Goal: Task Accomplishment & Management: Manage account settings

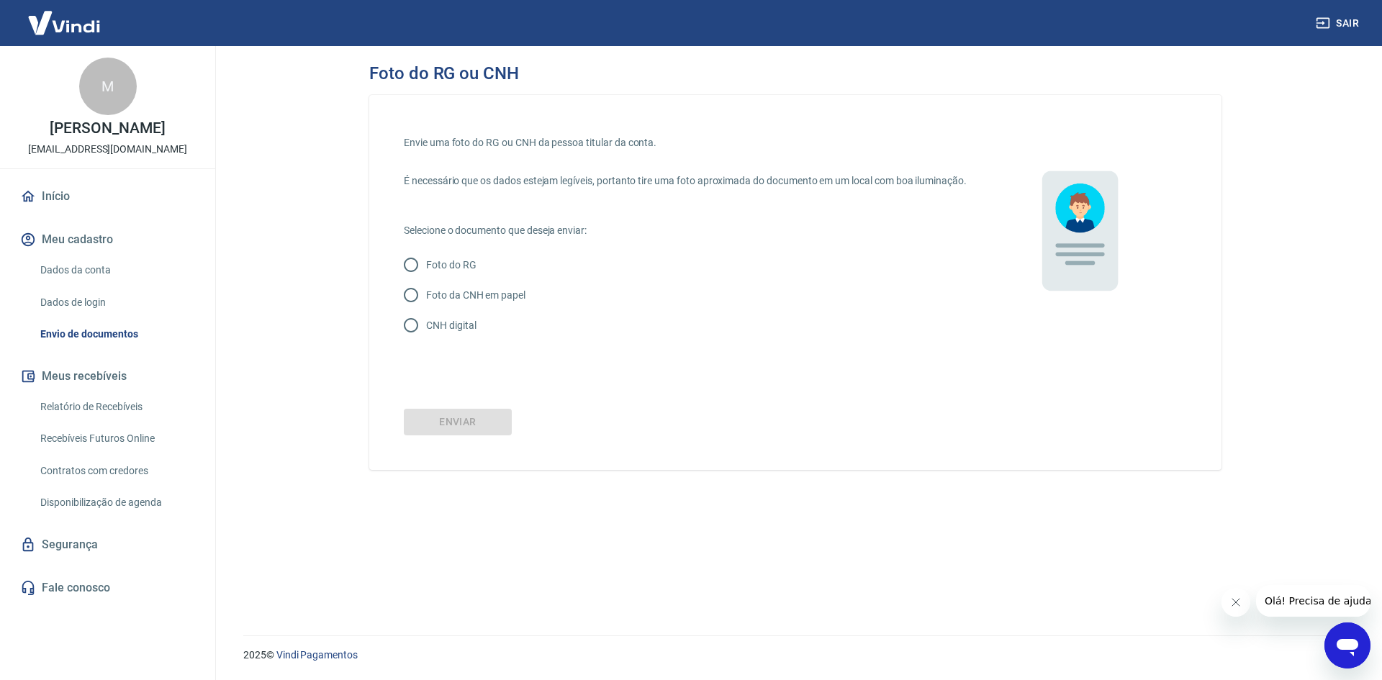
click at [467, 333] on p "CNH digital" at bounding box center [451, 325] width 50 height 15
click at [426, 341] on input "CNH digital" at bounding box center [411, 325] width 30 height 30
radio input "true"
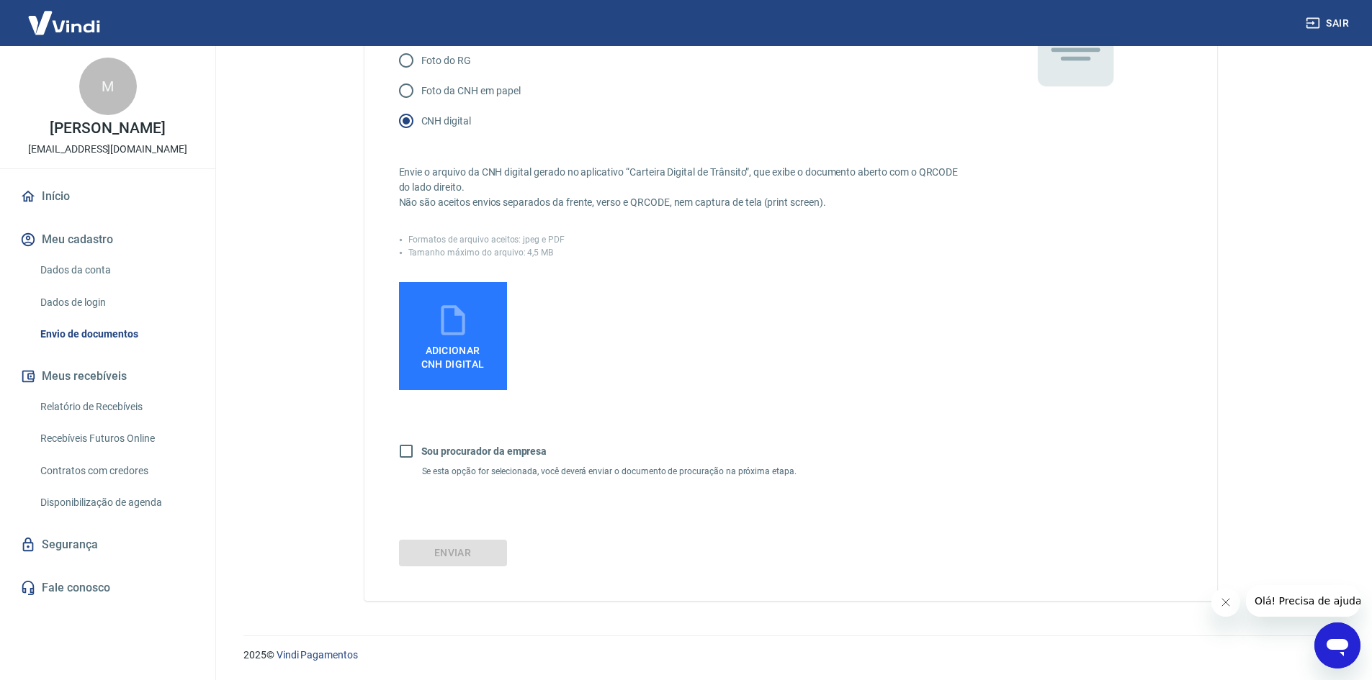
scroll to position [216, 0]
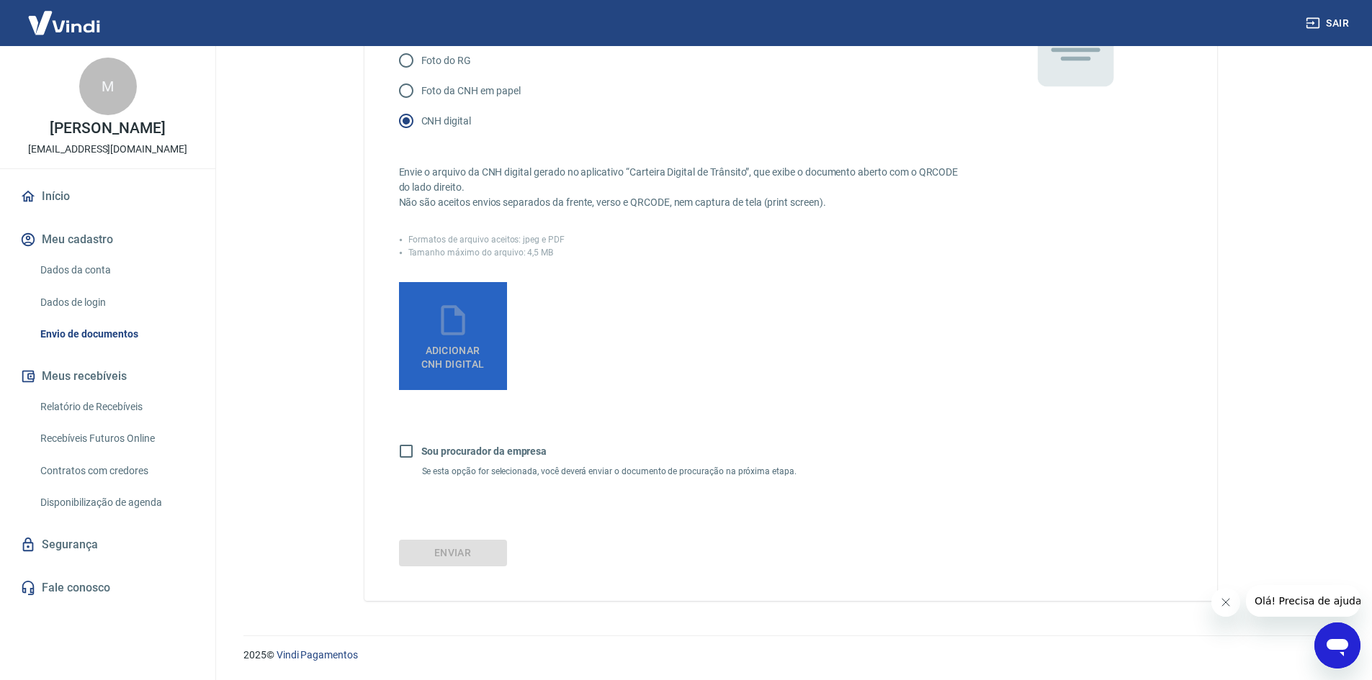
click at [459, 346] on span "Adicionar CNH Digital" at bounding box center [452, 354] width 75 height 32
click at [0, 0] on input "Adicionar CNH Digital" at bounding box center [0, 0] width 0 height 0
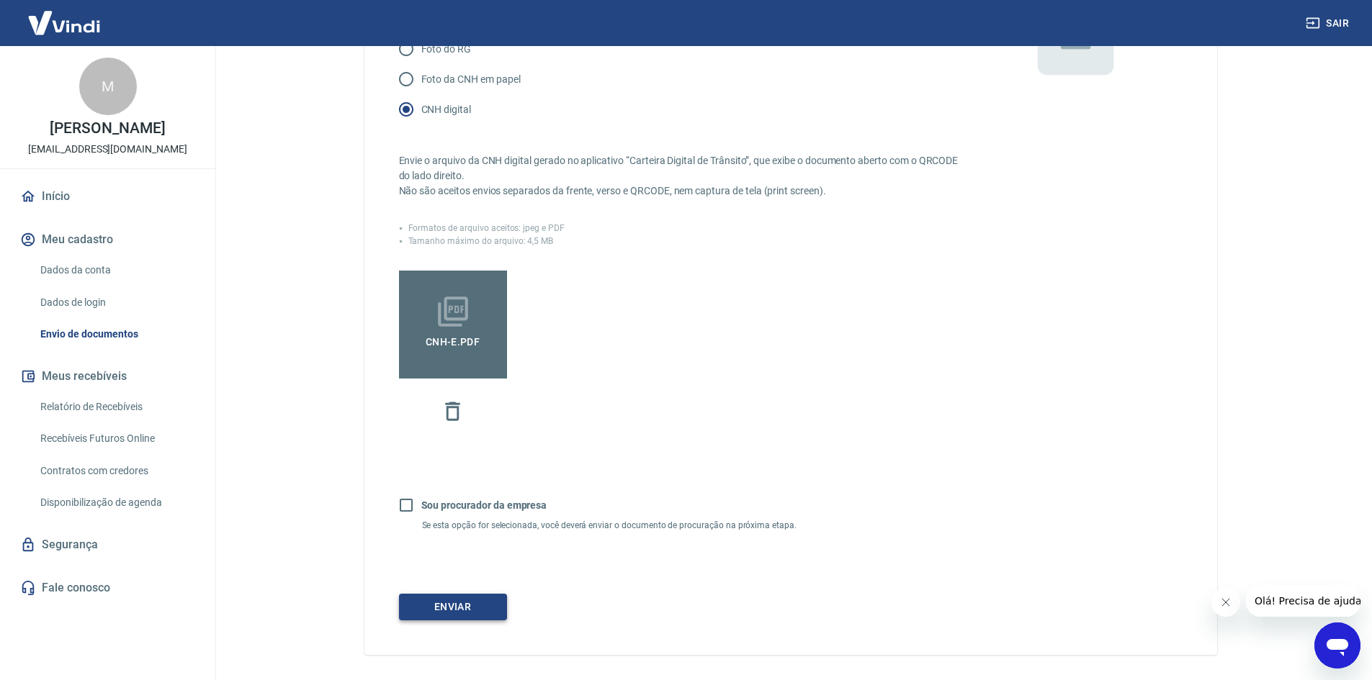
click at [464, 617] on button "Enviar" at bounding box center [453, 607] width 108 height 27
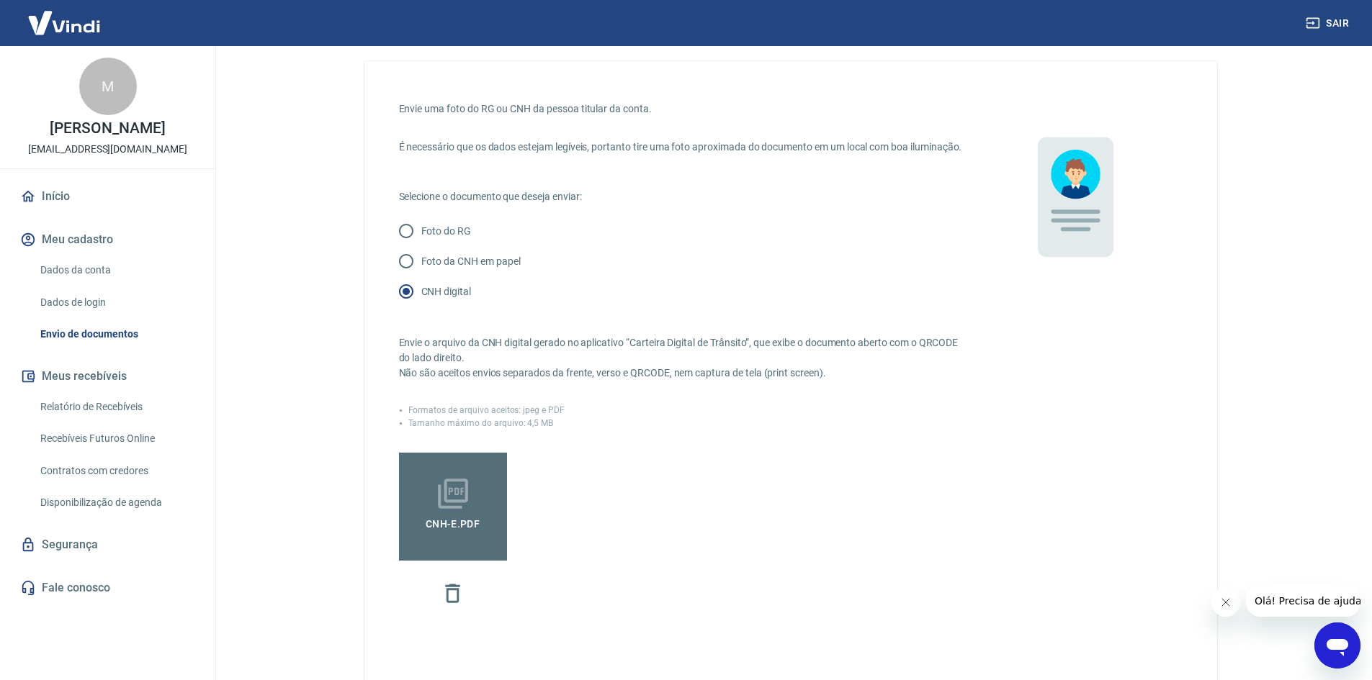
scroll to position [0, 0]
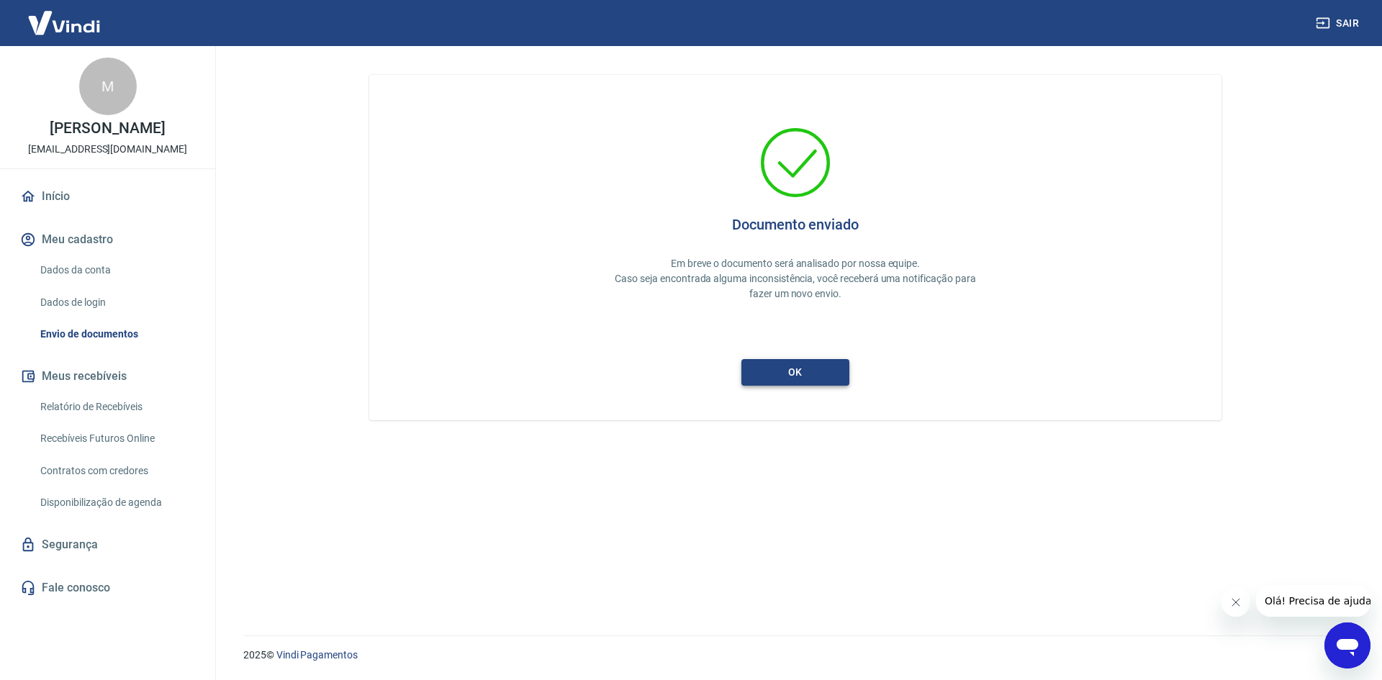
click at [807, 367] on button "ok" at bounding box center [796, 372] width 108 height 27
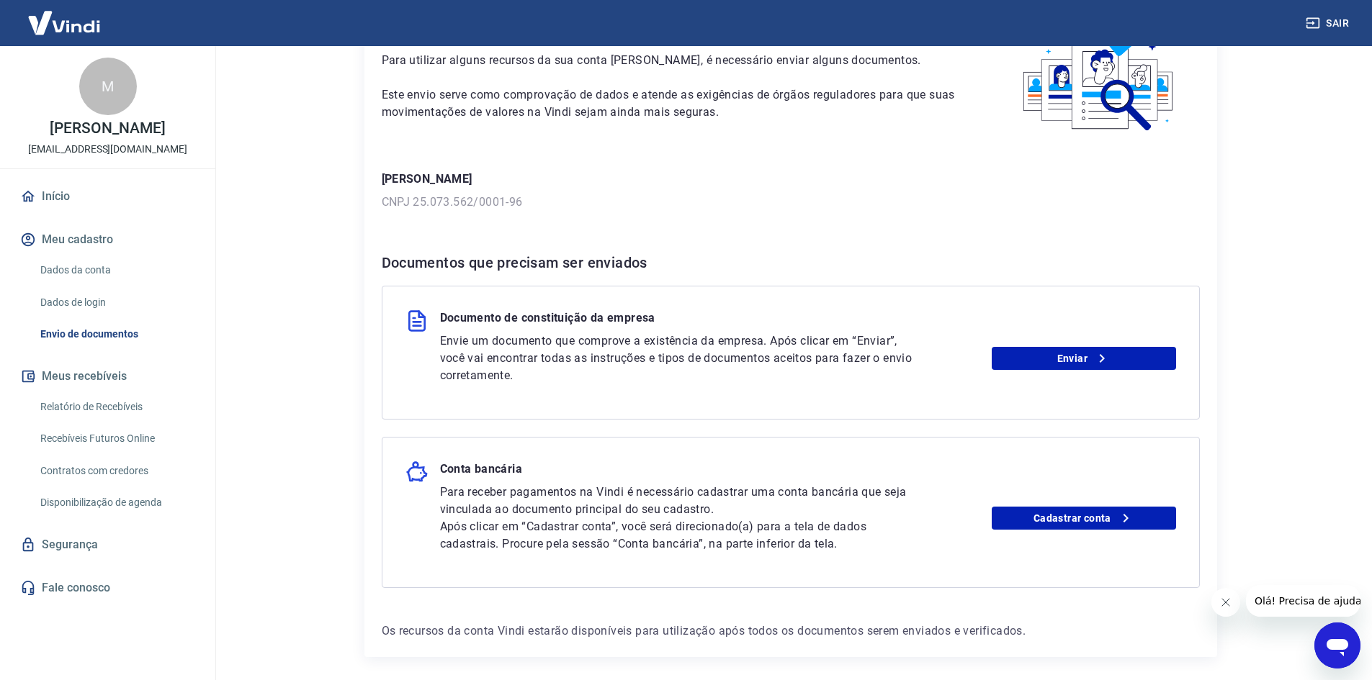
scroll to position [144, 0]
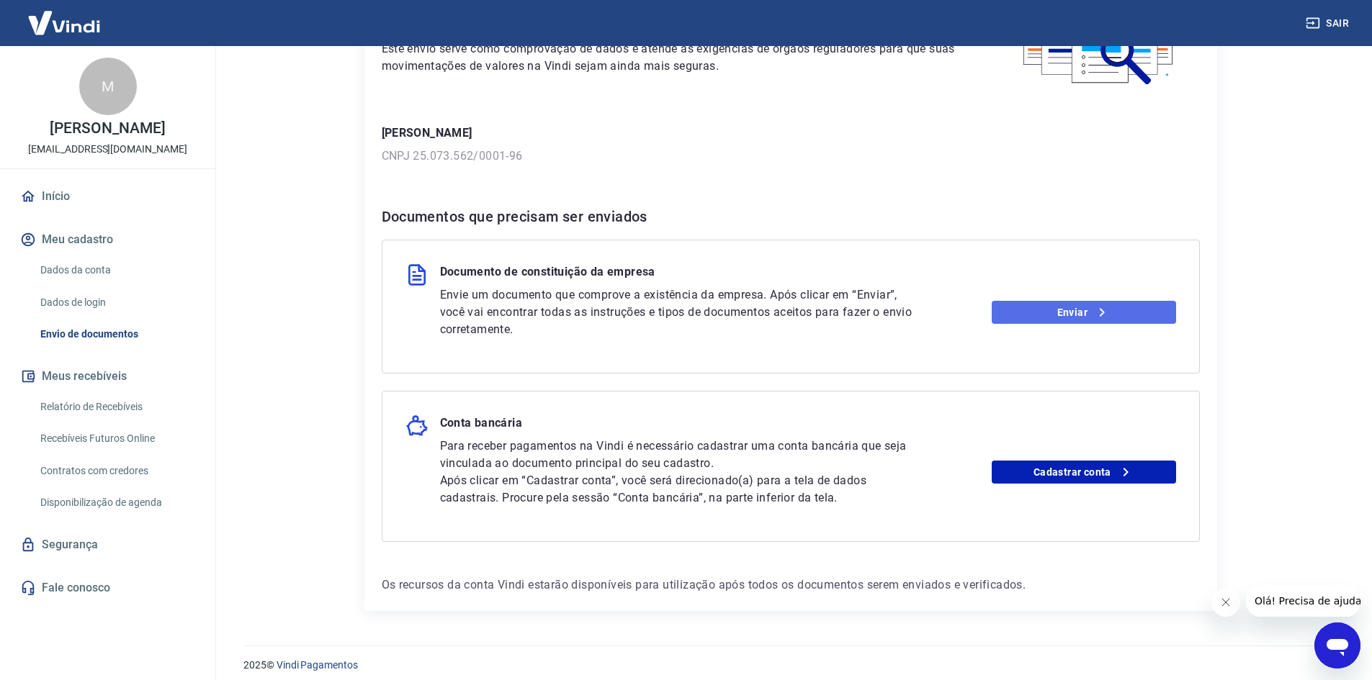
click at [1037, 317] on link "Enviar" at bounding box center [1083, 312] width 184 height 23
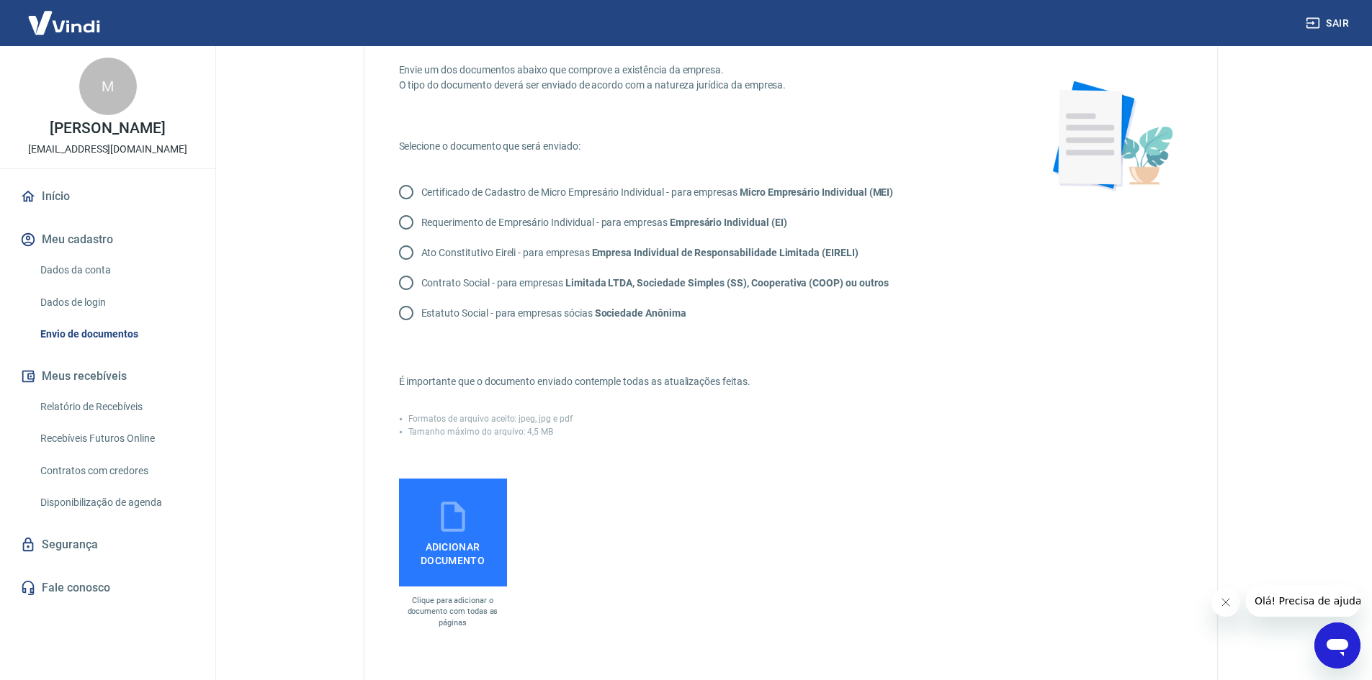
scroll to position [72, 0]
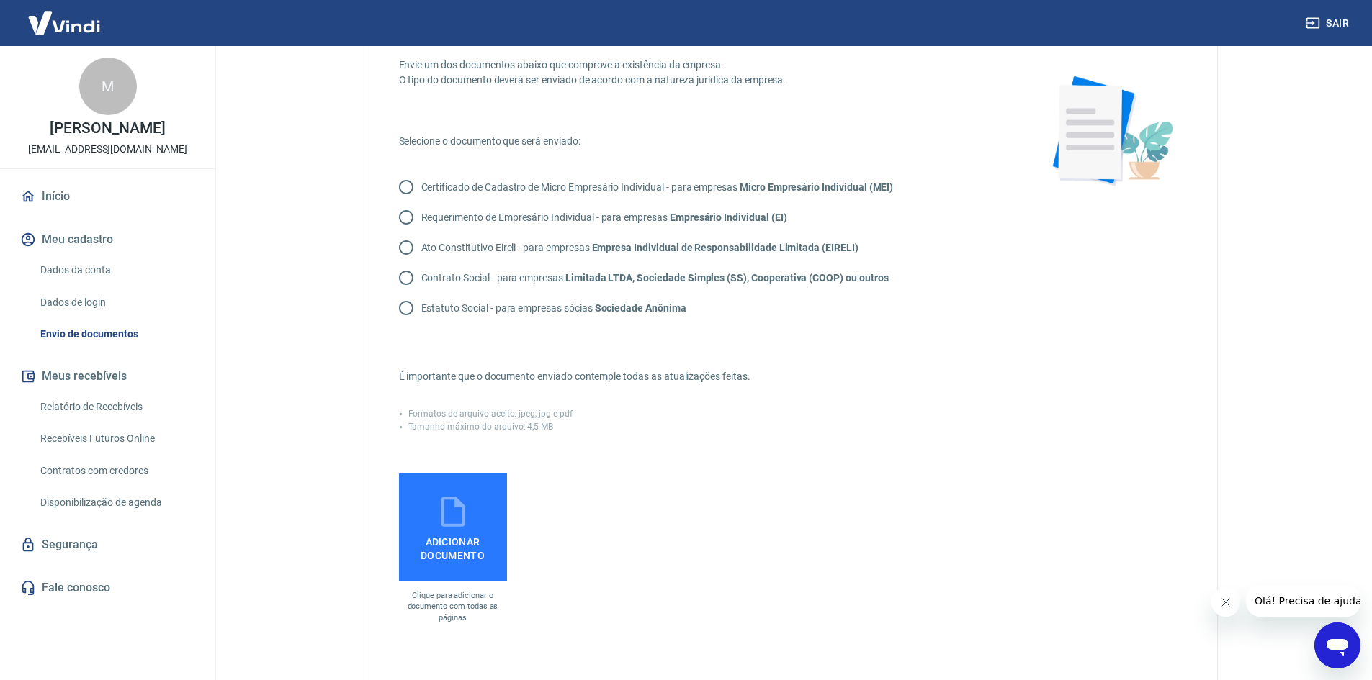
click at [766, 186] on strong "Micro Empresário Individual (MEI)" at bounding box center [815, 187] width 153 height 12
click at [421, 186] on input "Certificado de Cadastro de Micro Empresário Individual - para empresas Micro Em…" at bounding box center [406, 187] width 30 height 30
radio input "true"
click at [472, 510] on label "Adicionar documento" at bounding box center [453, 528] width 108 height 108
click at [0, 0] on input "Adicionar documento" at bounding box center [0, 0] width 0 height 0
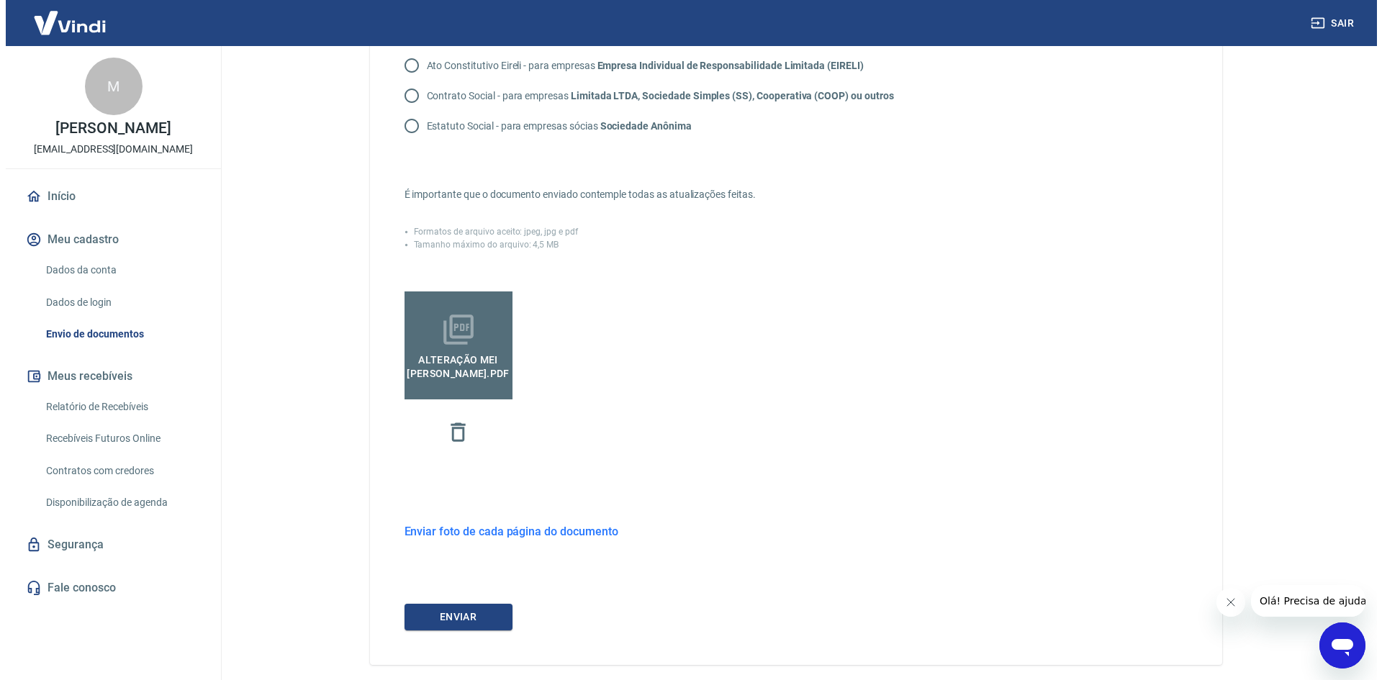
scroll to position [246, 0]
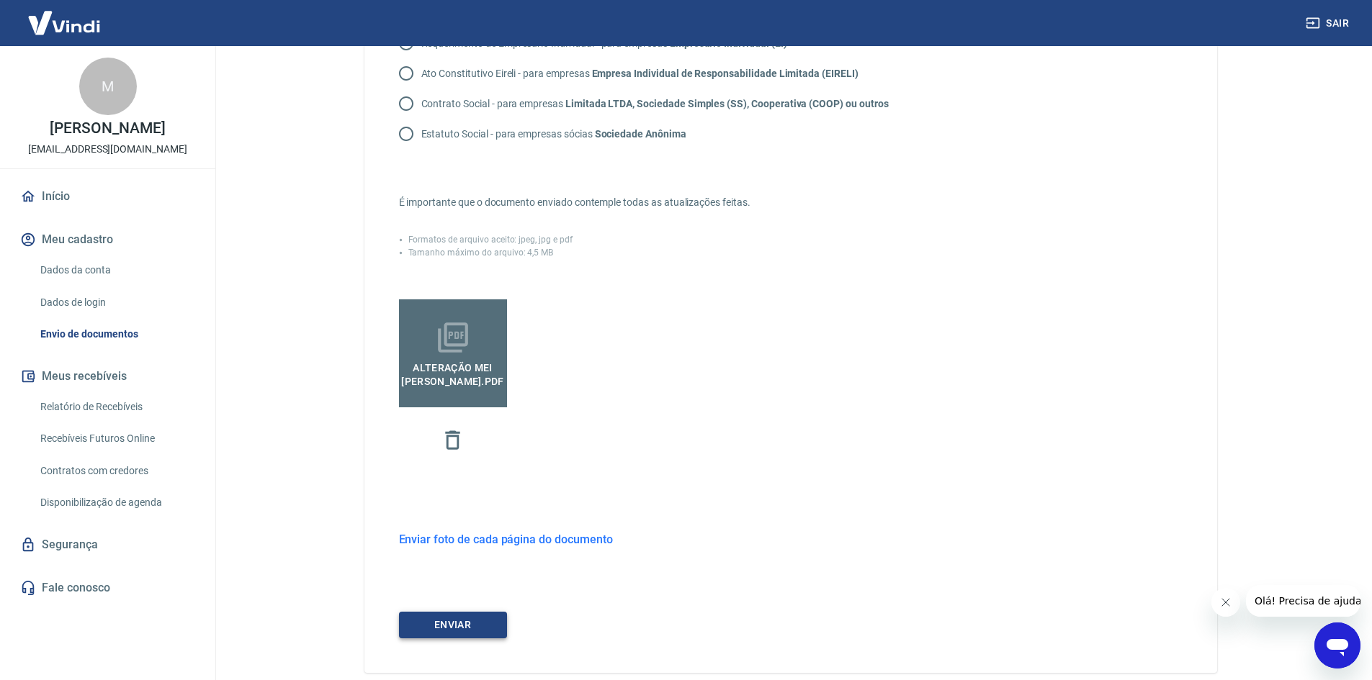
click at [464, 636] on button "ENVIAR" at bounding box center [453, 625] width 108 height 27
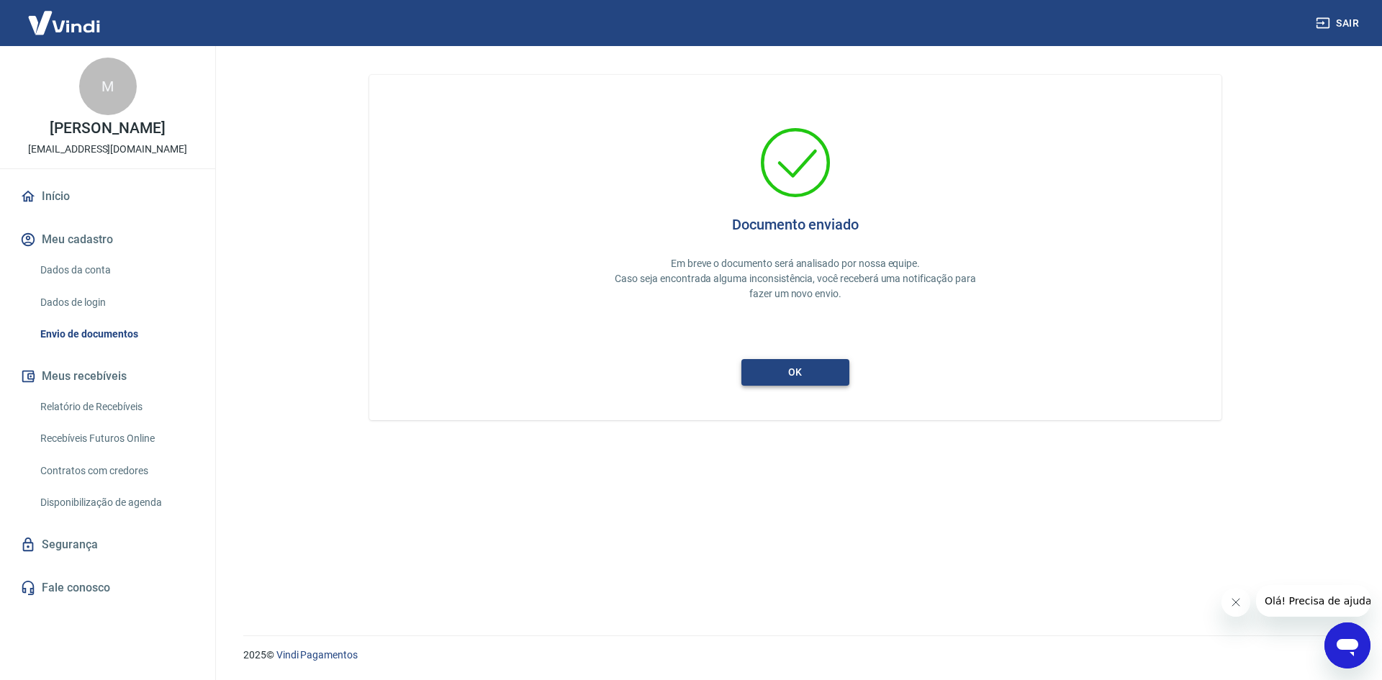
click at [787, 377] on button "ok" at bounding box center [796, 372] width 108 height 27
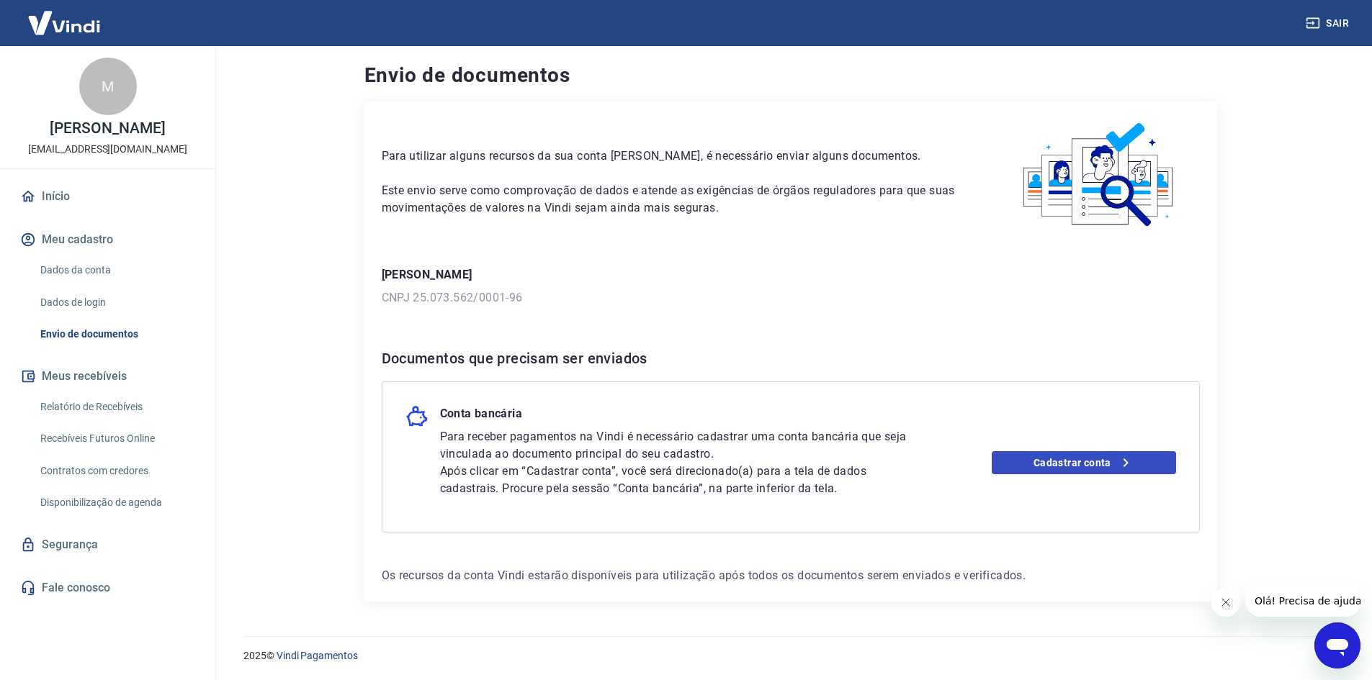
scroll to position [3, 0]
click at [1047, 463] on link "Cadastrar conta" at bounding box center [1083, 462] width 184 height 23
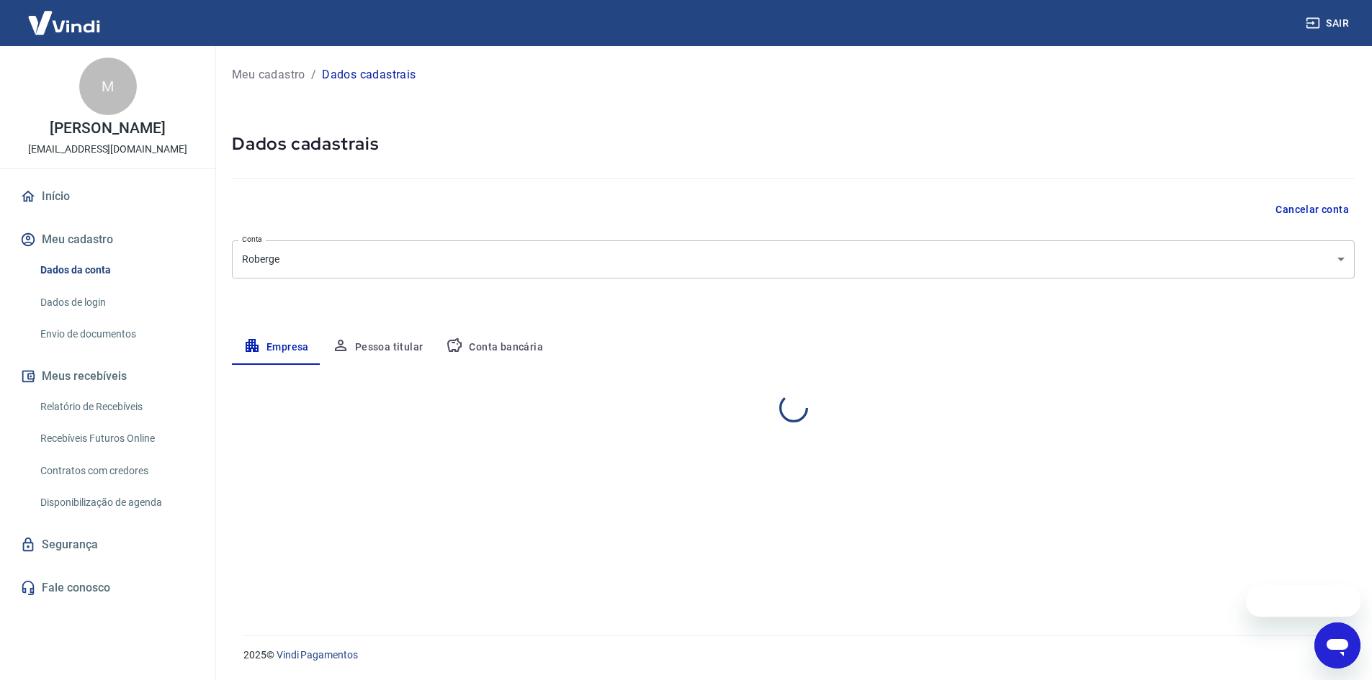
select select "SP"
select select "business"
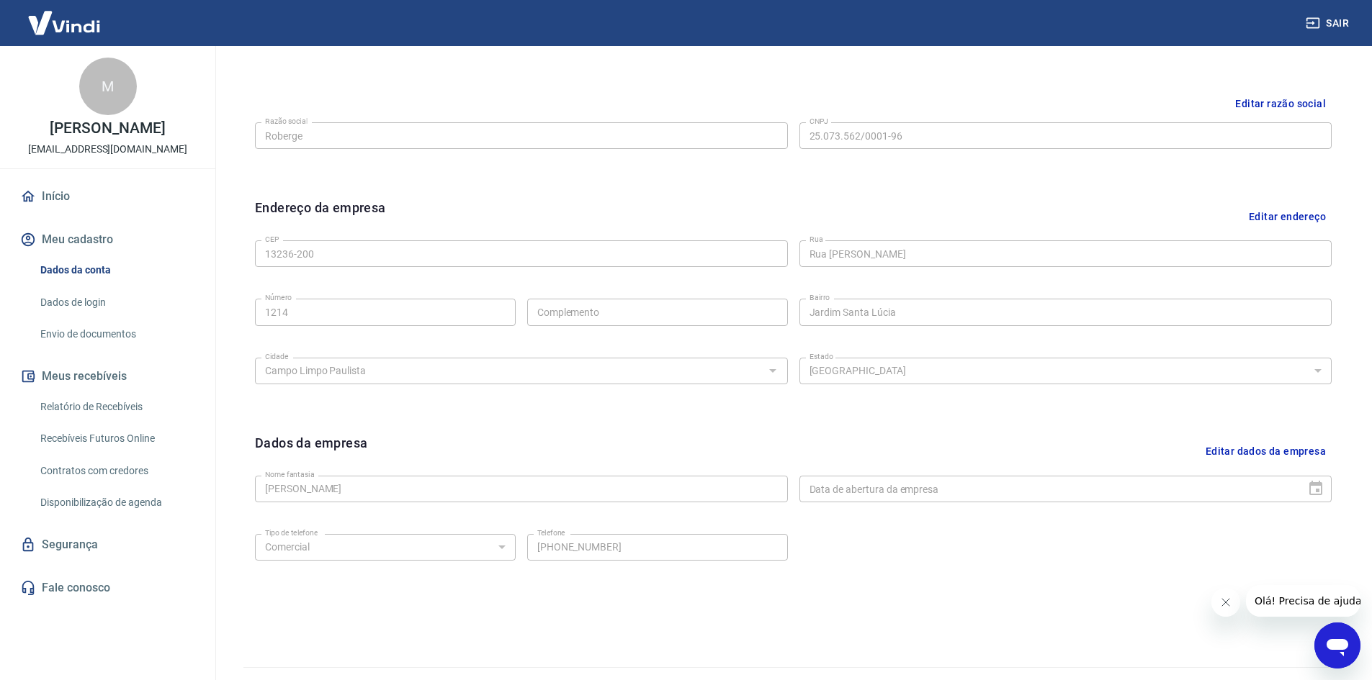
scroll to position [358, 0]
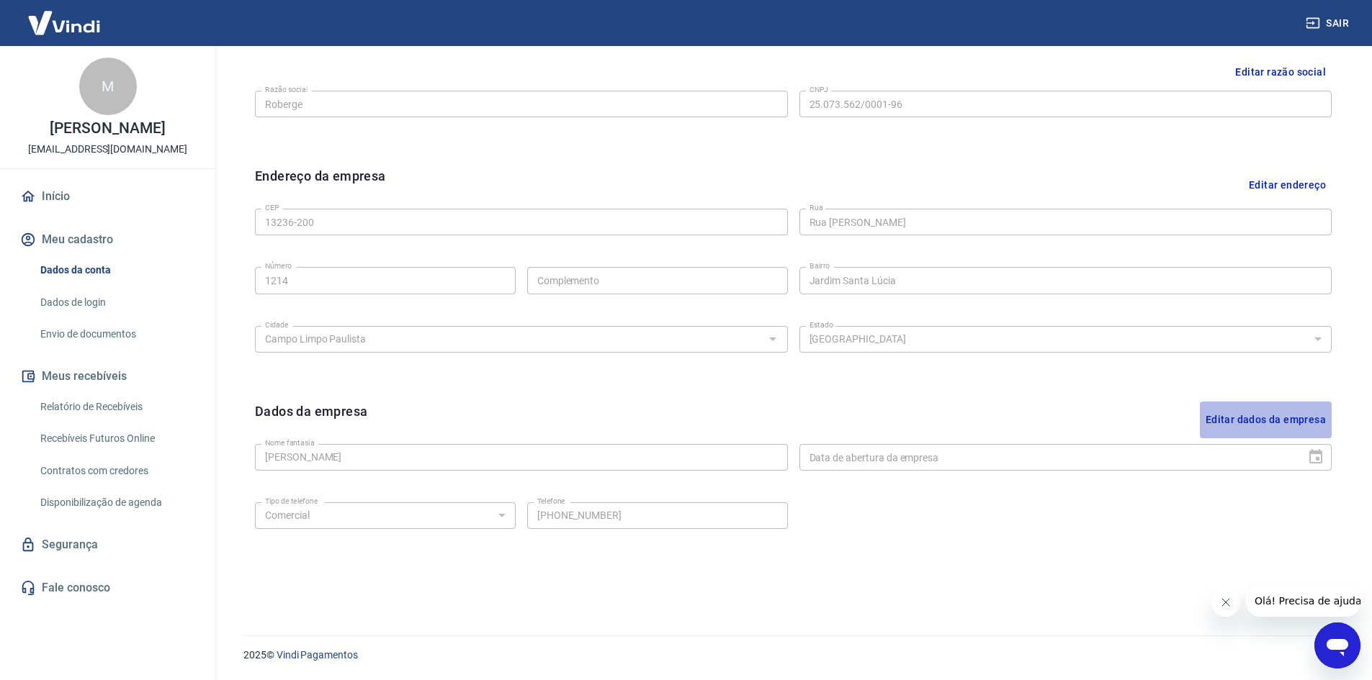
click at [1237, 415] on button "Editar dados da empresa" at bounding box center [1266, 420] width 132 height 37
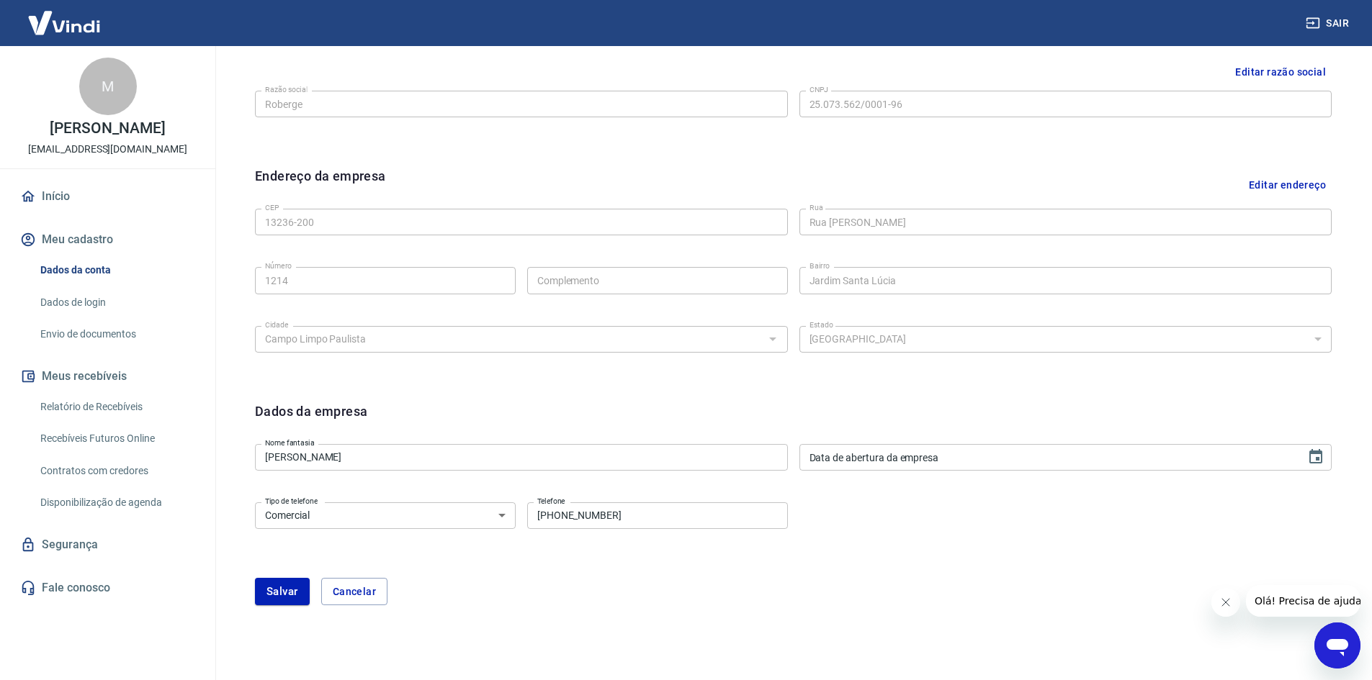
click at [480, 454] on input "[PERSON_NAME]" at bounding box center [521, 457] width 533 height 27
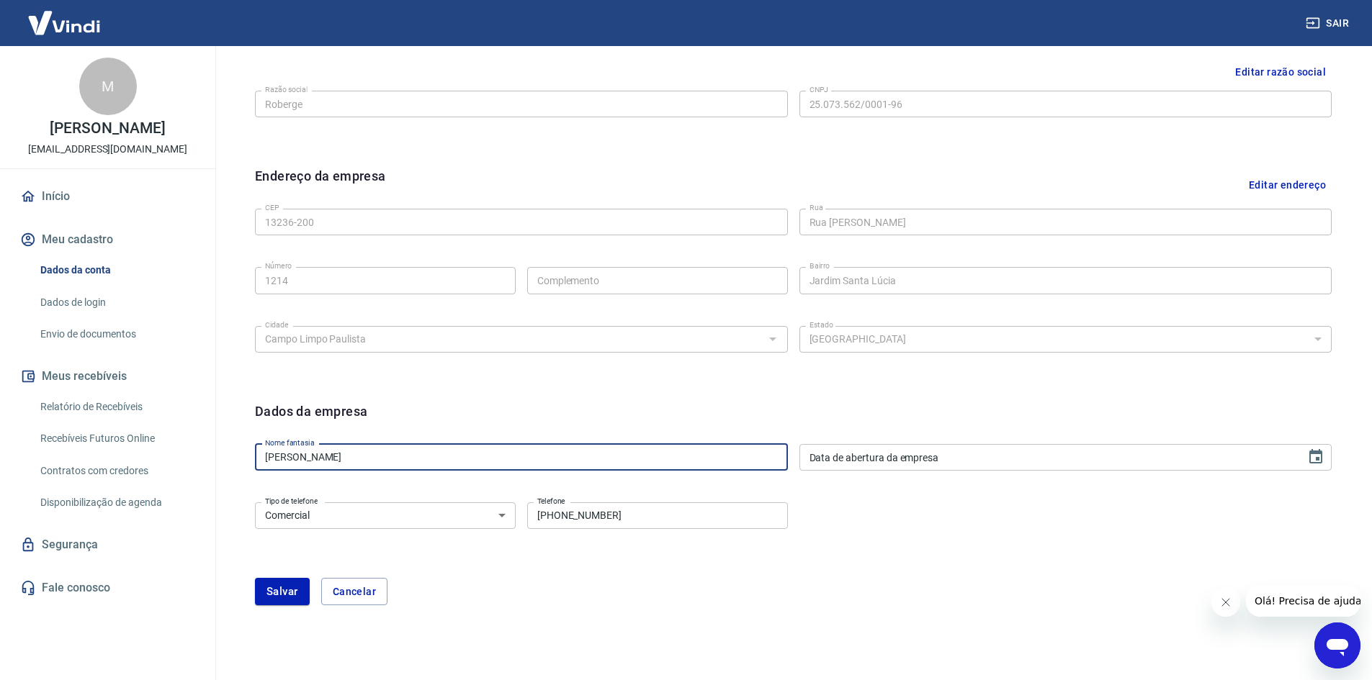
click at [480, 454] on input "[PERSON_NAME]" at bounding box center [521, 457] width 533 height 27
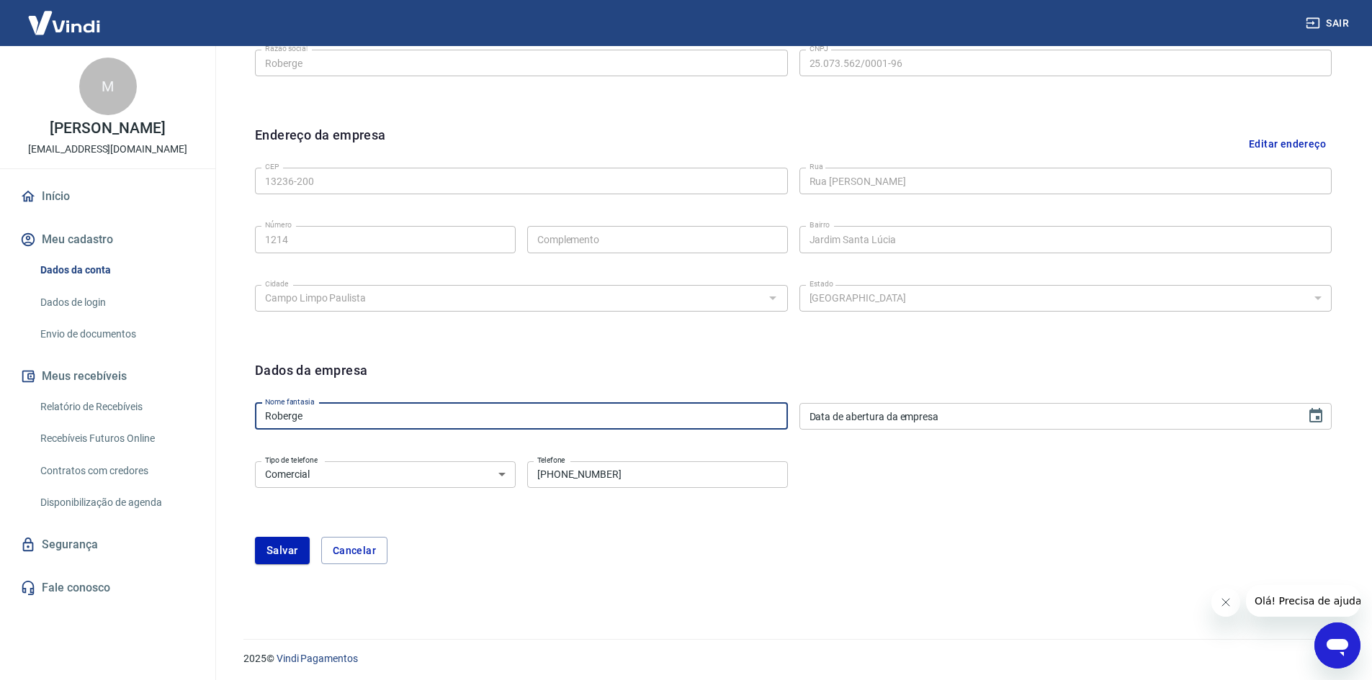
scroll to position [402, 0]
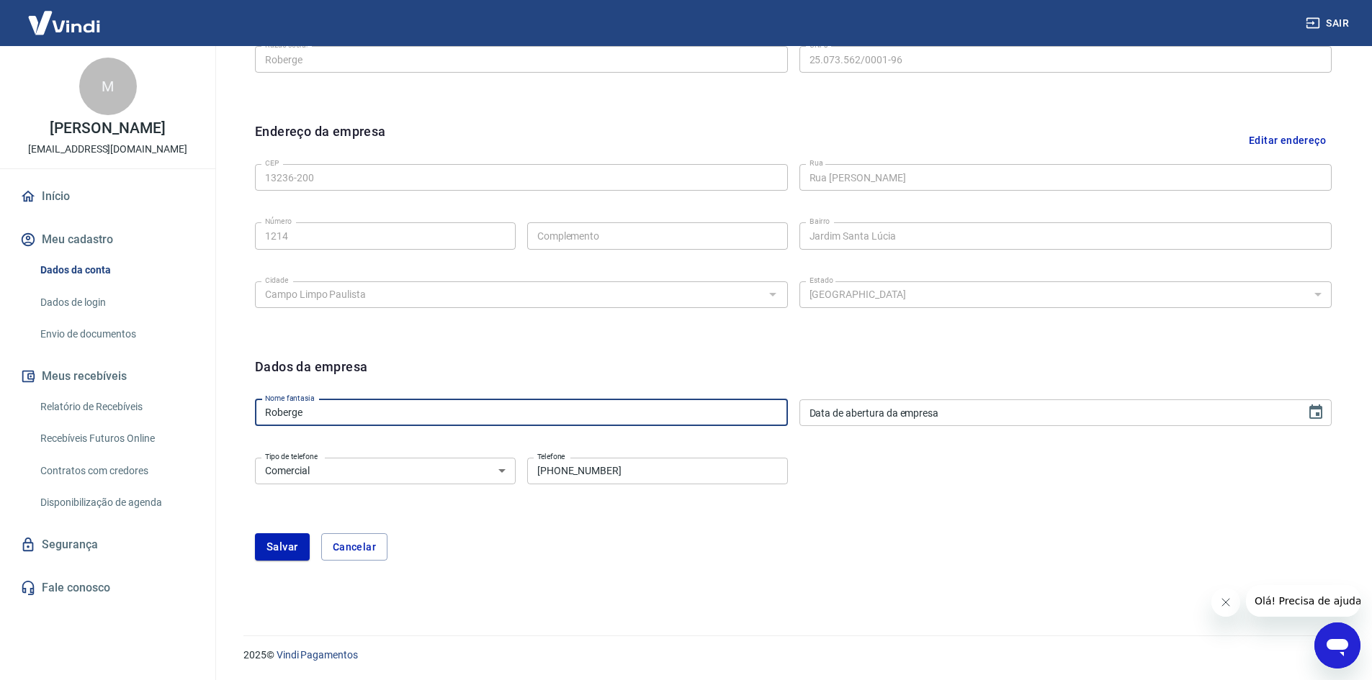
type input "Roberge"
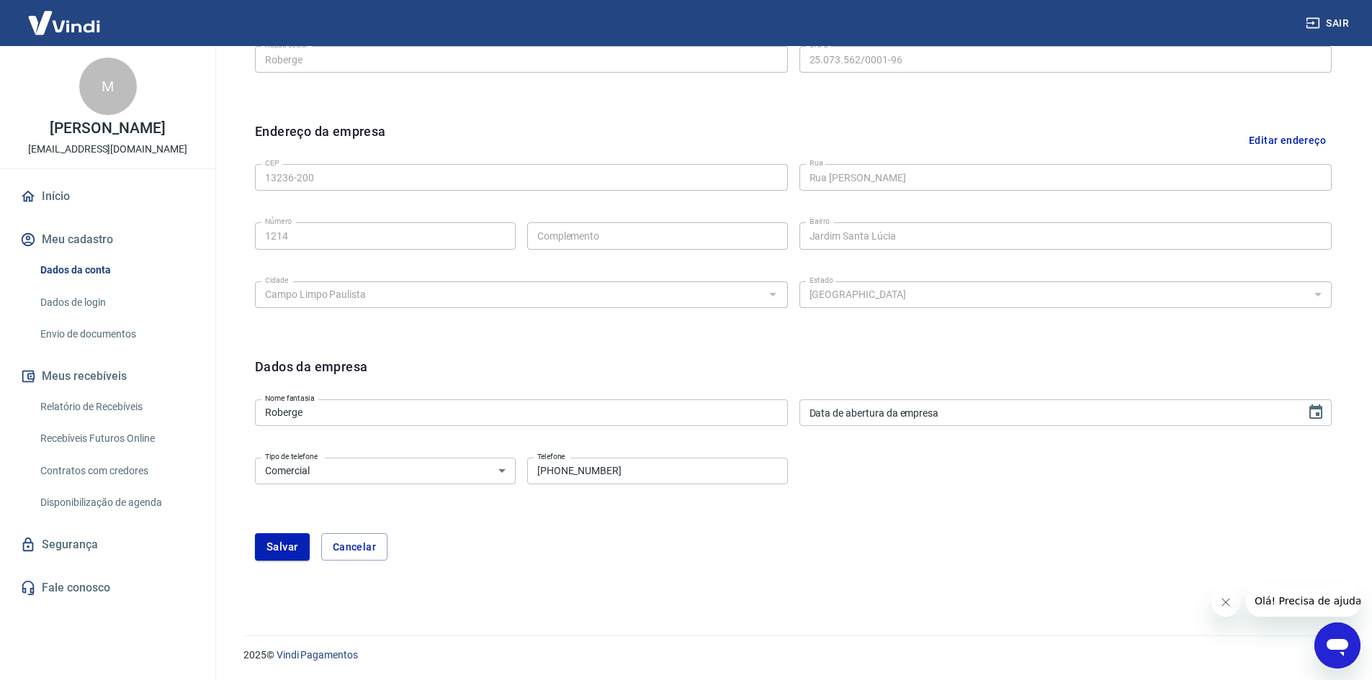
click at [858, 465] on div "Tipo de telefone Residencial Comercial Tipo de telefone Telefone (11) 98817-717…" at bounding box center [793, 481] width 1076 height 58
click at [886, 414] on input "DD/MM/YYYY" at bounding box center [1047, 413] width 497 height 27
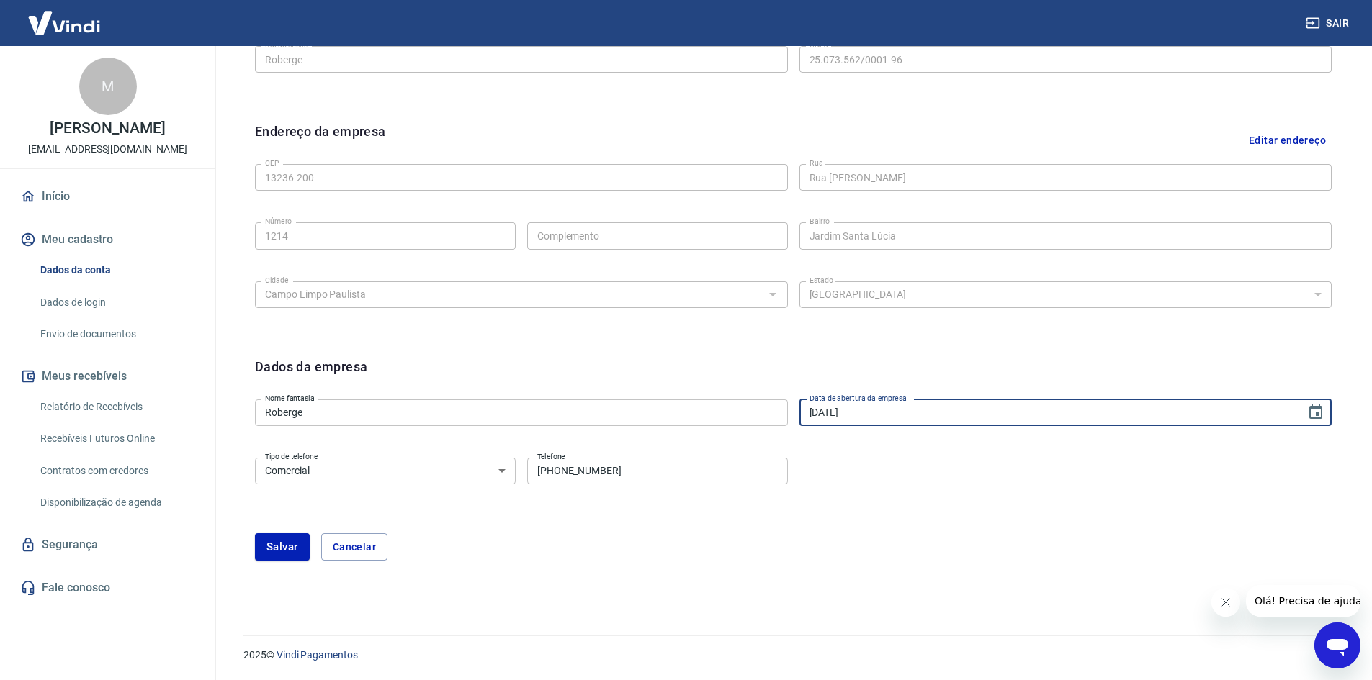
type input "[DATE]"
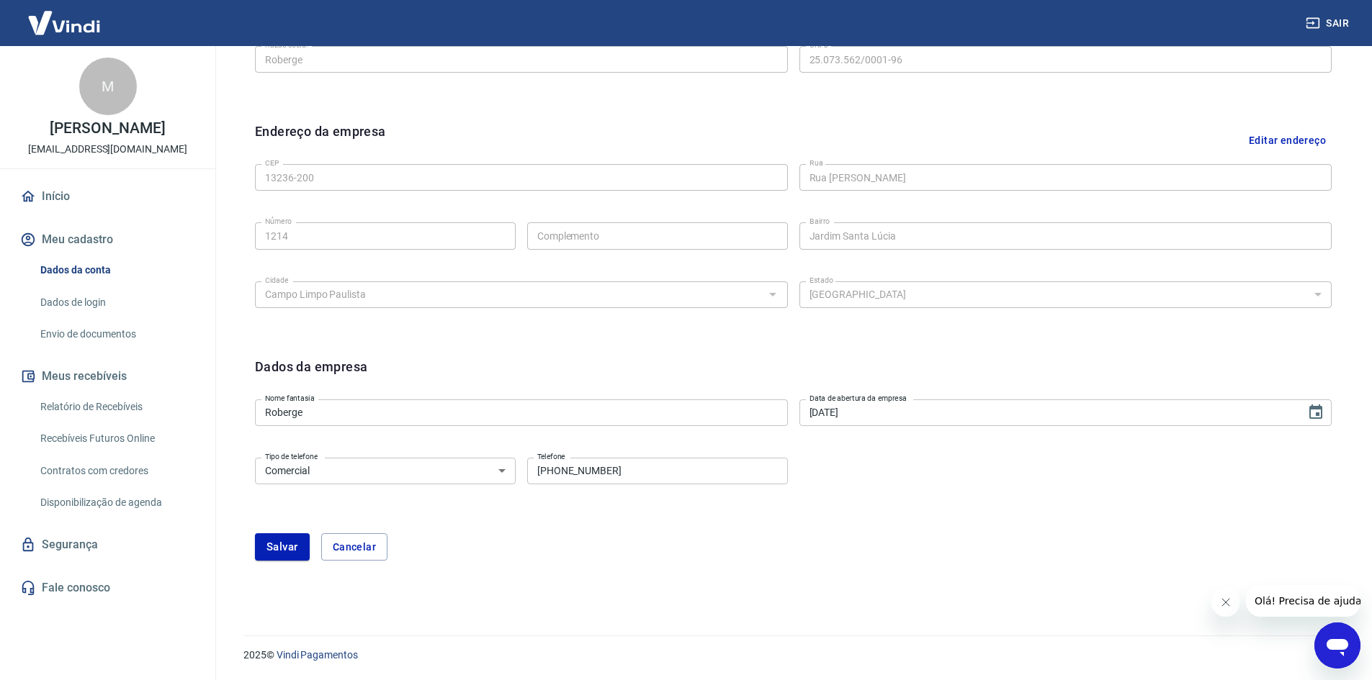
click at [959, 474] on div "Tipo de telefone Residencial Comercial Tipo de telefone Telefone (11) 98817-717…" at bounding box center [793, 481] width 1076 height 58
click at [272, 552] on button "Salvar" at bounding box center [282, 547] width 55 height 27
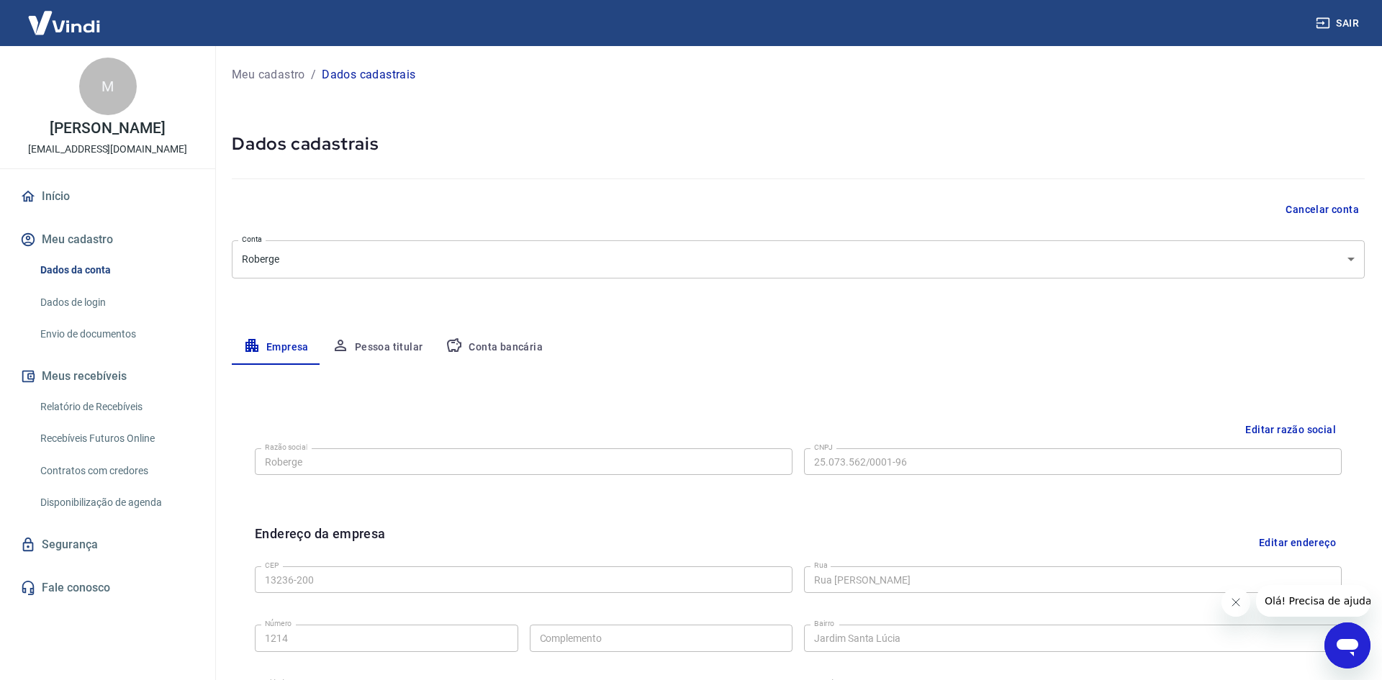
select select "SP"
select select "business"
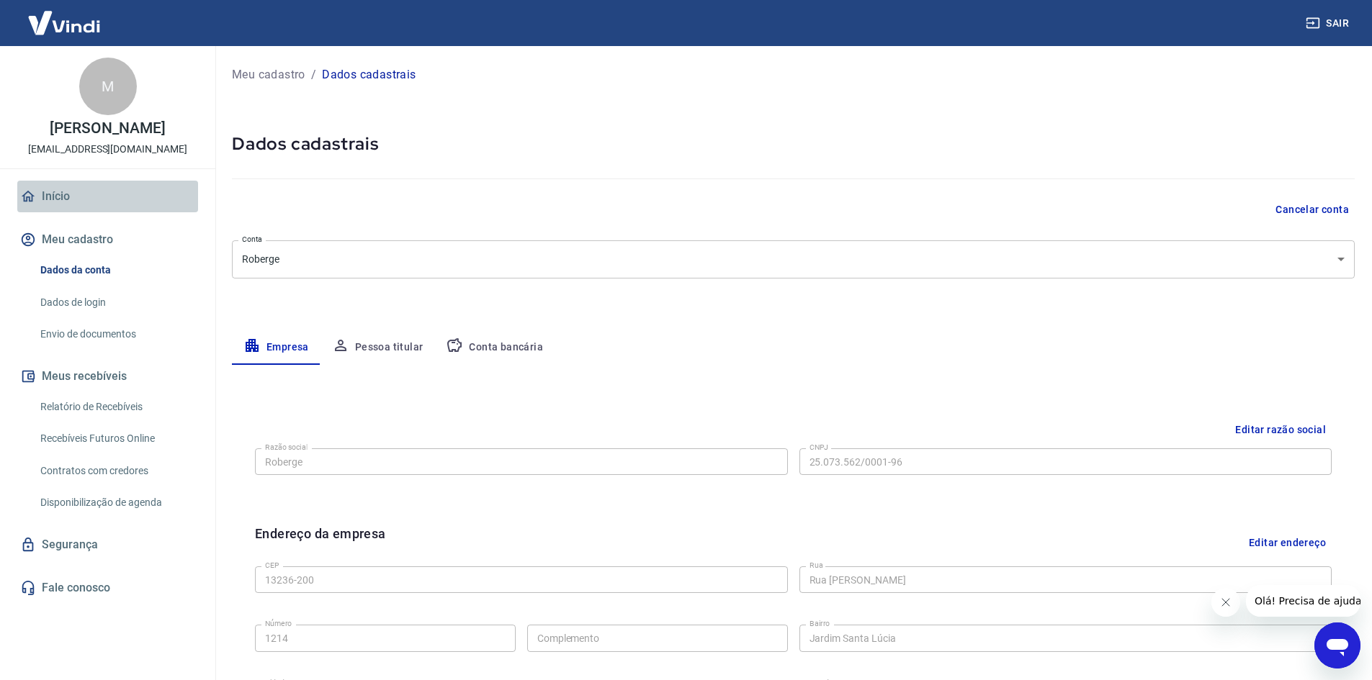
click at [35, 204] on icon at bounding box center [28, 197] width 16 height 16
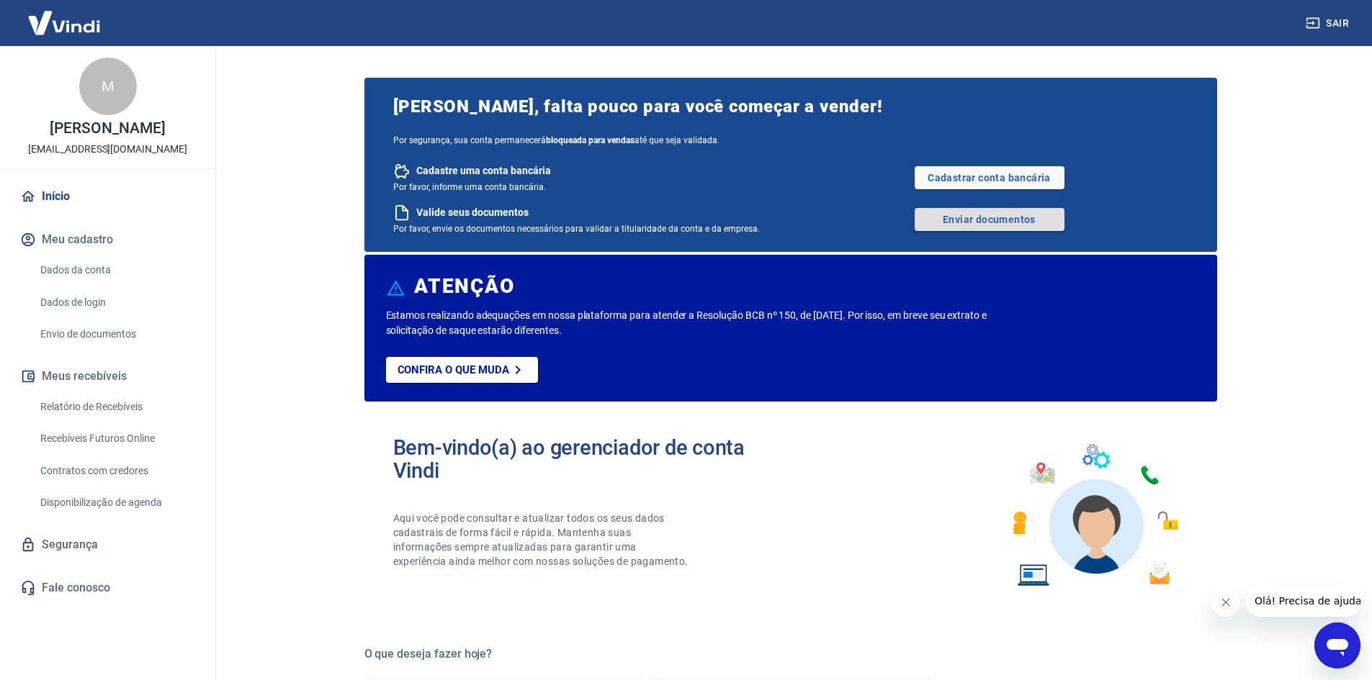
click at [984, 220] on link "Enviar documentos" at bounding box center [989, 219] width 150 height 23
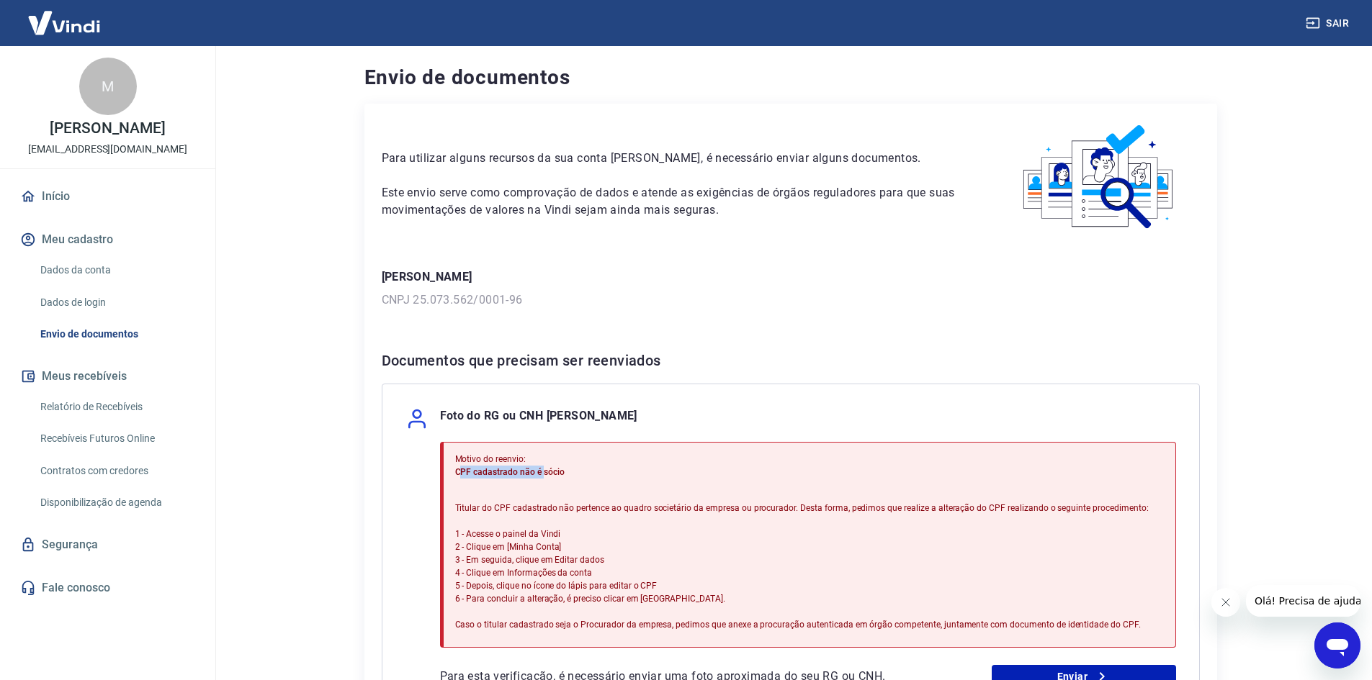
drag, startPoint x: 460, startPoint y: 469, endPoint x: 542, endPoint y: 467, distance: 82.1
click at [542, 467] on span "CPF cadastrado não é sócio" at bounding box center [509, 472] width 109 height 10
click at [559, 469] on span "CPF cadastrado não é sócio" at bounding box center [509, 472] width 109 height 10
click at [71, 248] on button "Meu cadastro" at bounding box center [107, 240] width 181 height 32
click at [96, 285] on link "Dados da conta" at bounding box center [116, 271] width 163 height 30
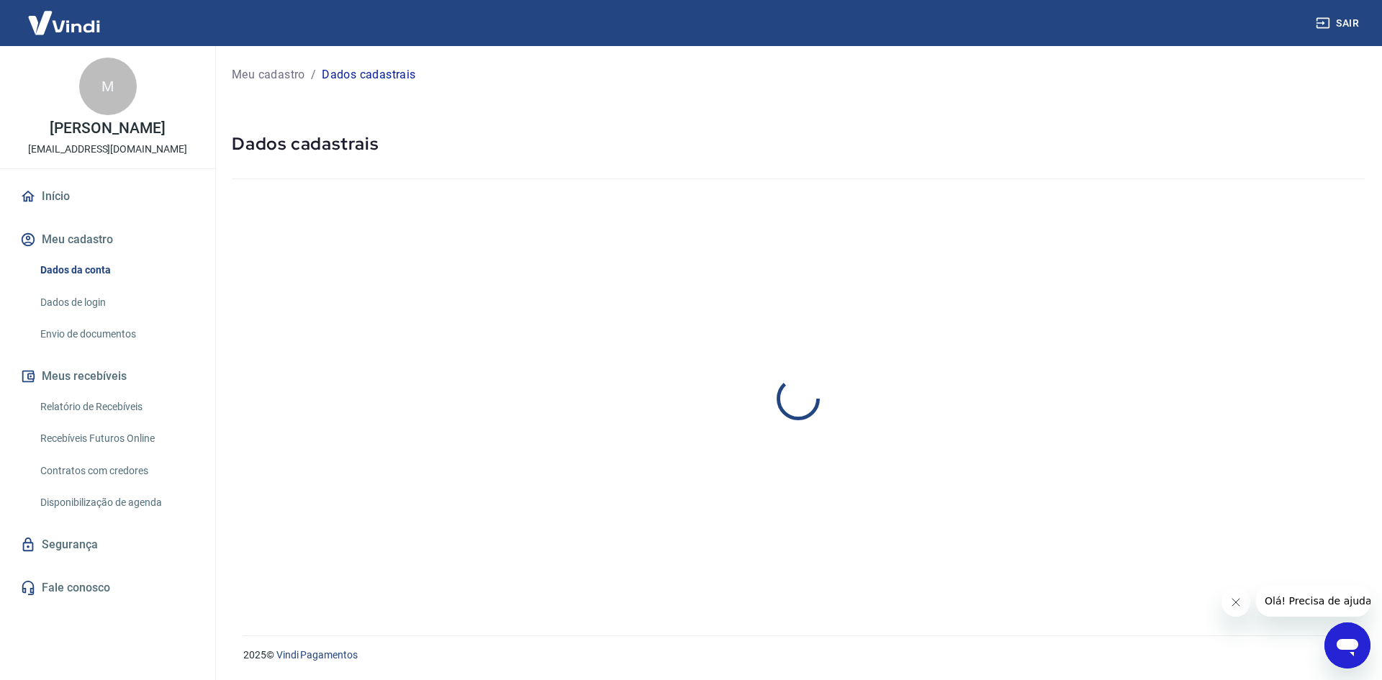
select select "SP"
select select "business"
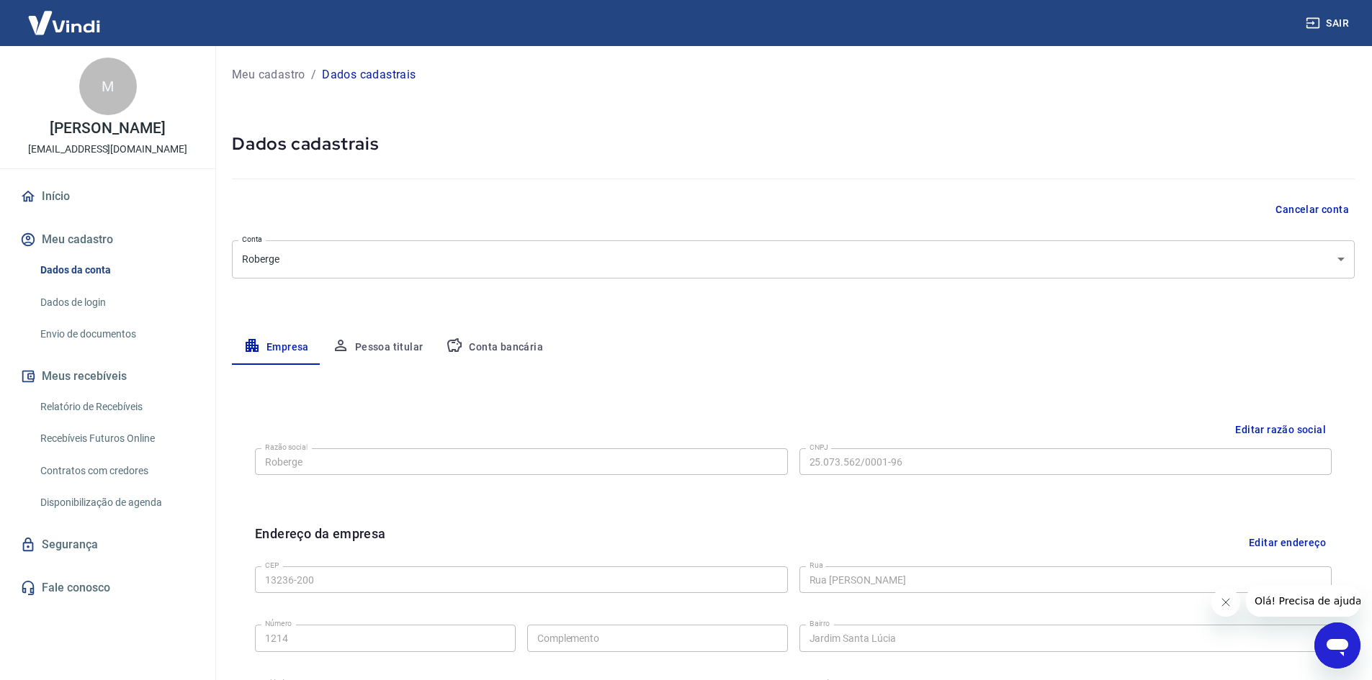
click at [81, 310] on link "Dados de login" at bounding box center [116, 303] width 163 height 30
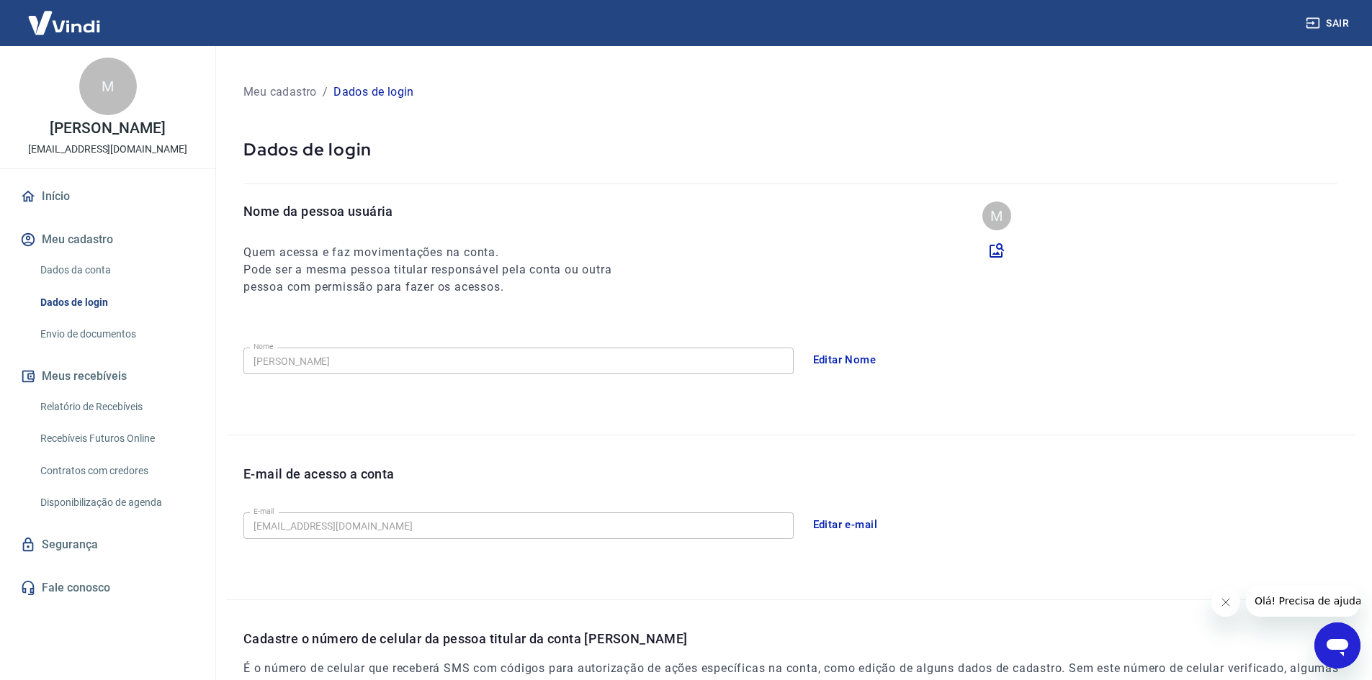
click at [845, 364] on button "Editar Nome" at bounding box center [844, 360] width 79 height 30
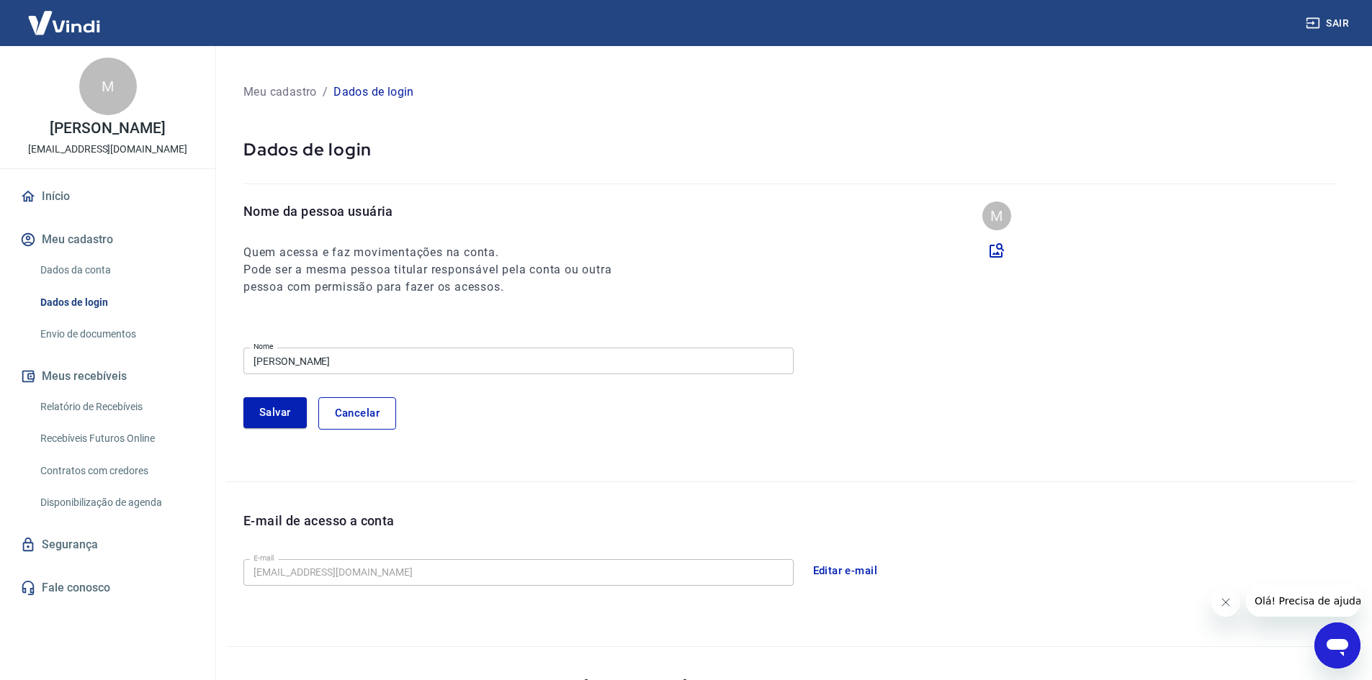
click at [487, 361] on input "Marcos Paulo Moraes Francez" at bounding box center [518, 361] width 550 height 27
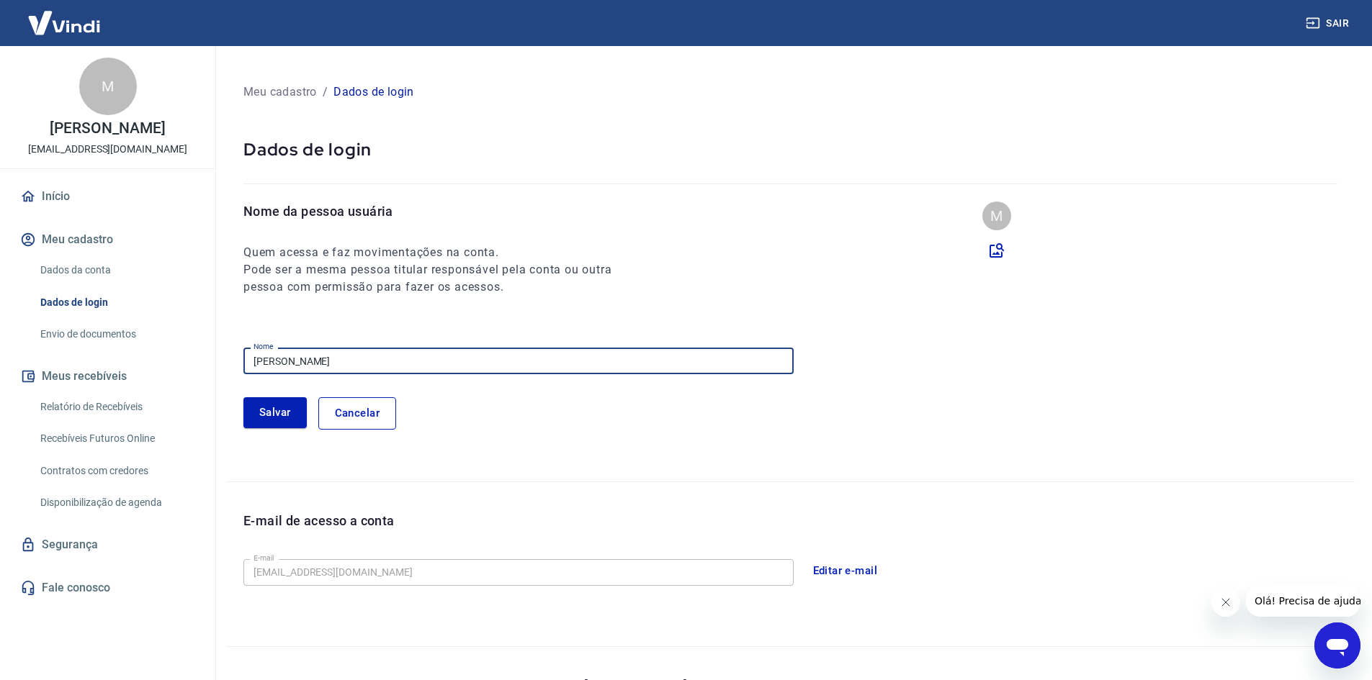
click at [487, 361] on input "Marcos Paulo Moraes Francez" at bounding box center [518, 361] width 550 height 27
type input "ROBERGE COSMÉTICOS"
click at [276, 414] on button "Salvar" at bounding box center [274, 412] width 63 height 30
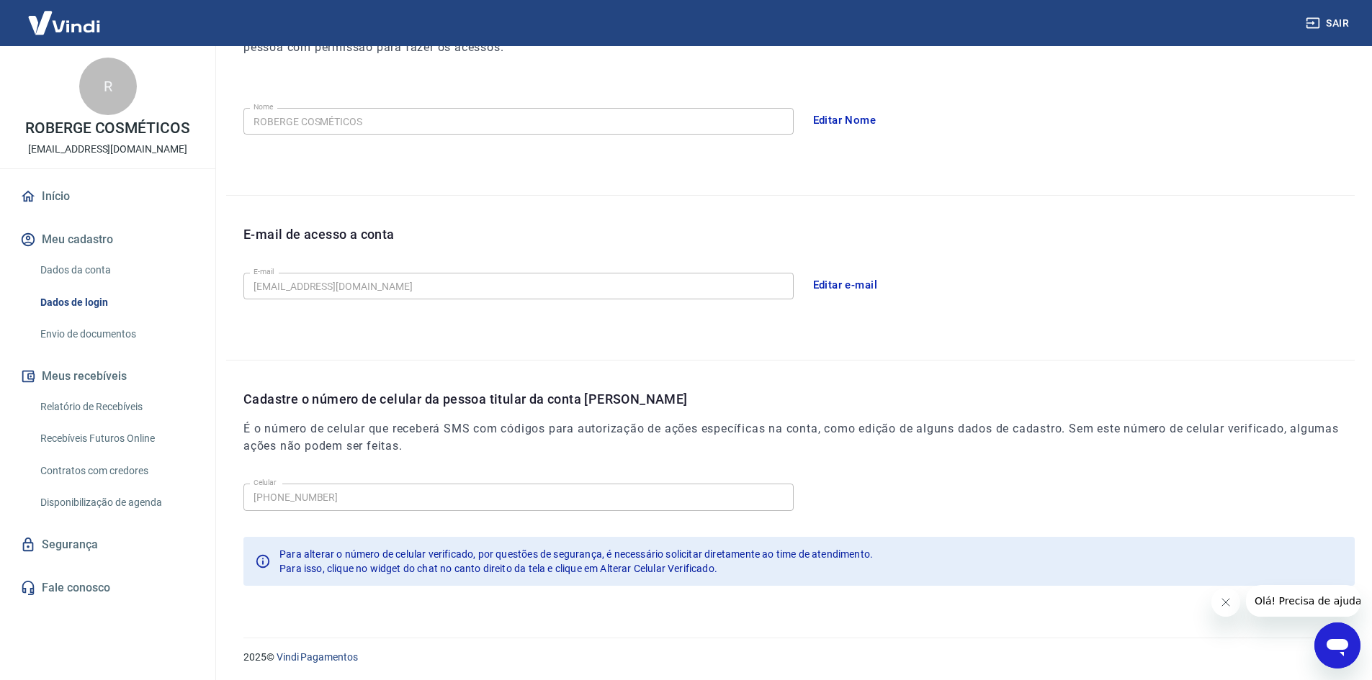
scroll to position [242, 0]
click at [73, 329] on link "Envio de documentos" at bounding box center [116, 335] width 163 height 30
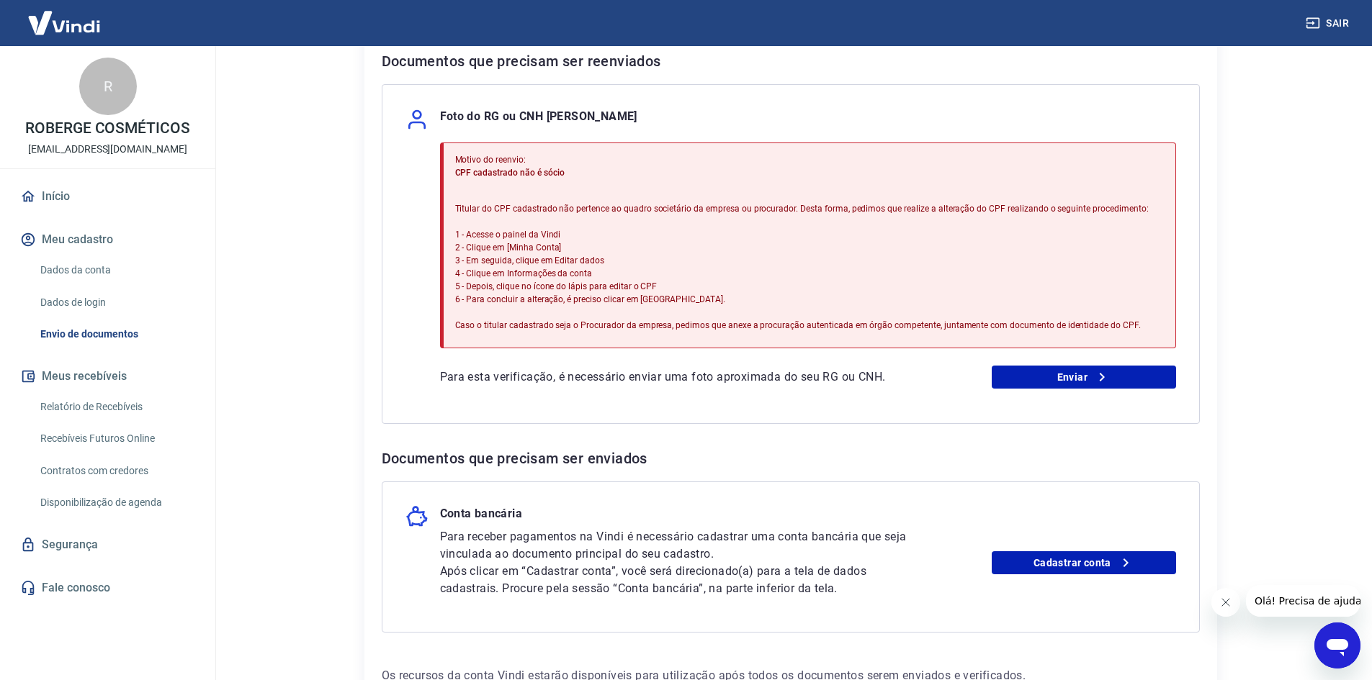
scroll to position [256, 0]
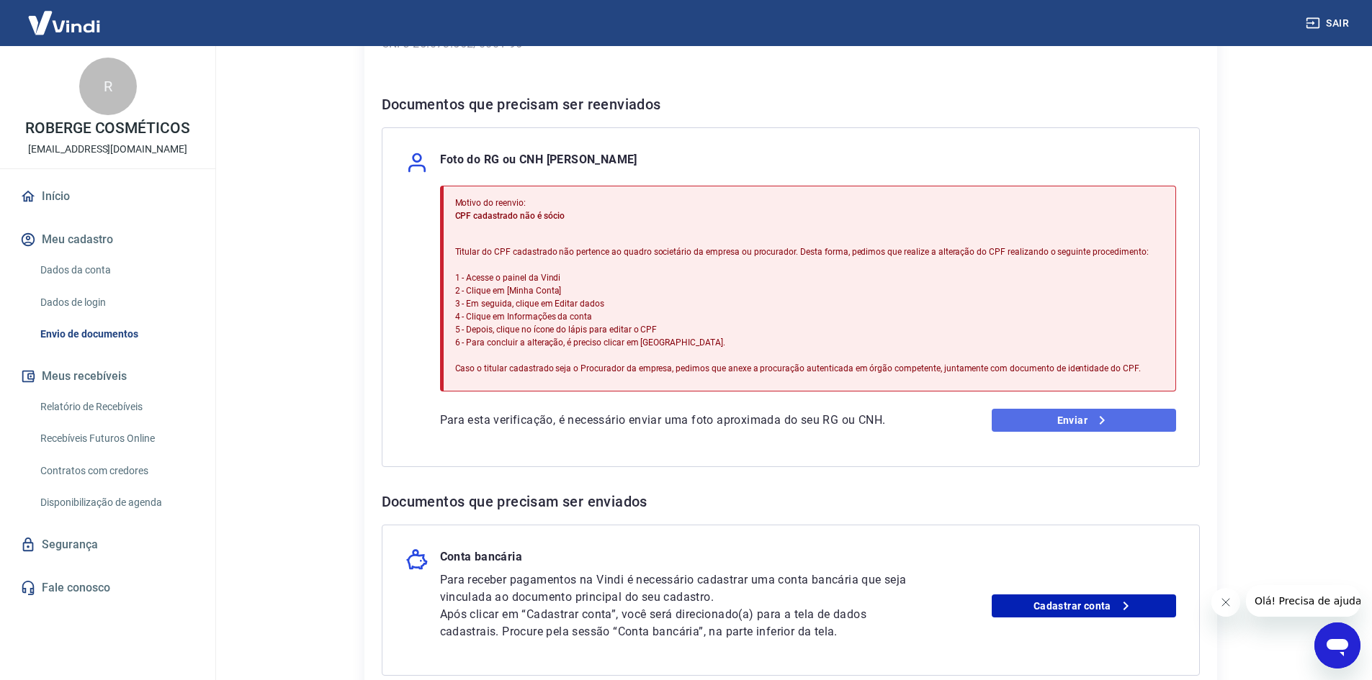
click at [1036, 426] on link "Enviar" at bounding box center [1083, 420] width 184 height 23
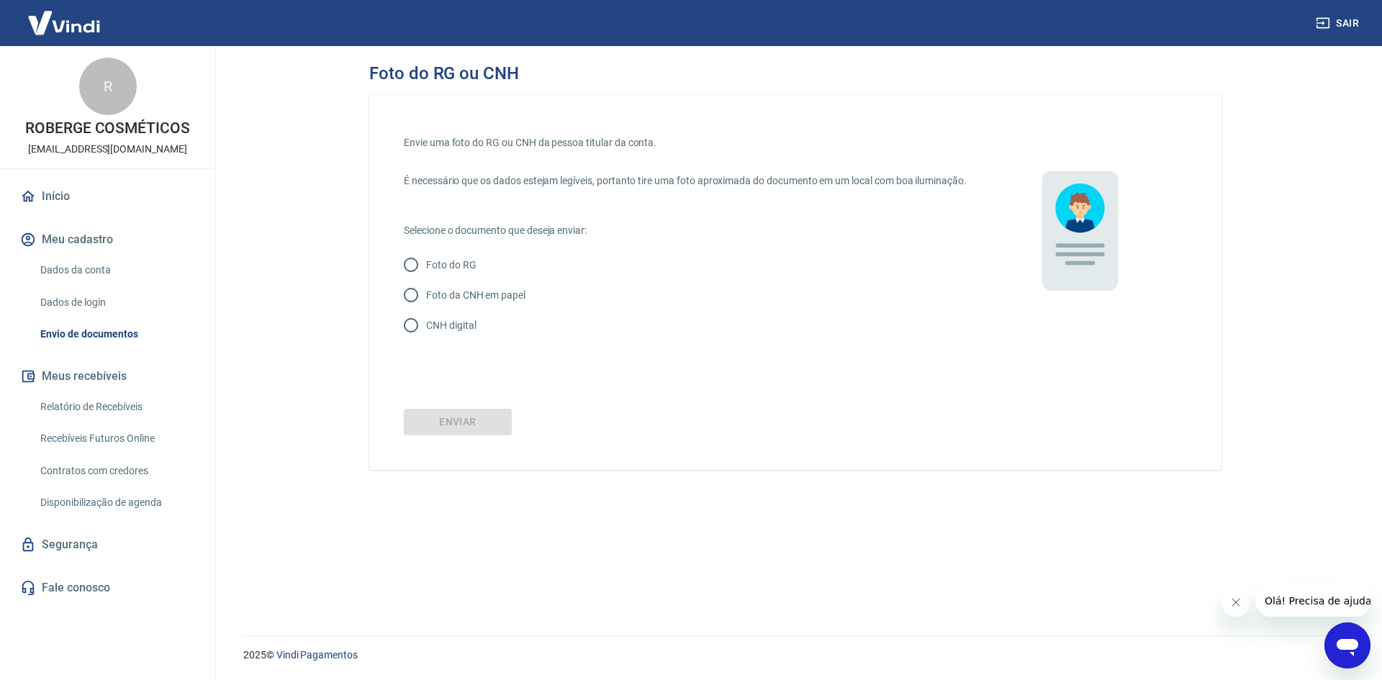
click at [433, 333] on p "CNH digital" at bounding box center [451, 325] width 50 height 15
click at [426, 336] on input "CNH digital" at bounding box center [411, 325] width 30 height 30
radio input "true"
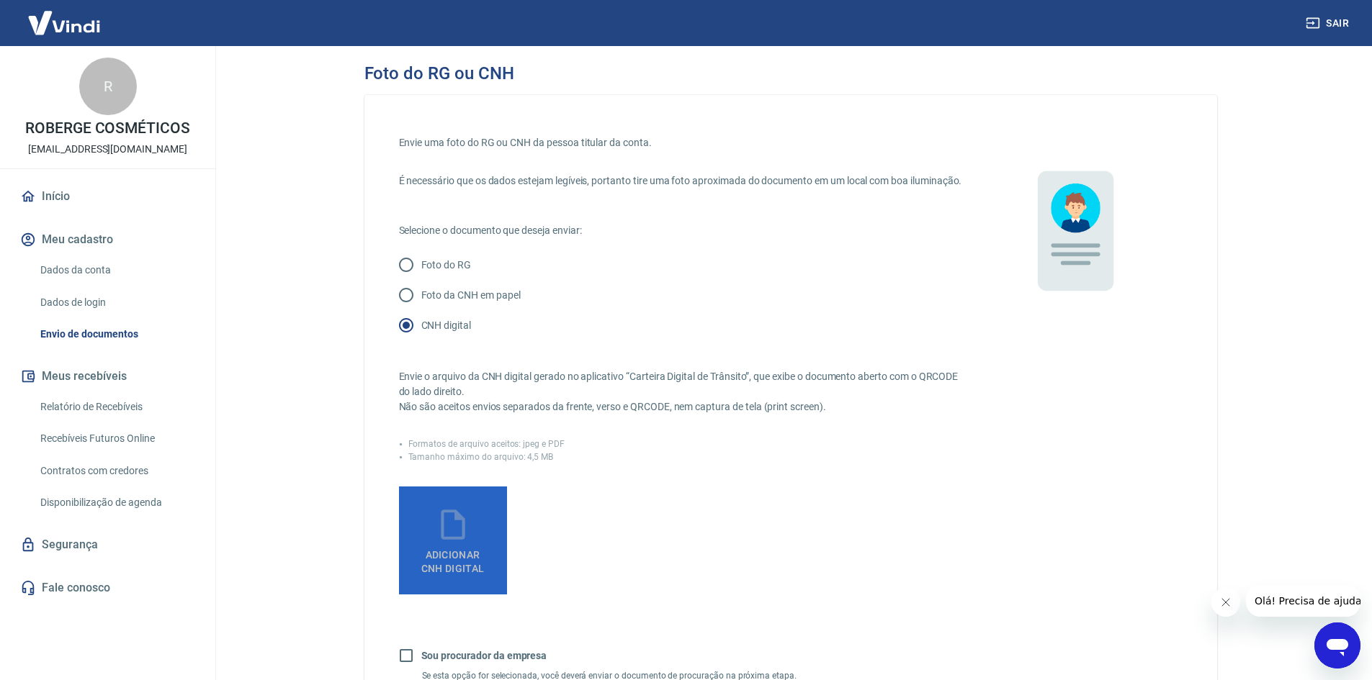
click at [442, 540] on icon at bounding box center [453, 525] width 24 height 30
click at [0, 0] on input "Adicionar CNH Digital" at bounding box center [0, 0] width 0 height 0
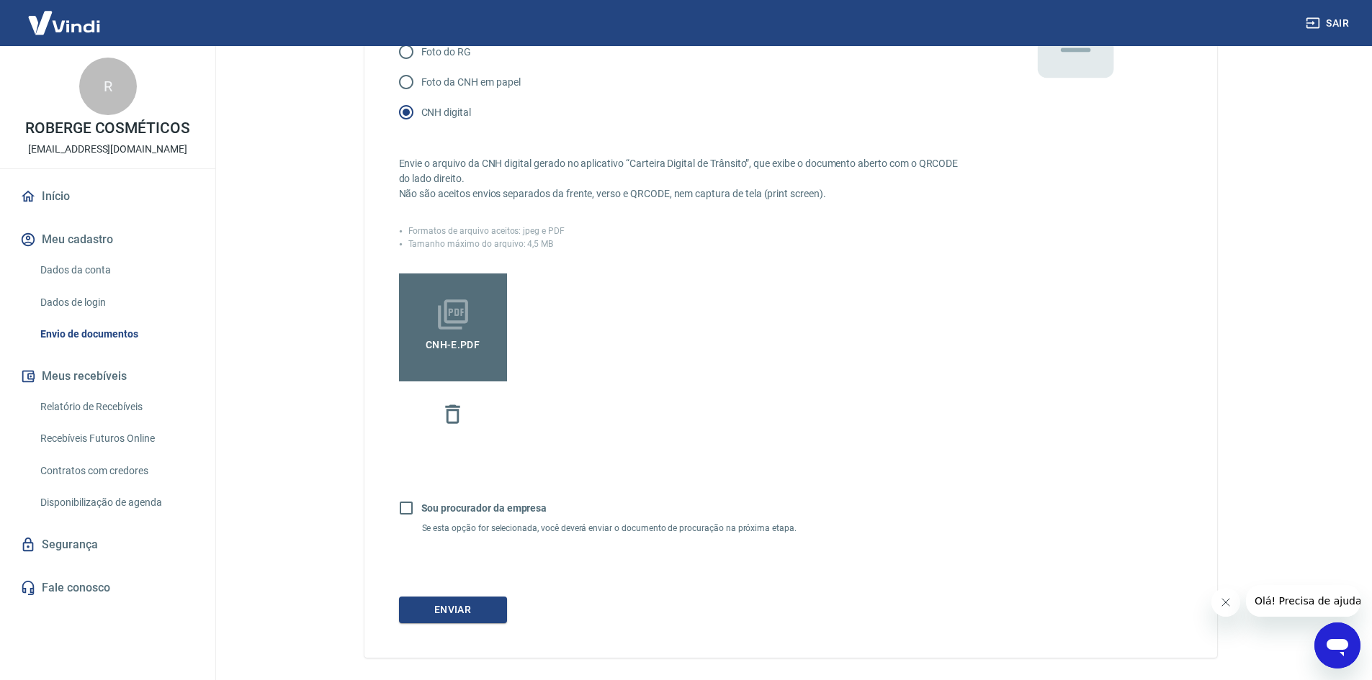
scroll to position [216, 0]
click at [500, 521] on label "Sou procurador da empresa" at bounding box center [469, 505] width 156 height 30
click at [421, 521] on input "Sou procurador da empresa" at bounding box center [406, 505] width 30 height 30
checkbox input "true"
click at [490, 616] on button "Continuar" at bounding box center [453, 607] width 108 height 27
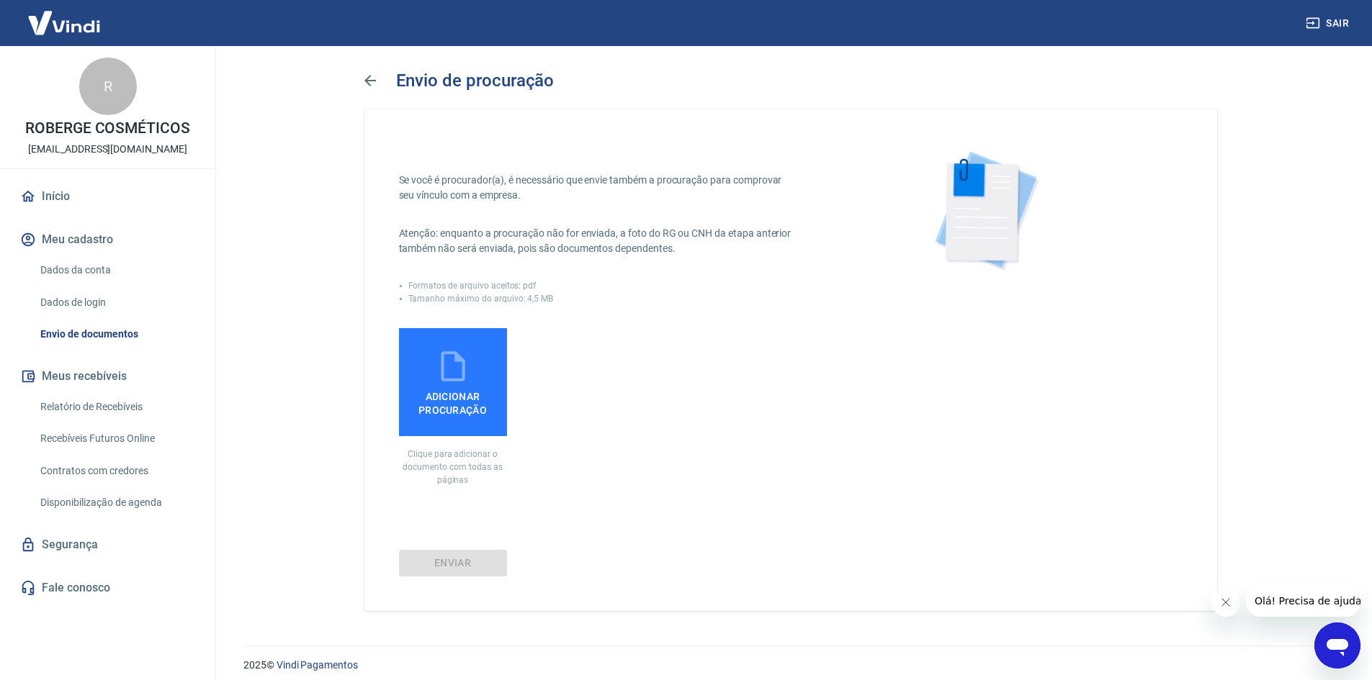
click at [578, 554] on div "Enviar" at bounding box center [790, 563] width 783 height 27
click at [371, 94] on button "button" at bounding box center [370, 80] width 35 height 35
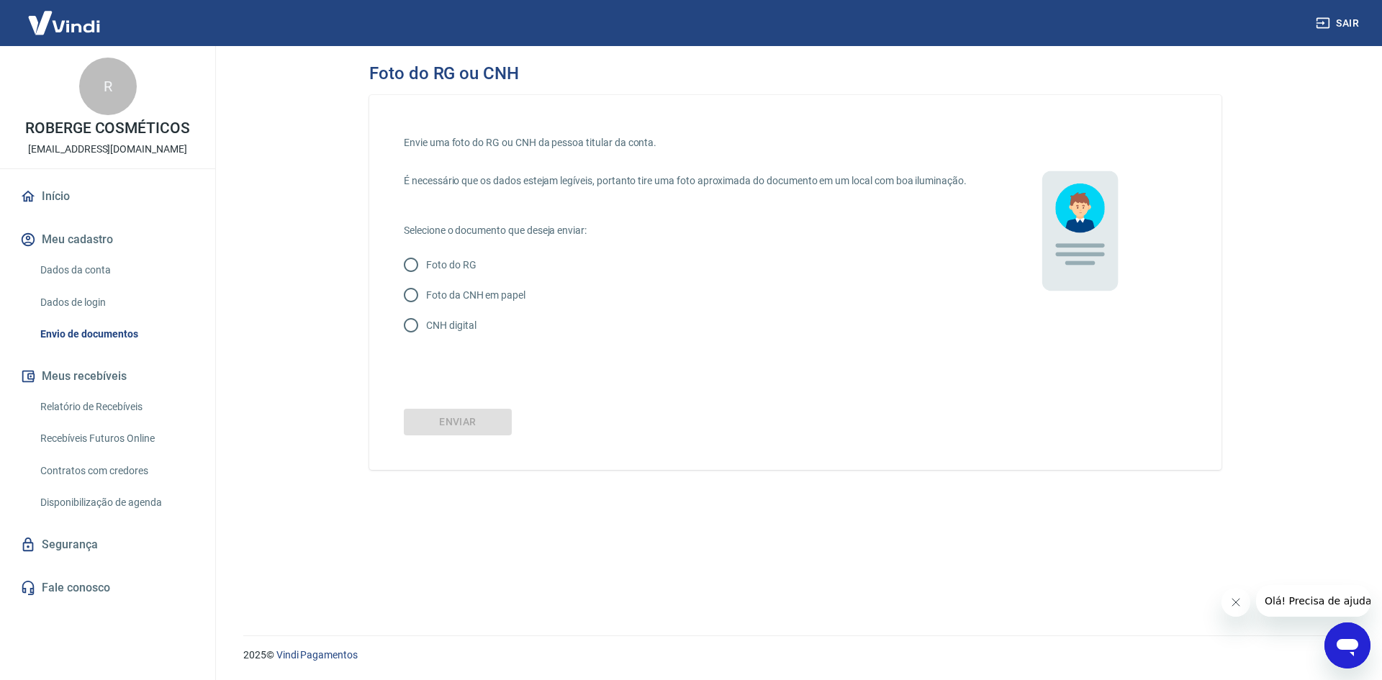
click at [465, 333] on p "CNH digital" at bounding box center [451, 325] width 50 height 15
click at [426, 341] on input "CNH digital" at bounding box center [411, 325] width 30 height 30
radio input "true"
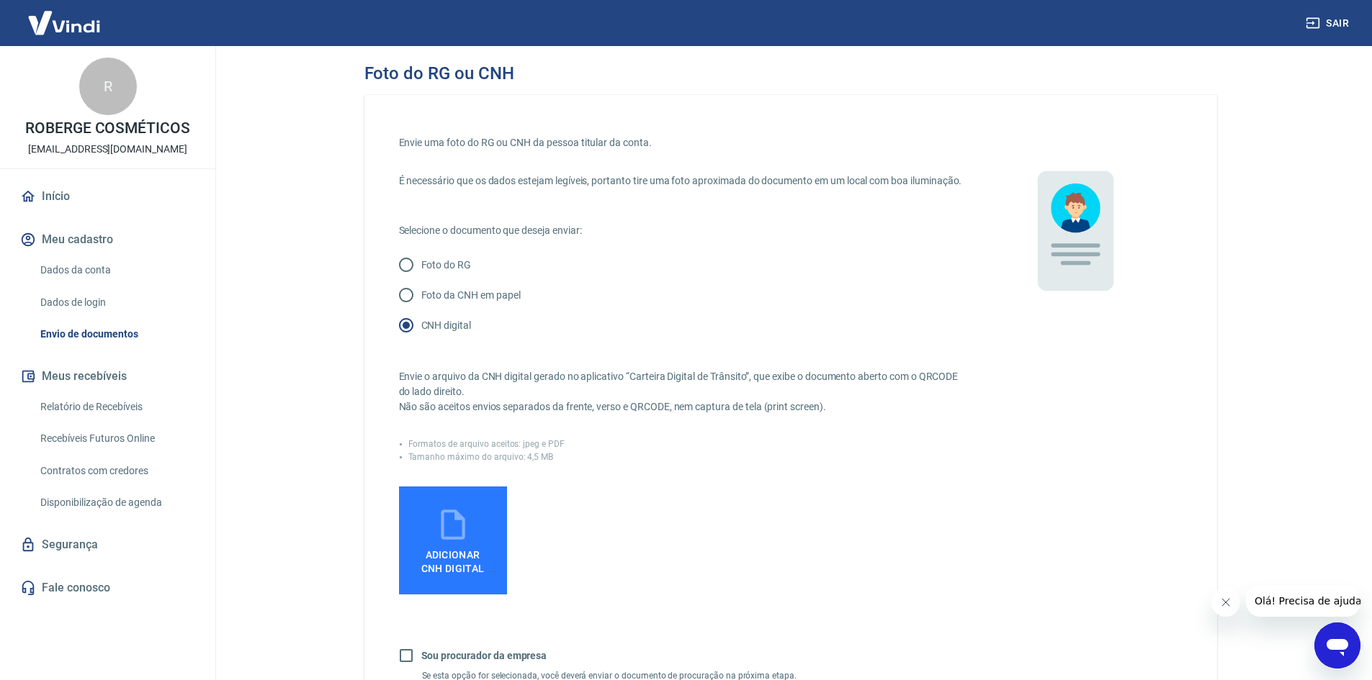
click at [53, 195] on link "Início" at bounding box center [107, 197] width 181 height 32
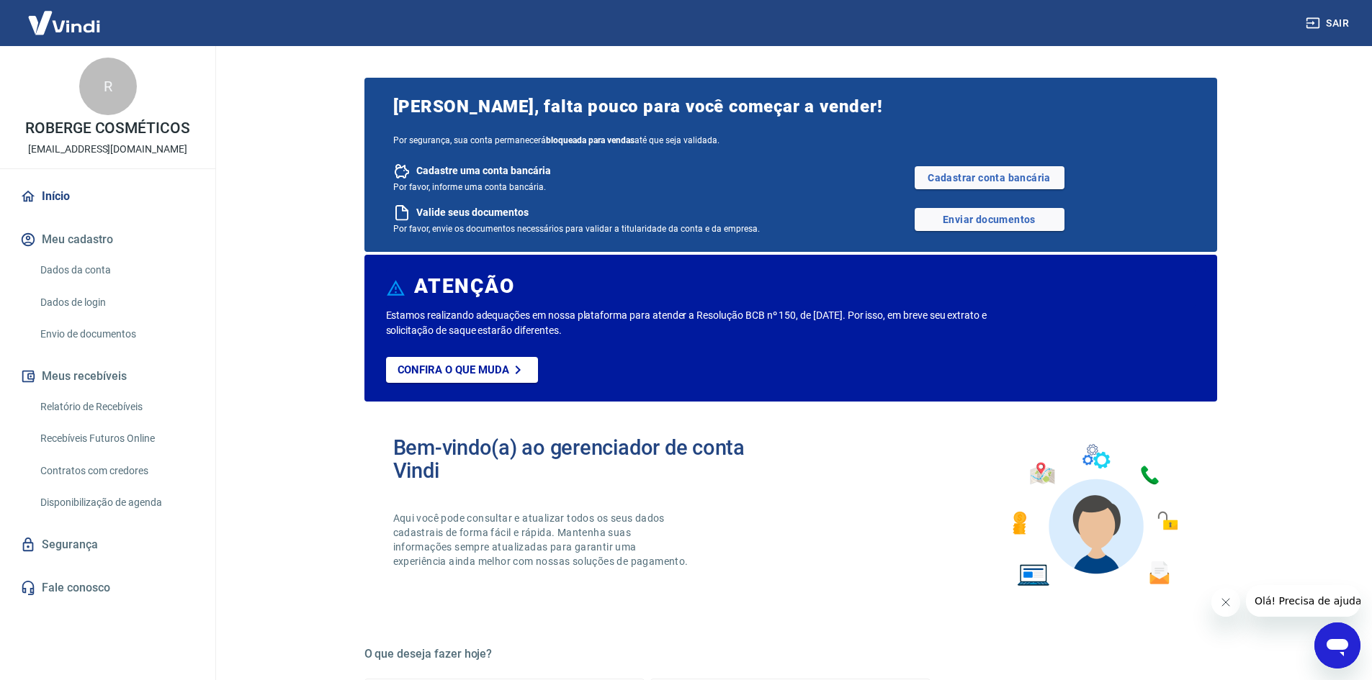
click at [971, 207] on div "Valide seus documentos Por favor, envie os documentos necessários para validar …" at bounding box center [790, 219] width 795 height 30
click at [972, 218] on link "Enviar documentos" at bounding box center [989, 219] width 150 height 23
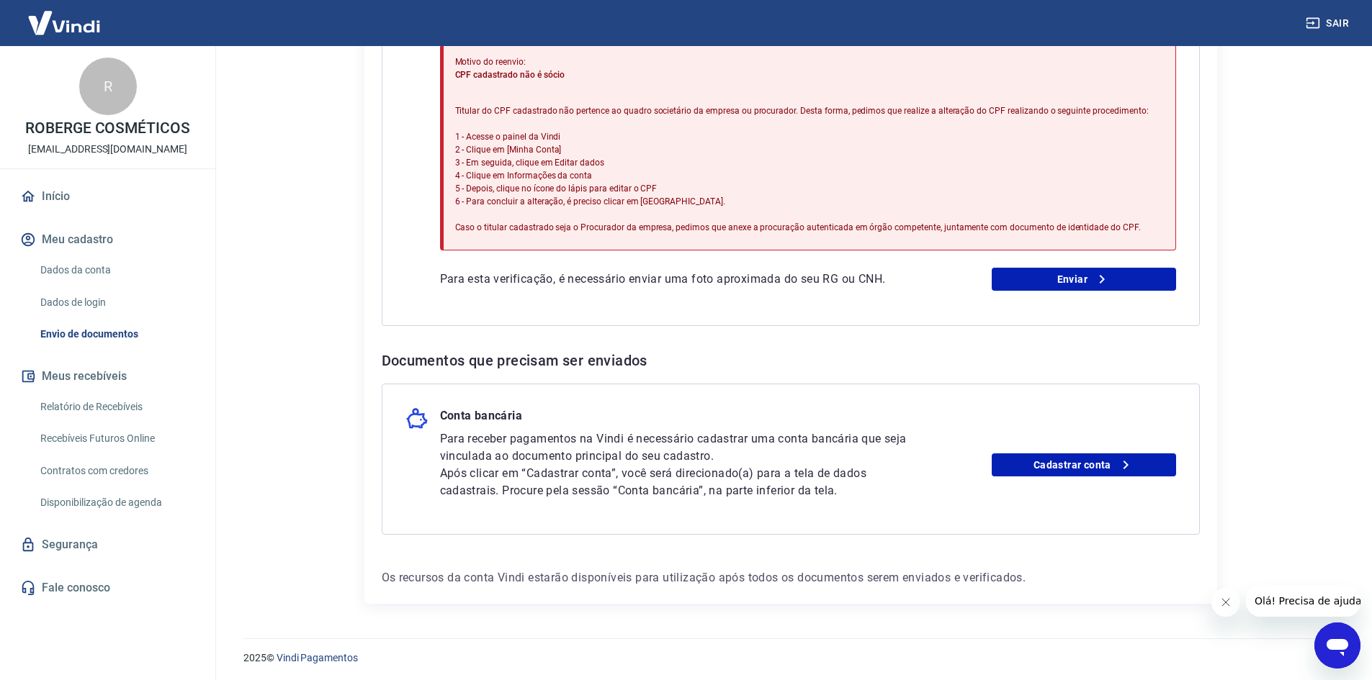
scroll to position [400, 0]
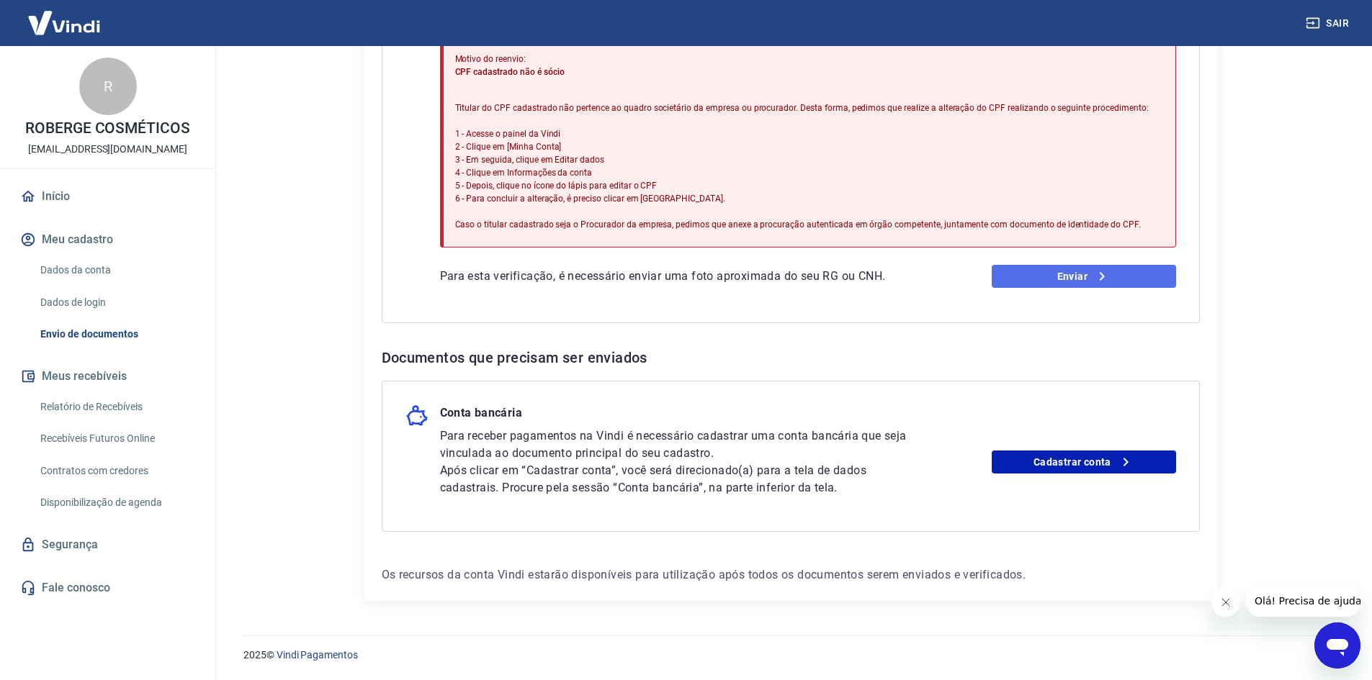
click at [1043, 283] on link "Enviar" at bounding box center [1083, 276] width 184 height 23
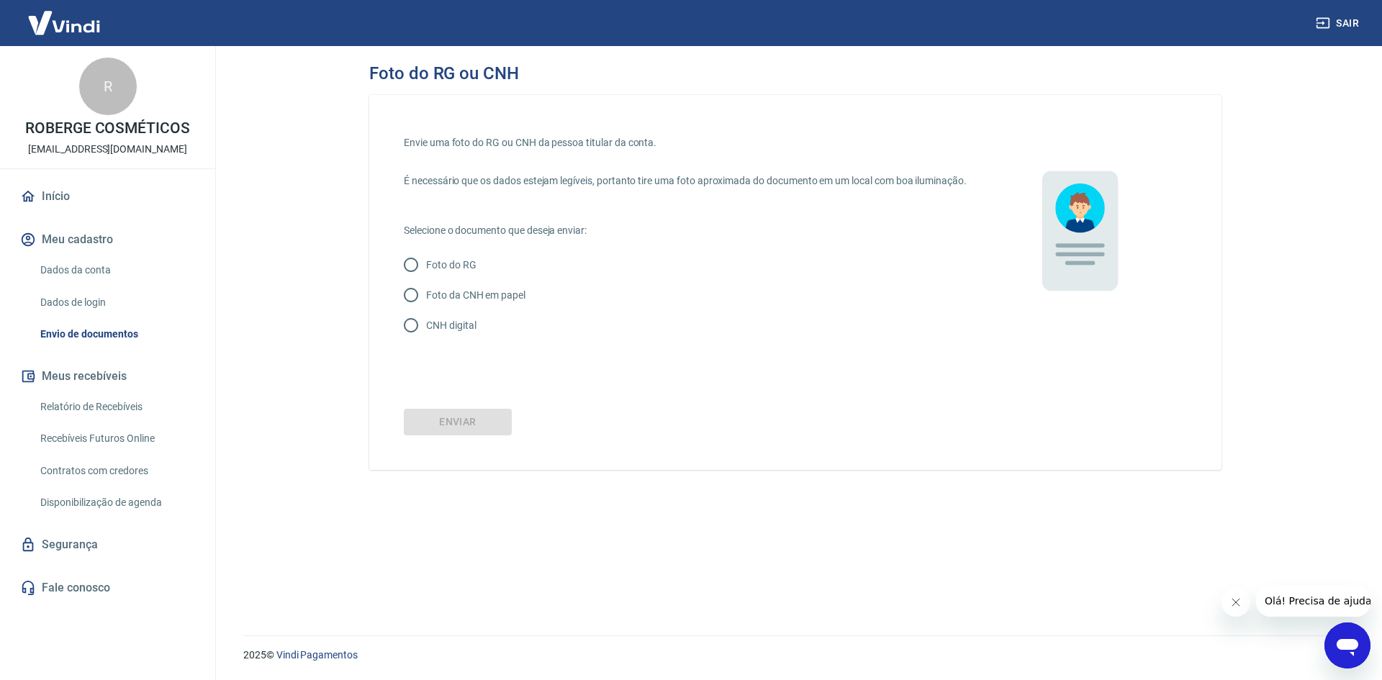
click at [442, 333] on p "CNH digital" at bounding box center [451, 325] width 50 height 15
click at [426, 341] on input "CNH digital" at bounding box center [411, 325] width 30 height 30
radio input "true"
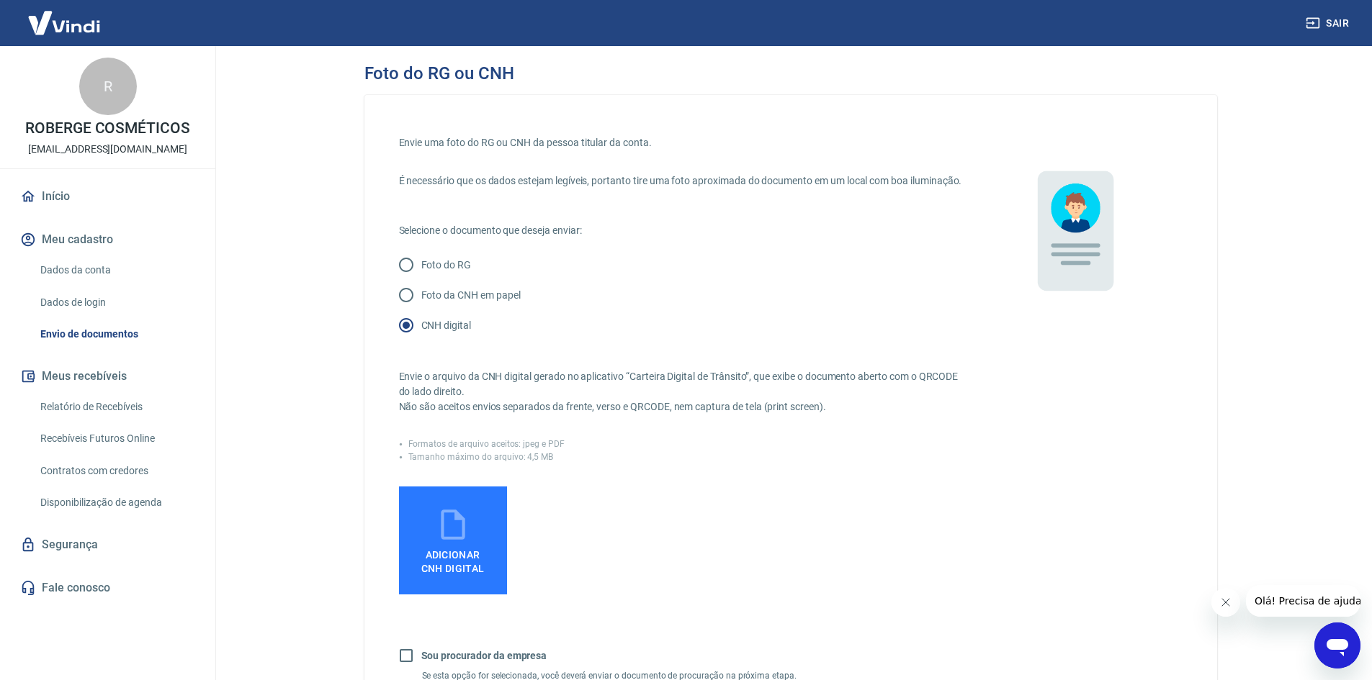
click at [455, 528] on icon at bounding box center [453, 525] width 24 height 30
click at [0, 0] on input "Adicionar CNH Digital" at bounding box center [0, 0] width 0 height 0
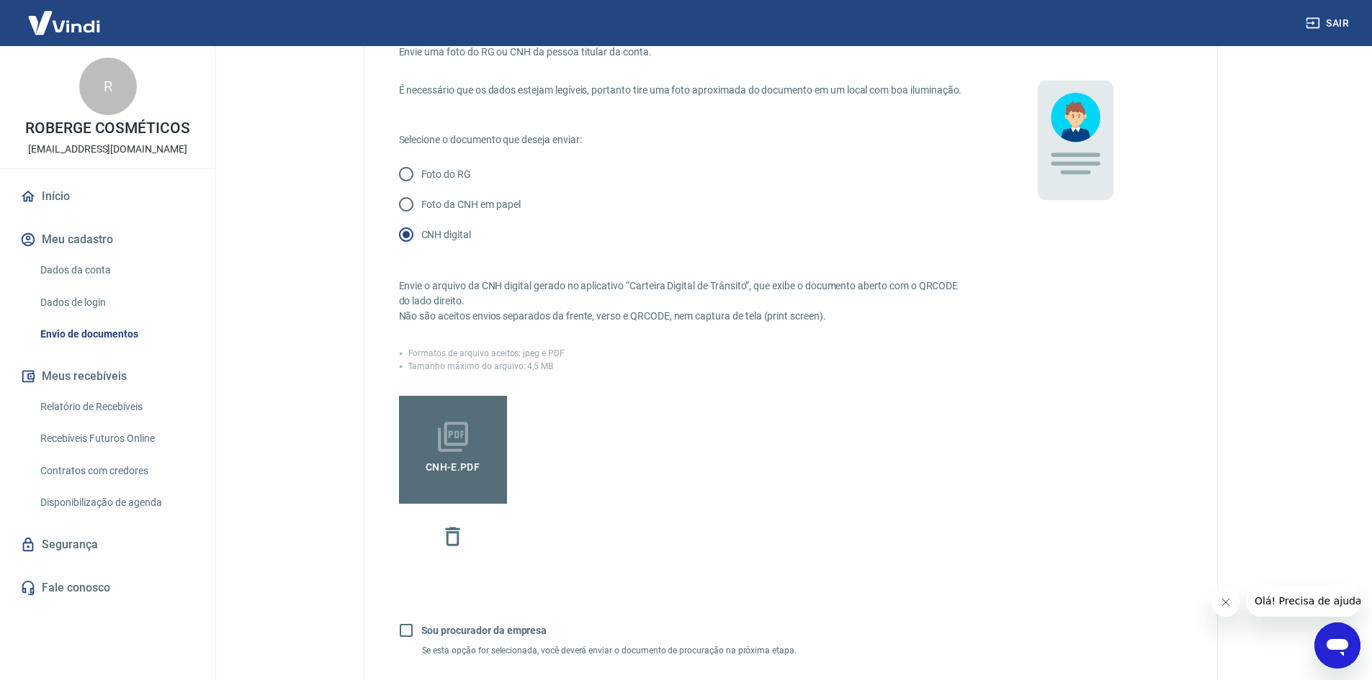
scroll to position [216, 0]
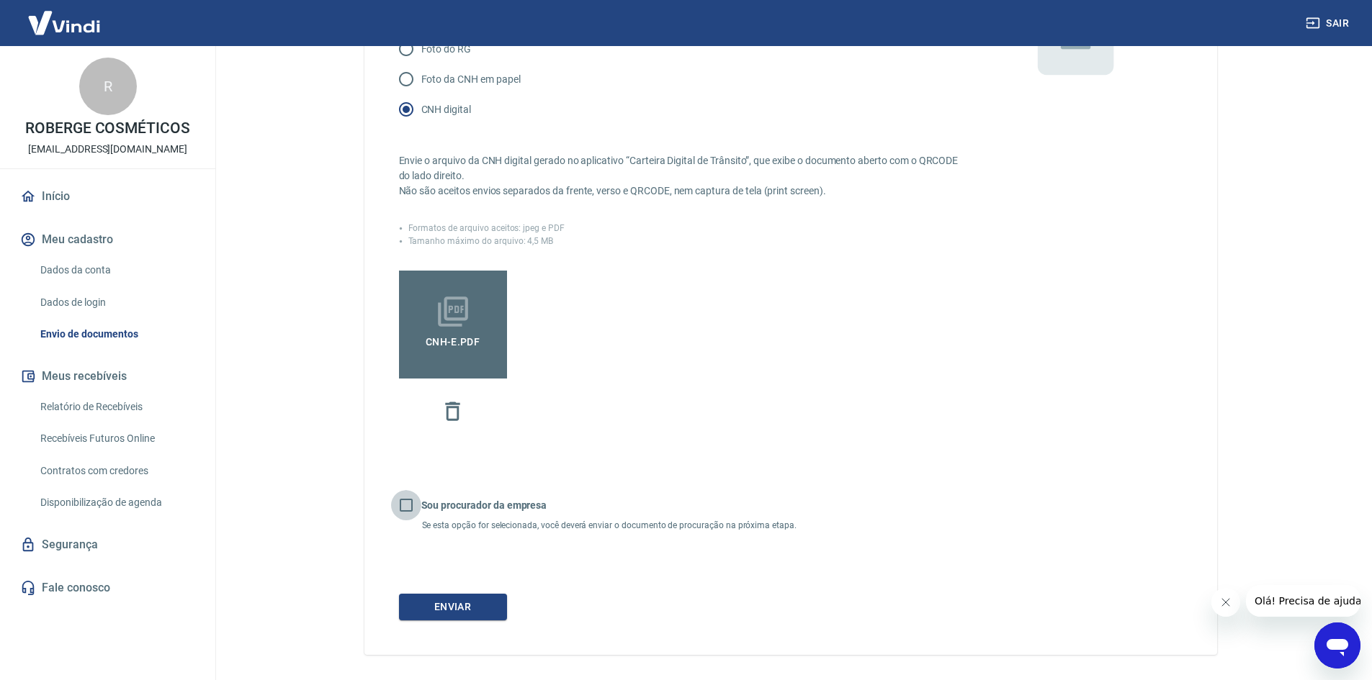
click at [406, 518] on input "Sou procurador da empresa" at bounding box center [406, 505] width 30 height 30
checkbox input "true"
click at [453, 616] on button "Continuar" at bounding box center [453, 607] width 108 height 27
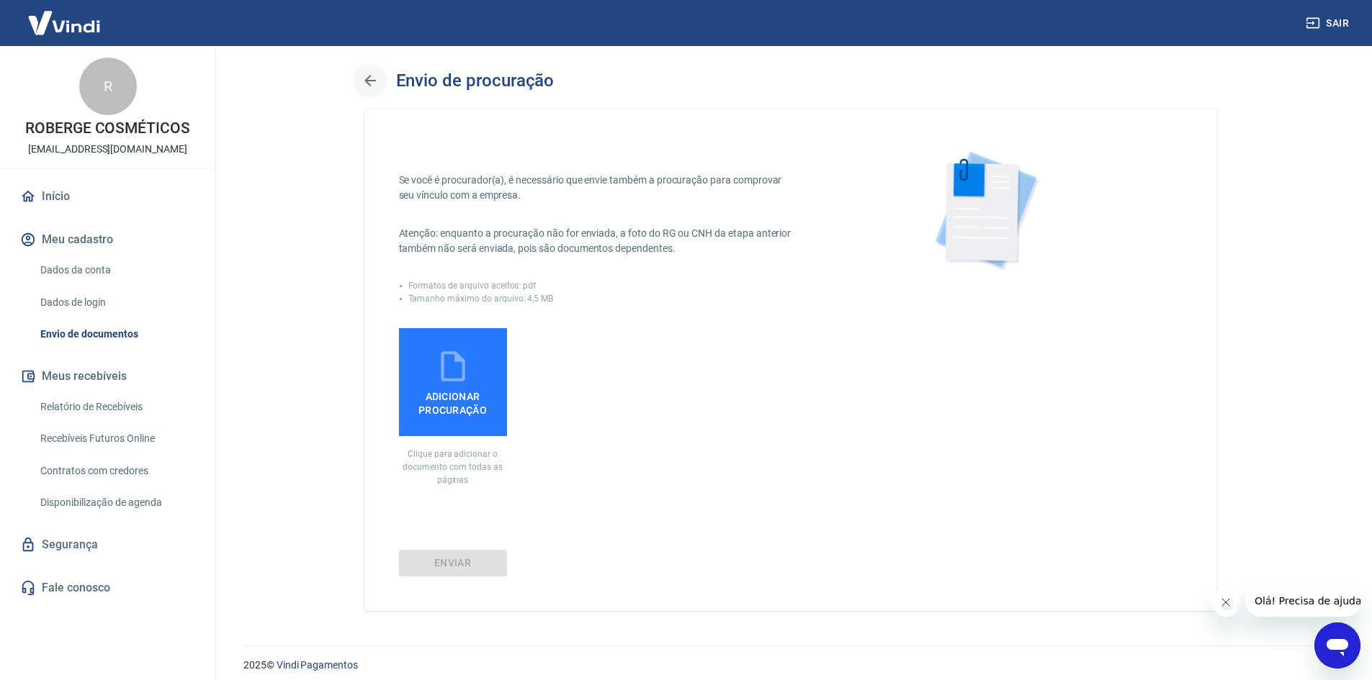
click at [374, 81] on icon "button" at bounding box center [370, 81] width 12 height 12
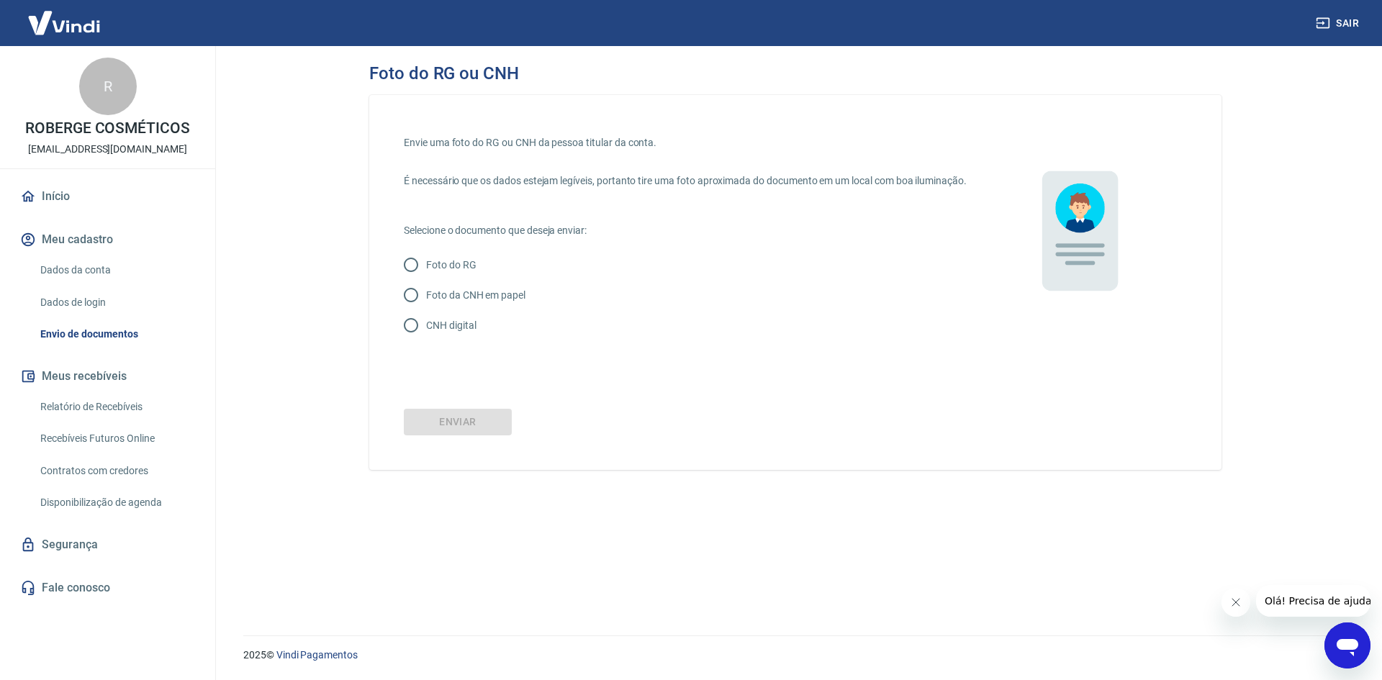
click at [444, 333] on p "CNH digital" at bounding box center [451, 325] width 50 height 15
click at [426, 340] on input "CNH digital" at bounding box center [411, 325] width 30 height 30
radio input "true"
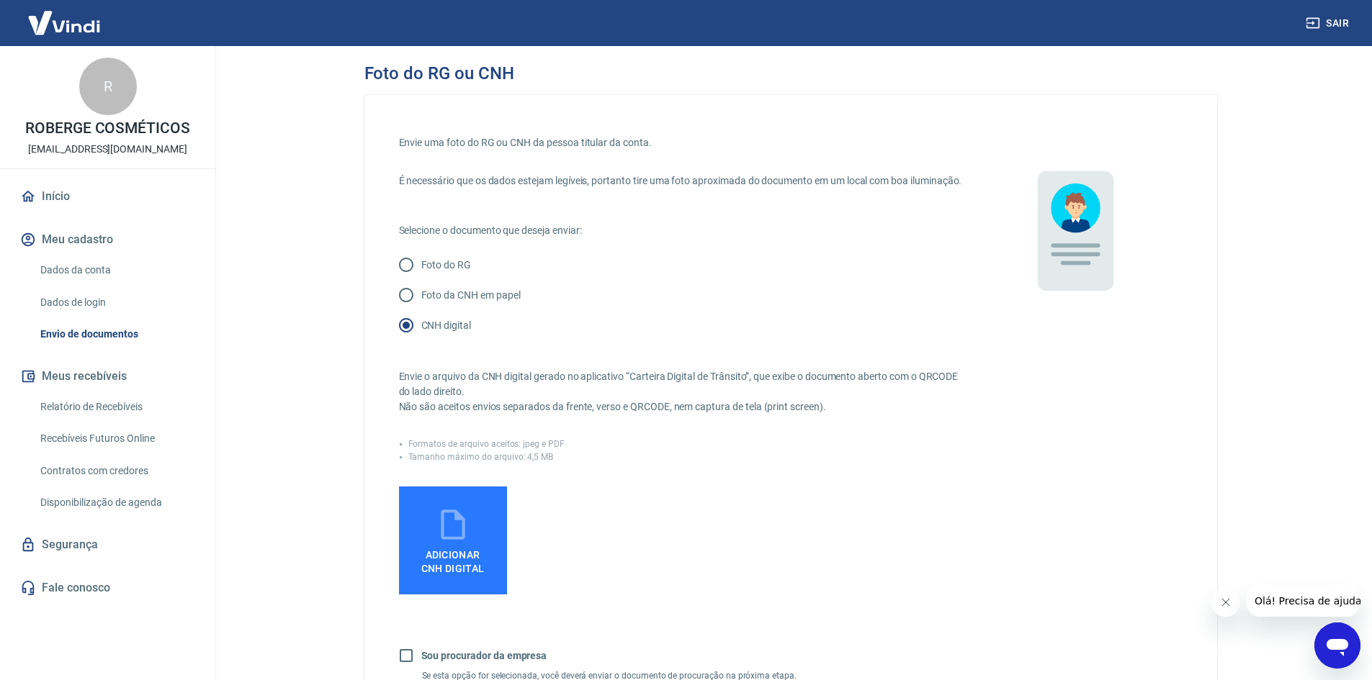
click at [471, 533] on label "Adicionar CNH Digital" at bounding box center [453, 541] width 108 height 108
click at [0, 0] on input "Adicionar CNH Digital" at bounding box center [0, 0] width 0 height 0
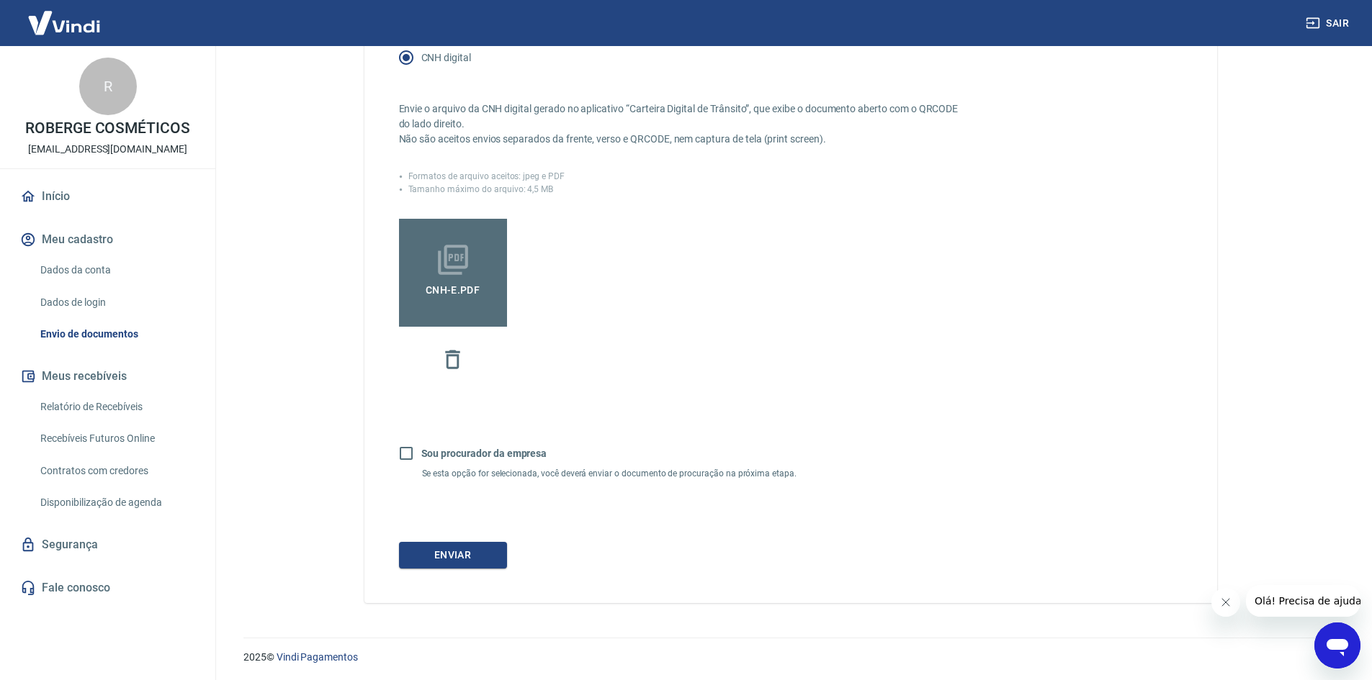
scroll to position [285, 0]
click at [477, 560] on button "Enviar" at bounding box center [453, 553] width 108 height 27
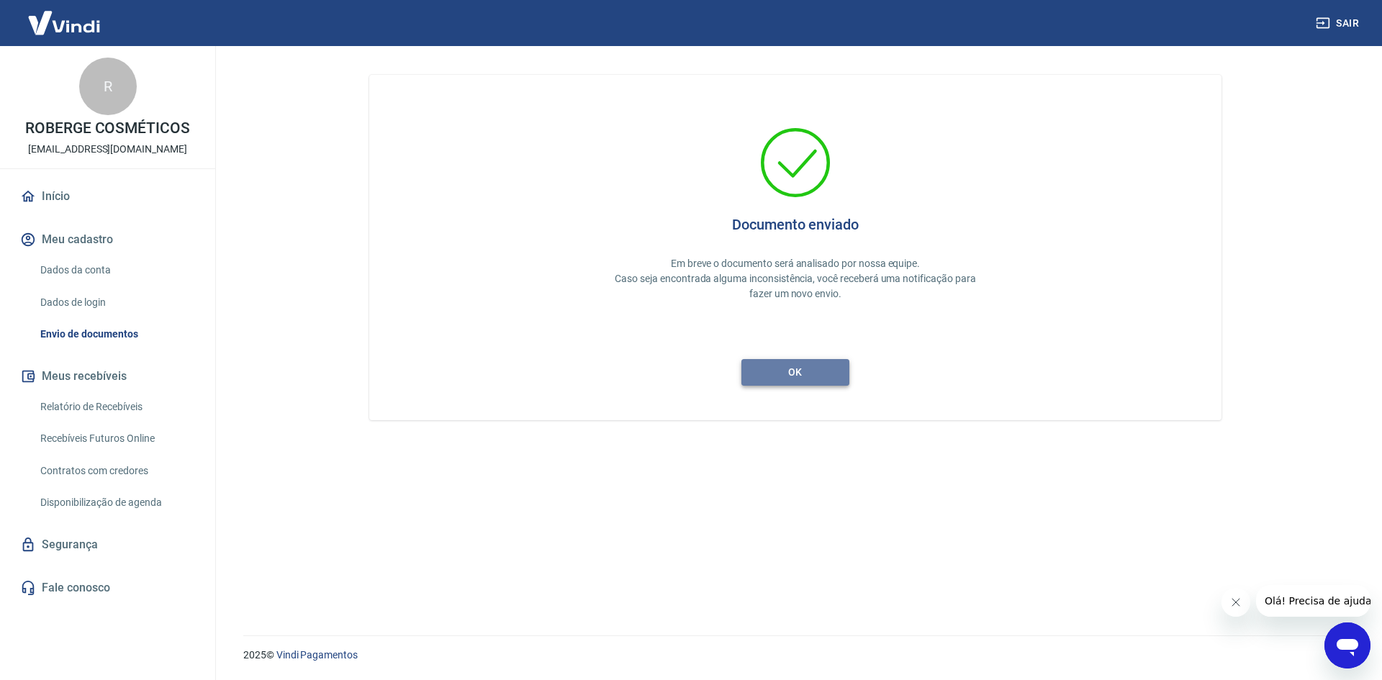
click at [816, 371] on button "ok" at bounding box center [796, 372] width 108 height 27
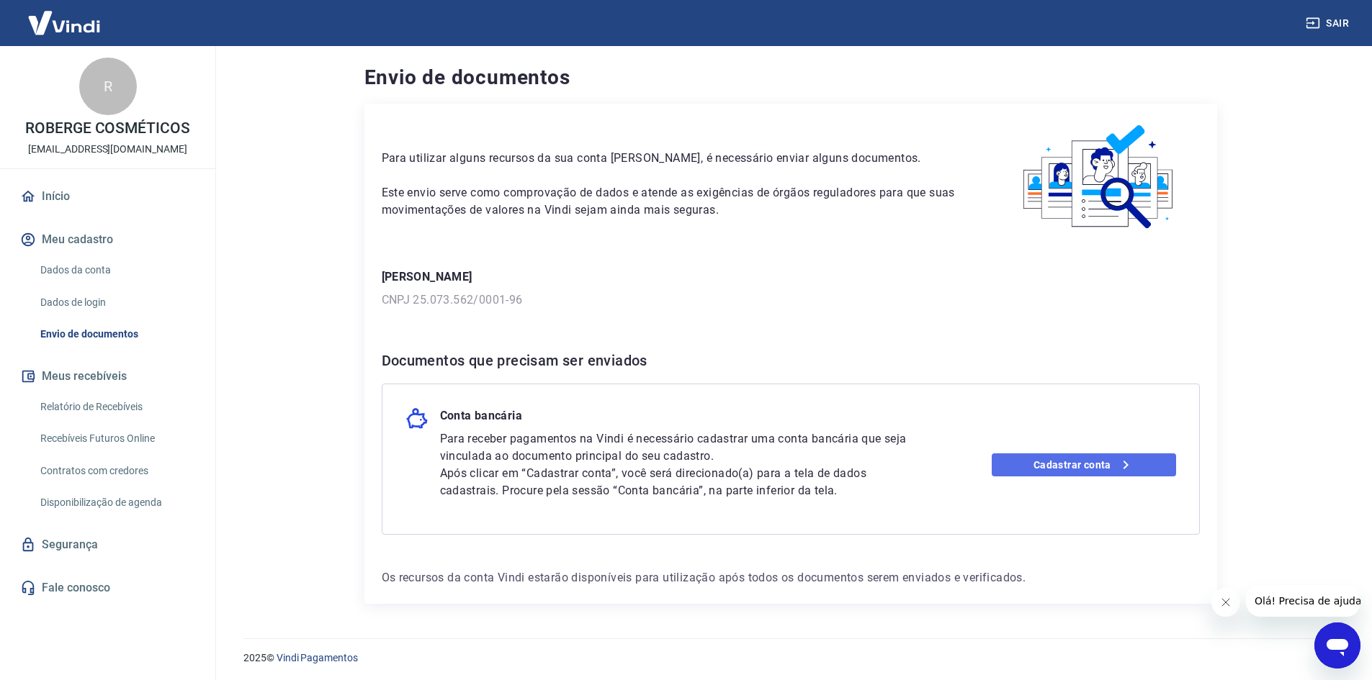
click at [1071, 458] on link "Cadastrar conta" at bounding box center [1083, 465] width 184 height 23
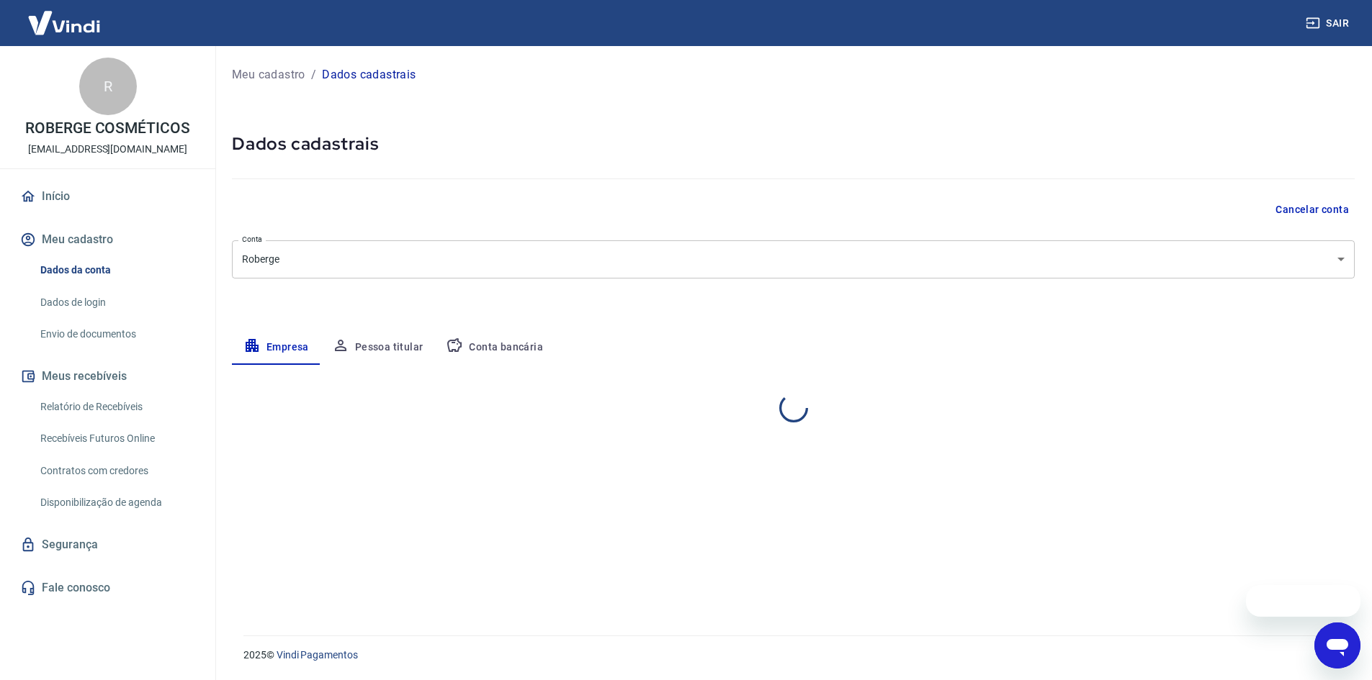
select select "SP"
select select "business"
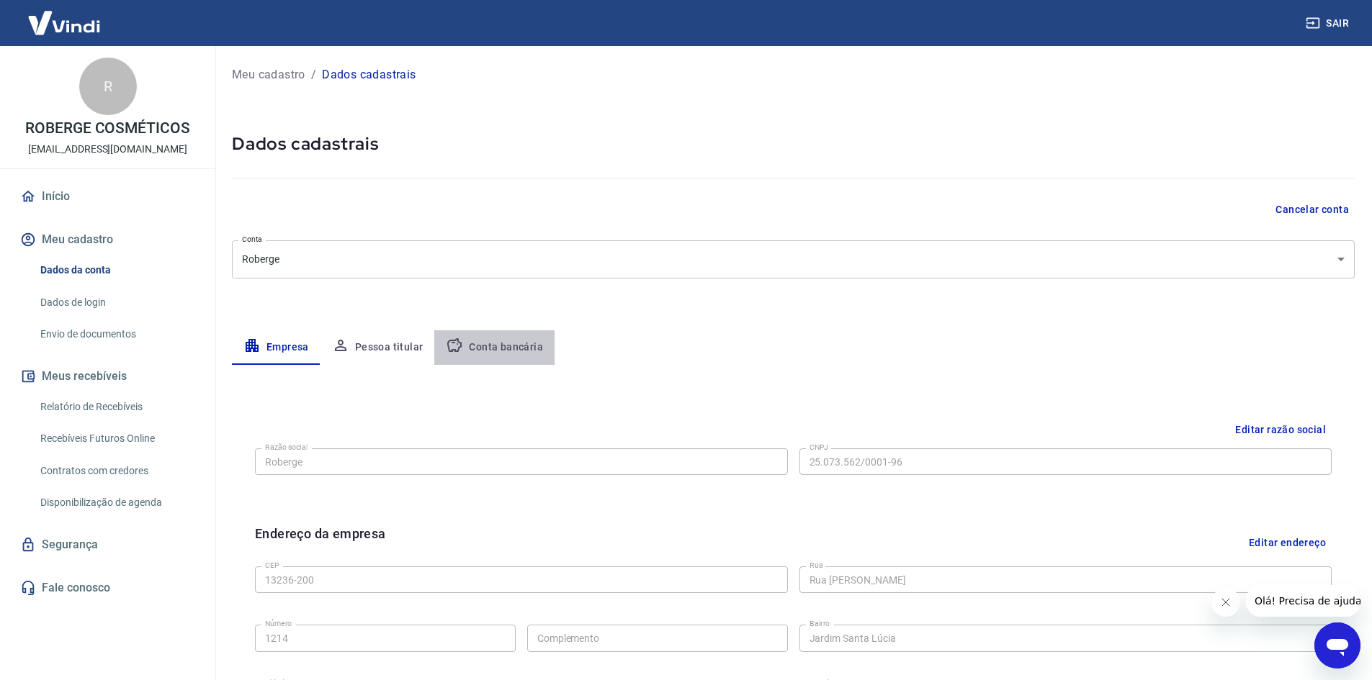
click at [519, 354] on button "Conta bancária" at bounding box center [494, 347] width 120 height 35
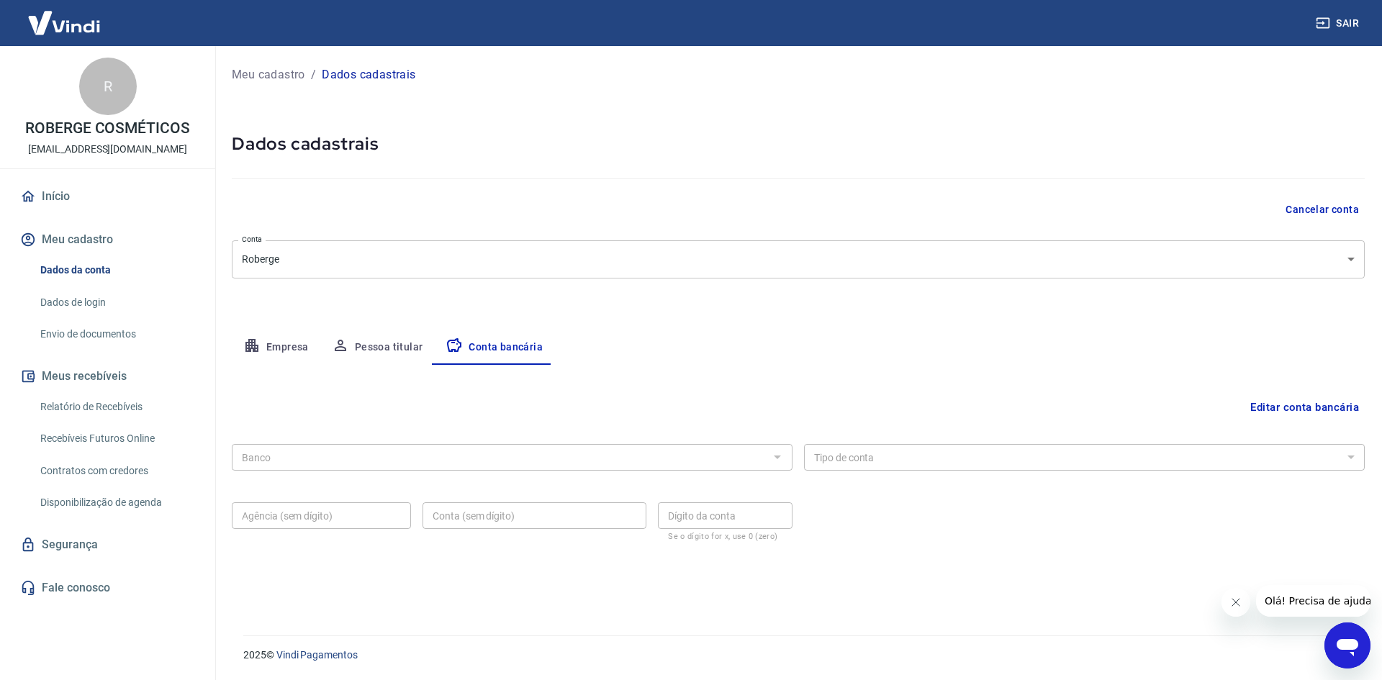
click at [368, 438] on div "Banco Banco" at bounding box center [512, 455] width 561 height 35
click at [358, 468] on div "Banco" at bounding box center [512, 457] width 561 height 27
click at [1311, 413] on button "Editar conta bancária" at bounding box center [1305, 407] width 120 height 27
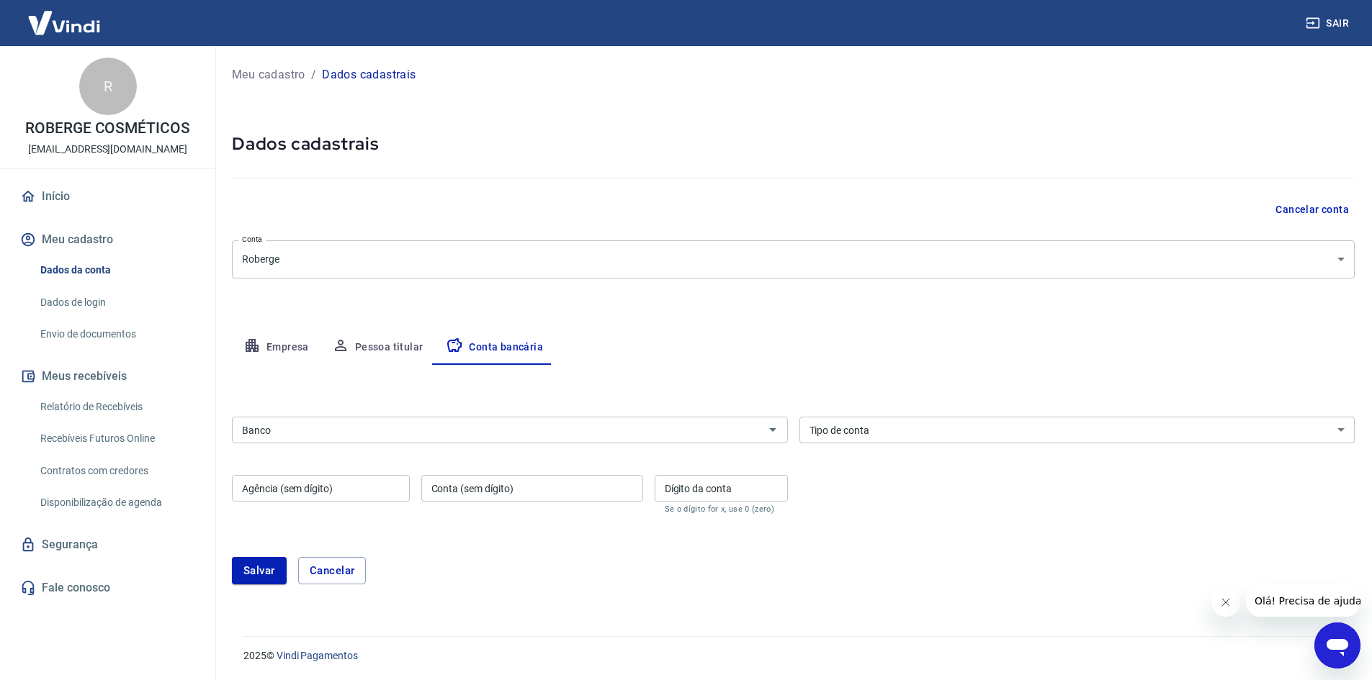
scroll to position [1, 0]
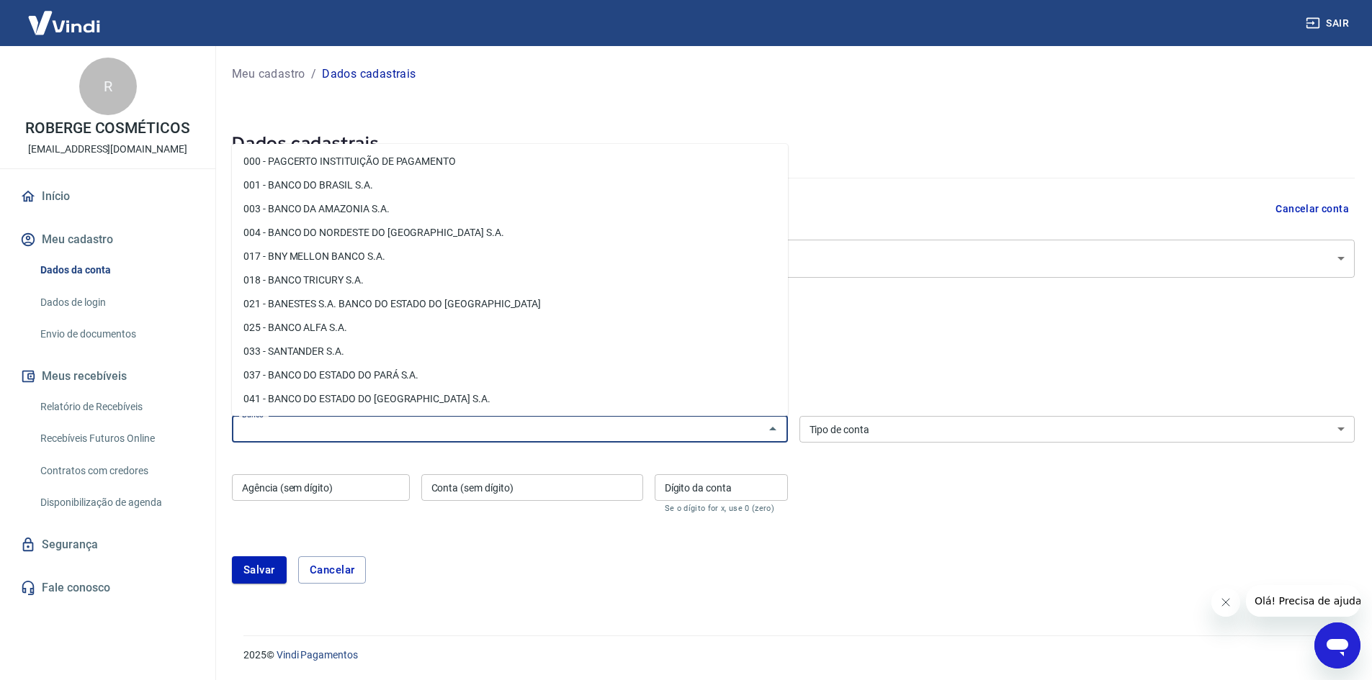
click at [256, 428] on input "Banco" at bounding box center [497, 429] width 523 height 18
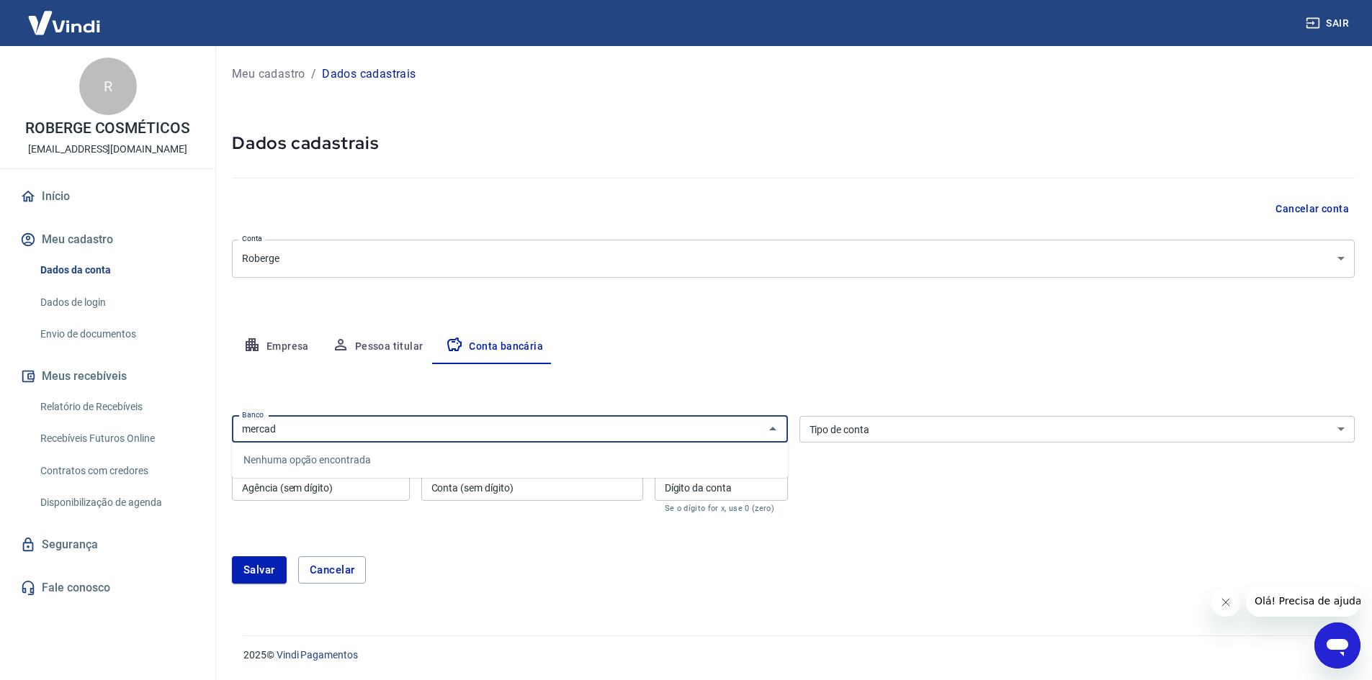
type input "mercado"
paste input "323 Mercado Pago"
type input "323 Mercado Pago"
click at [973, 499] on div "Banco Banco Tipo de conta Conta Corrente Conta Poupança Tipo de conta Agência (…" at bounding box center [793, 463] width 1122 height 106
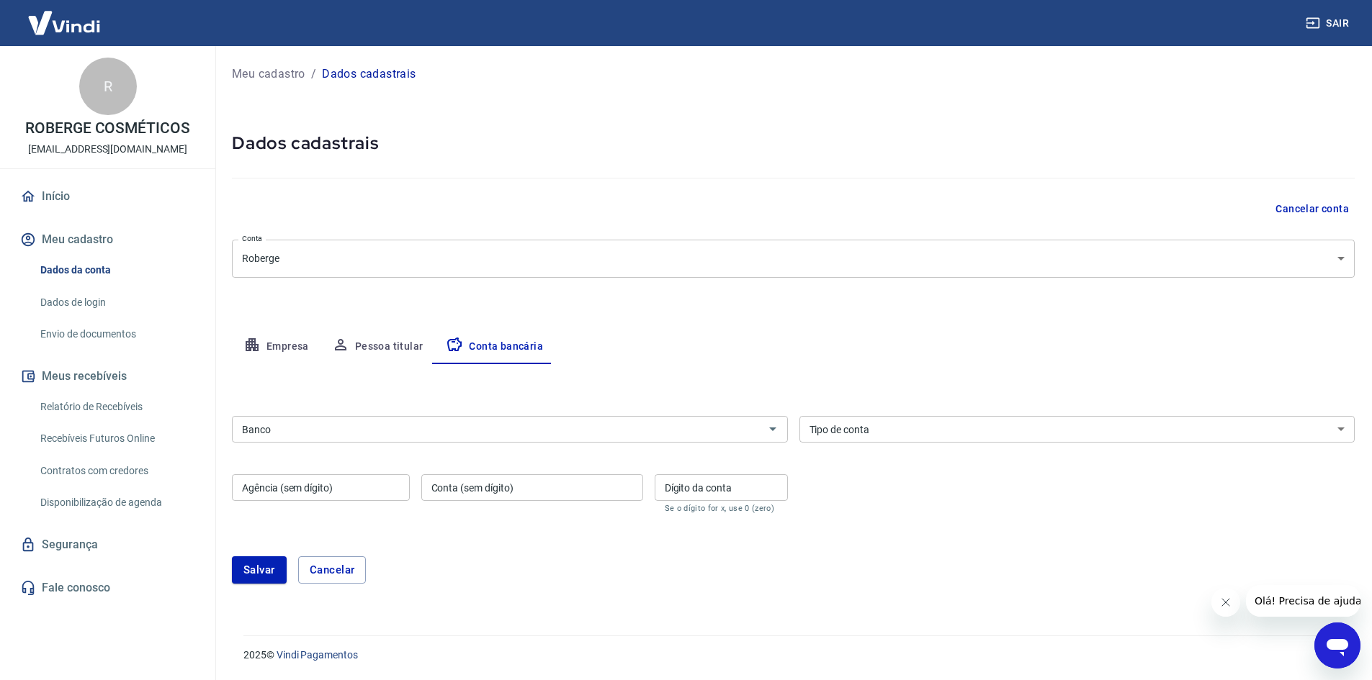
click at [565, 438] on input "Banco" at bounding box center [497, 429] width 523 height 18
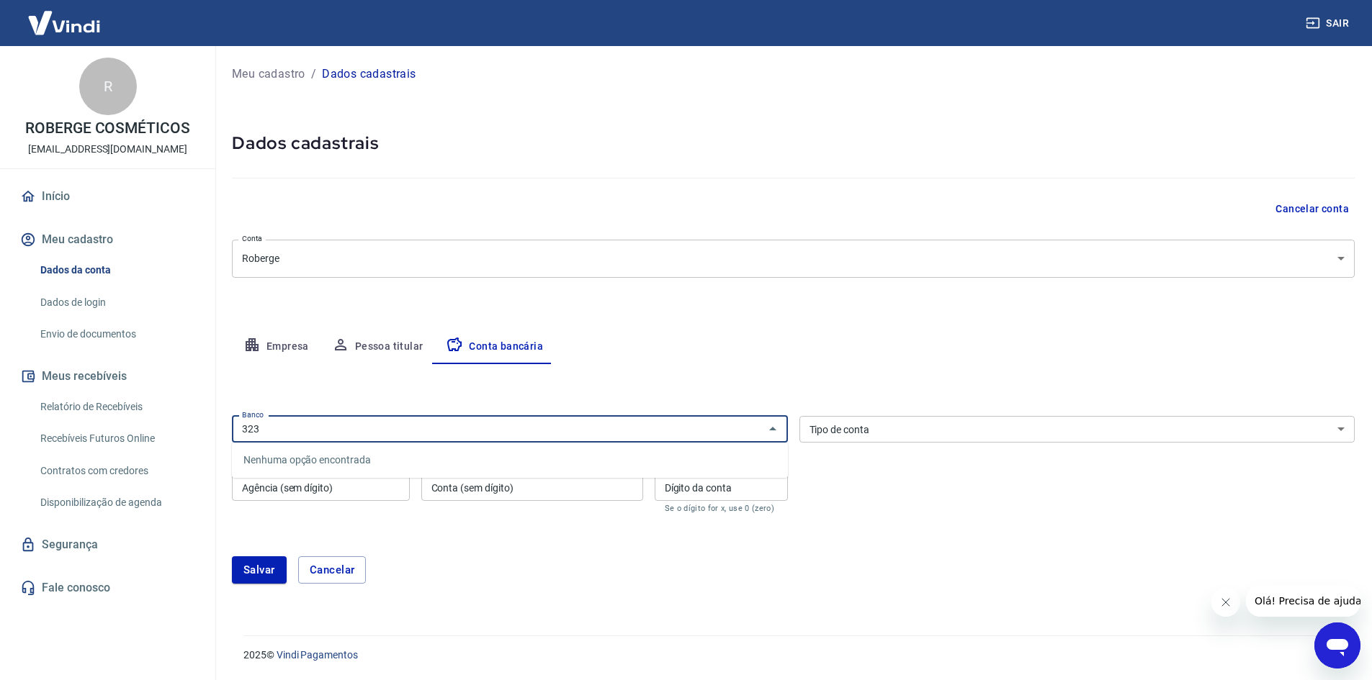
type input "323"
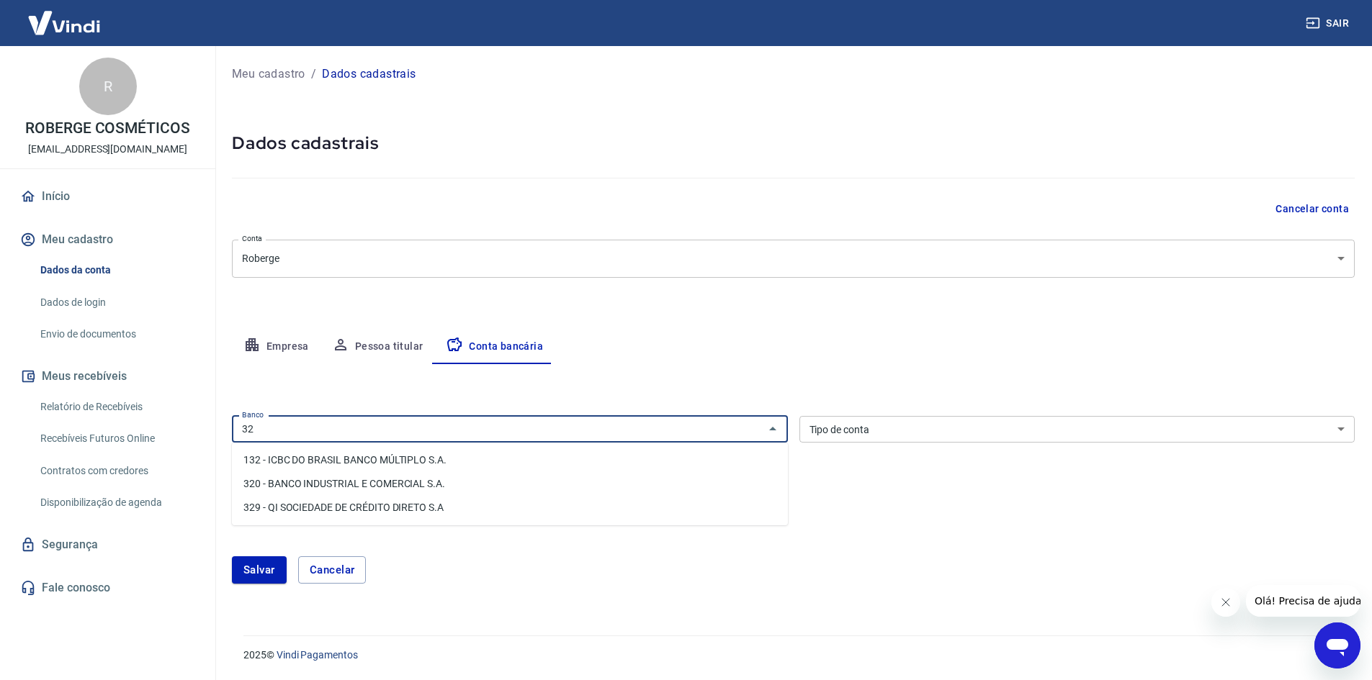
type input "323"
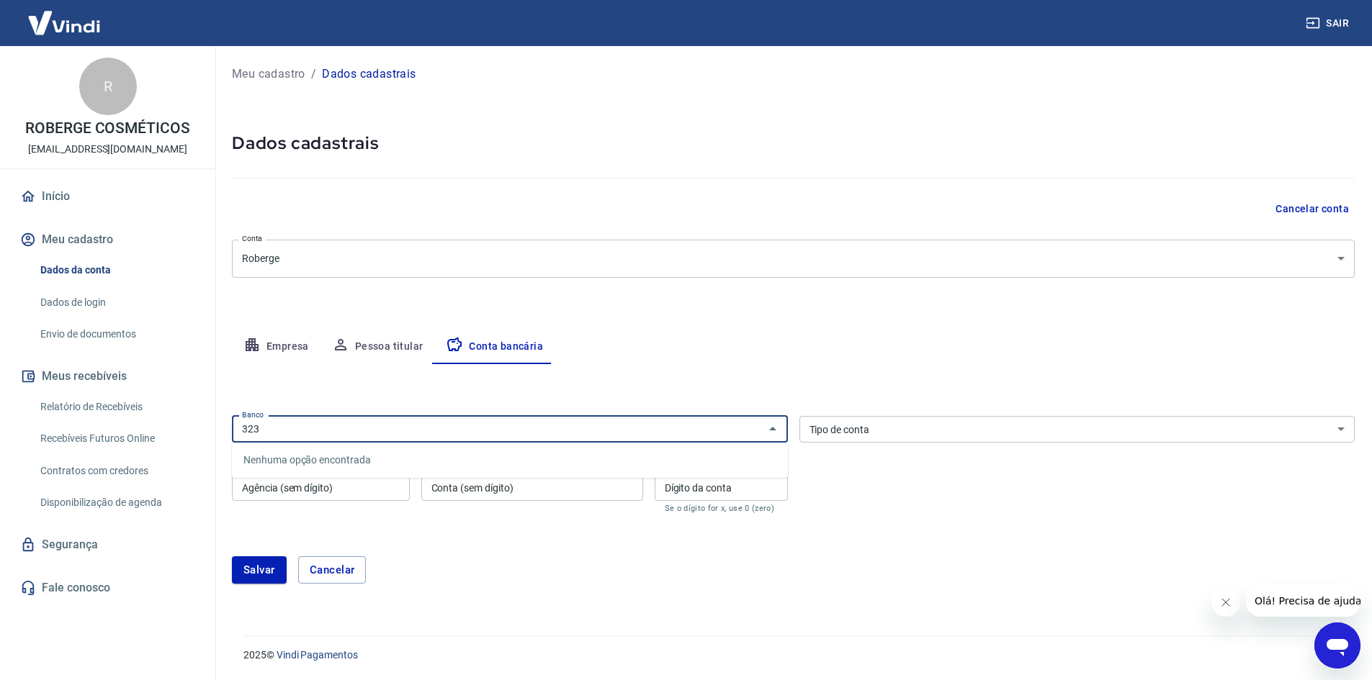
click at [436, 425] on input "323" at bounding box center [497, 429] width 523 height 18
click at [401, 453] on li "260 - Nu Pagamentos S.A." at bounding box center [510, 461] width 556 height 24
type input "260 - Nu Pagamentos S.A."
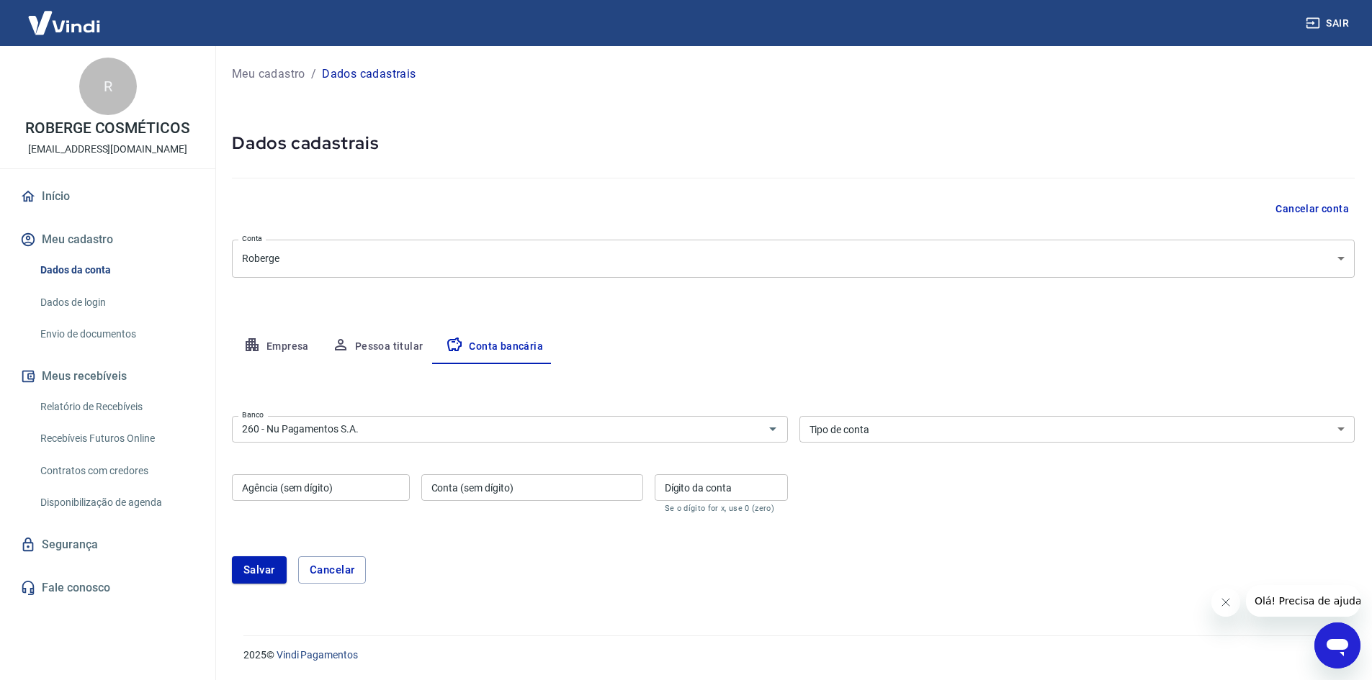
click at [881, 505] on div "Banco 260 - Nu Pagamentos S.A. Banco Tipo de conta Conta Corrente Conta Poupanç…" at bounding box center [793, 463] width 1122 height 106
click at [406, 336] on button "Pessoa titular" at bounding box center [377, 347] width 114 height 35
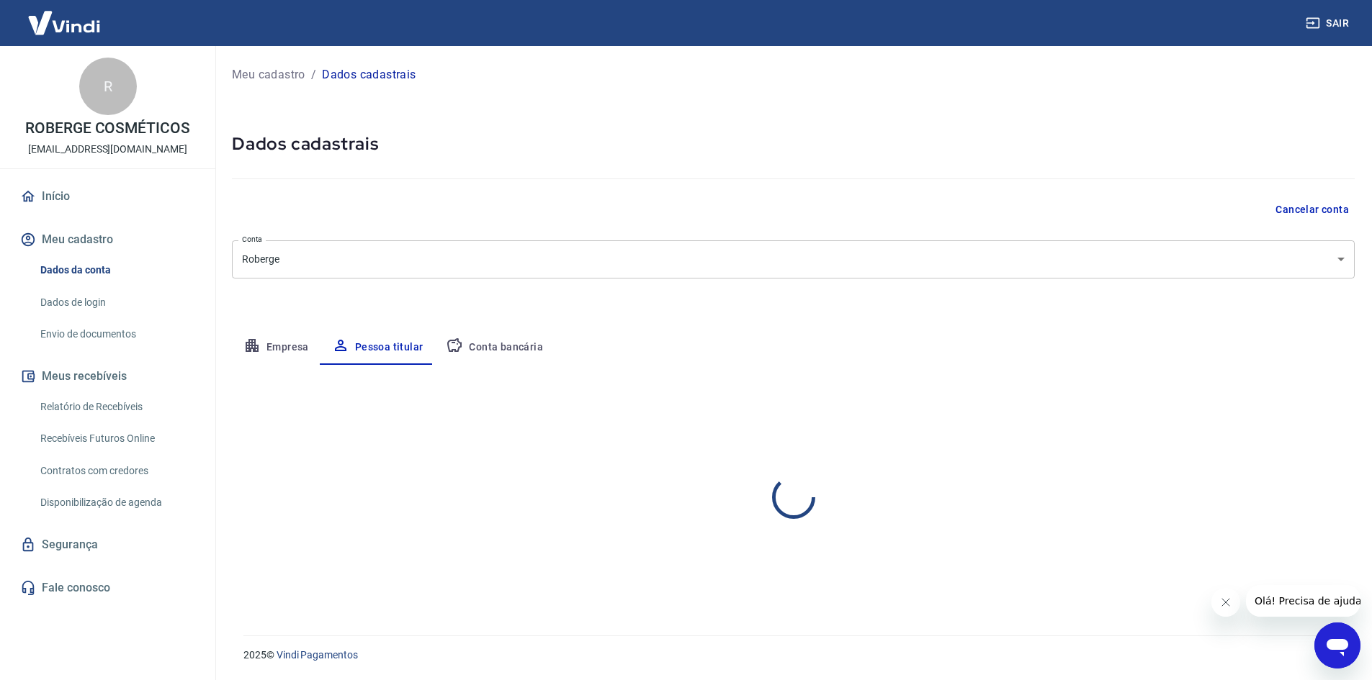
scroll to position [0, 0]
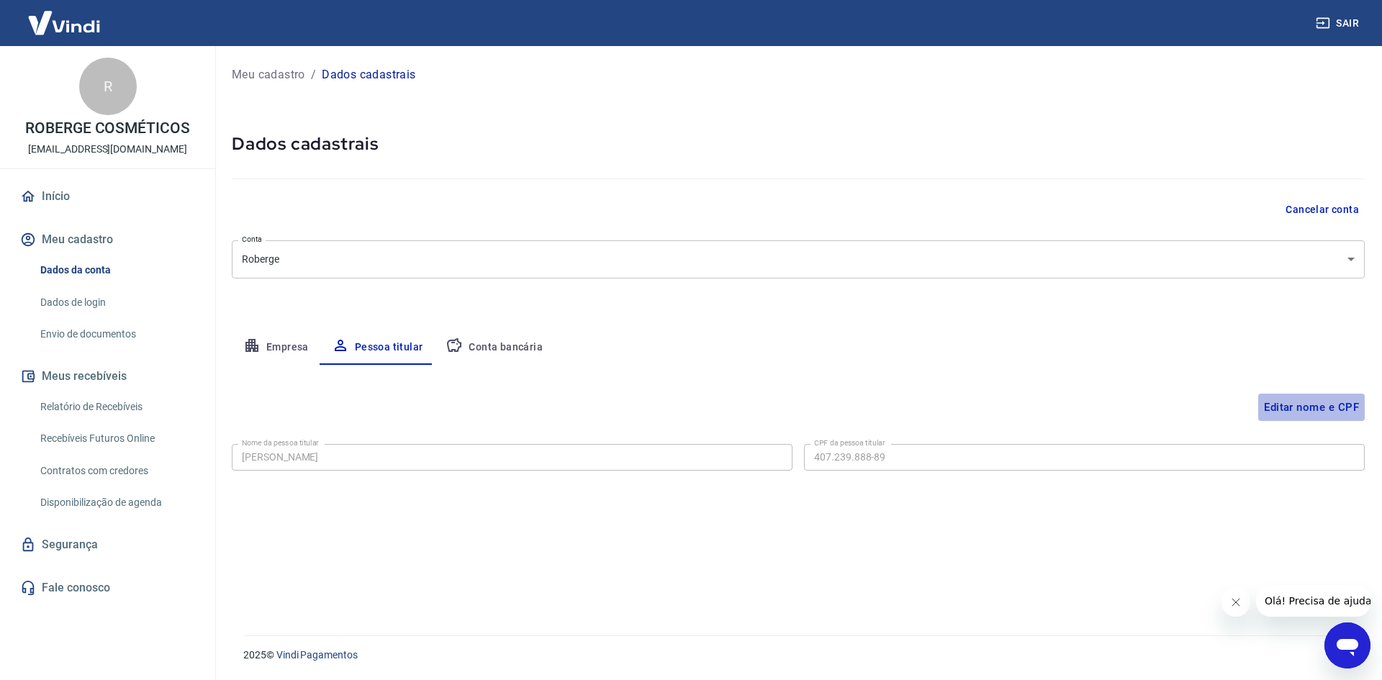
click at [1323, 409] on button "Editar nome e CPF" at bounding box center [1312, 407] width 107 height 27
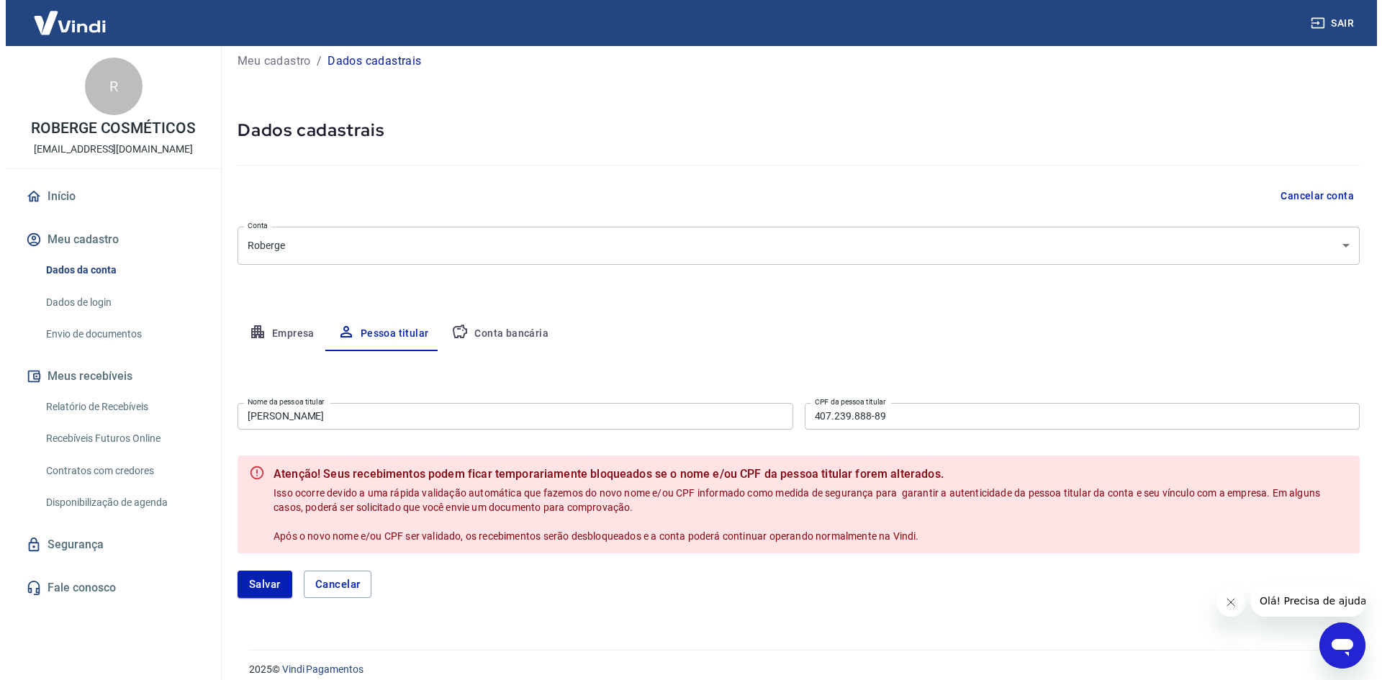
scroll to position [28, 0]
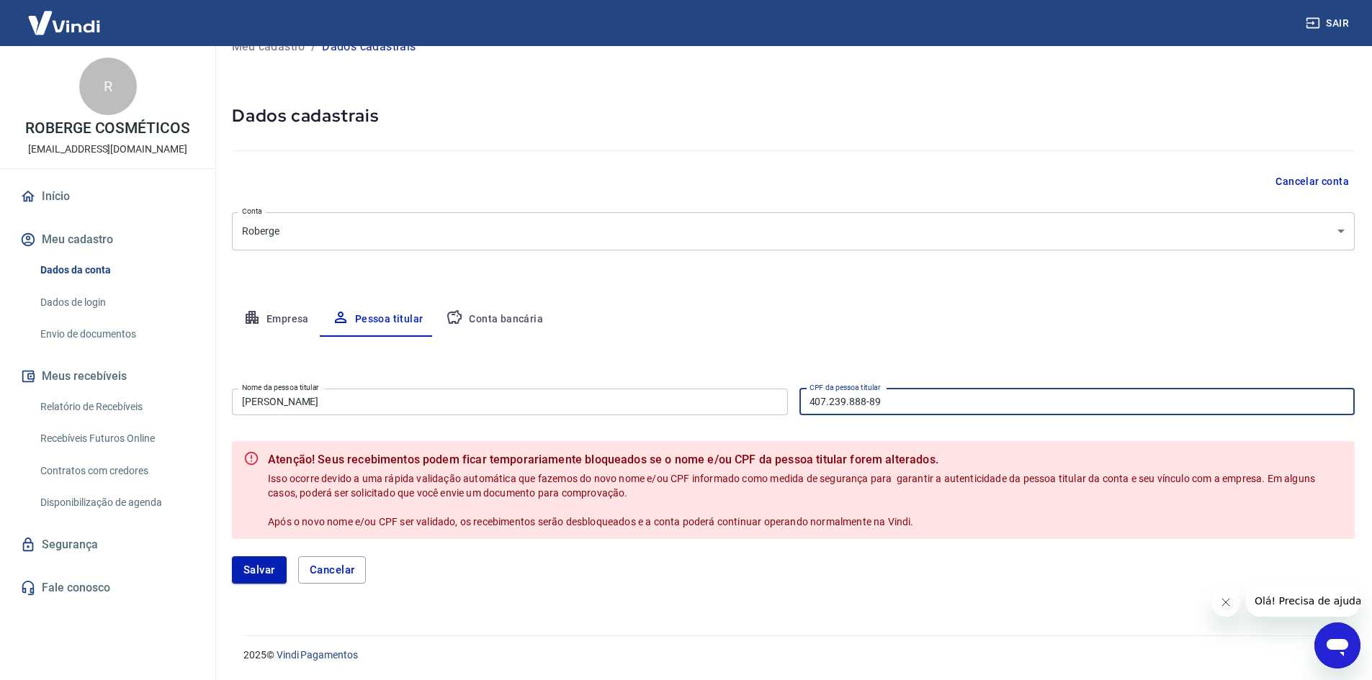
click at [960, 406] on input "407.239.888-89" at bounding box center [1077, 402] width 556 height 27
type input "188.109.808-75"
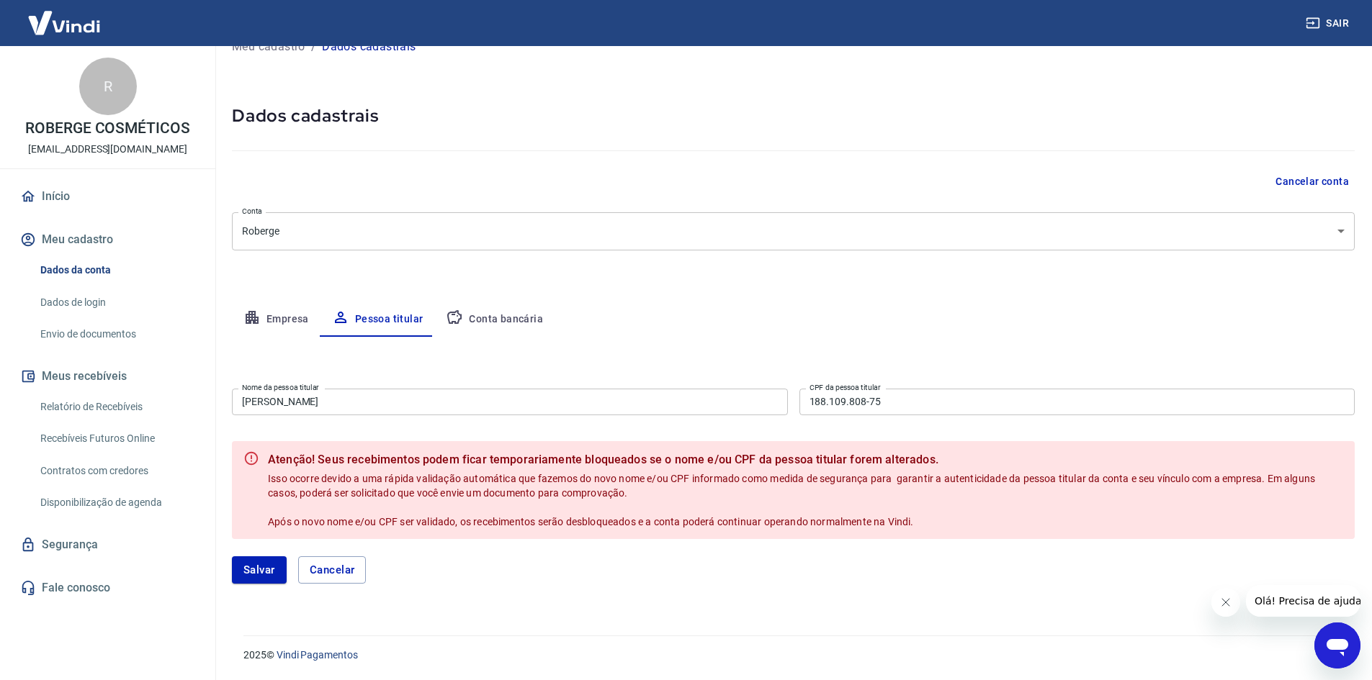
drag, startPoint x: 854, startPoint y: 376, endPoint x: 683, endPoint y: 408, distance: 174.3
click at [851, 374] on div "Editar nome e CPF Nome da pessoa titular Marcos Paulo Moraes Francez Nome da pe…" at bounding box center [793, 469] width 1122 height 264
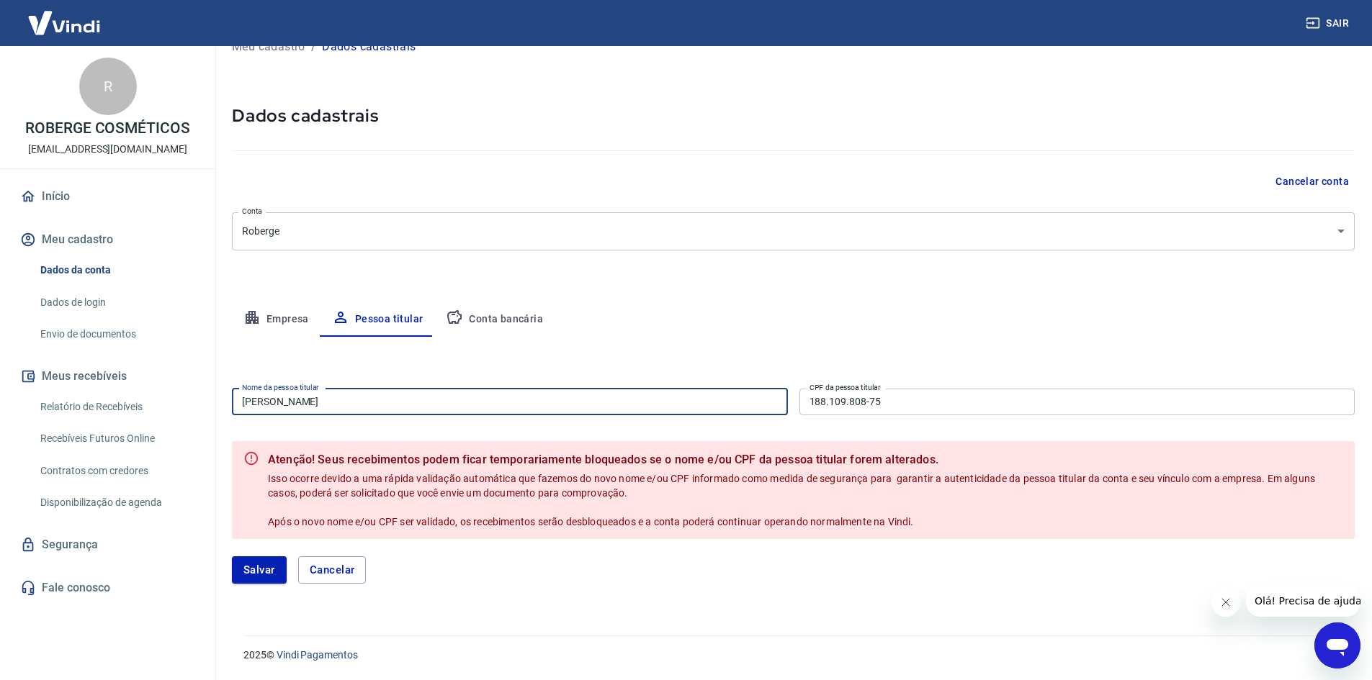
click at [615, 413] on input "Marcos Paulo Moraes Francez" at bounding box center [510, 402] width 556 height 27
type input "[PERSON_NAME]"
click at [274, 567] on button "Salvar" at bounding box center [259, 570] width 55 height 27
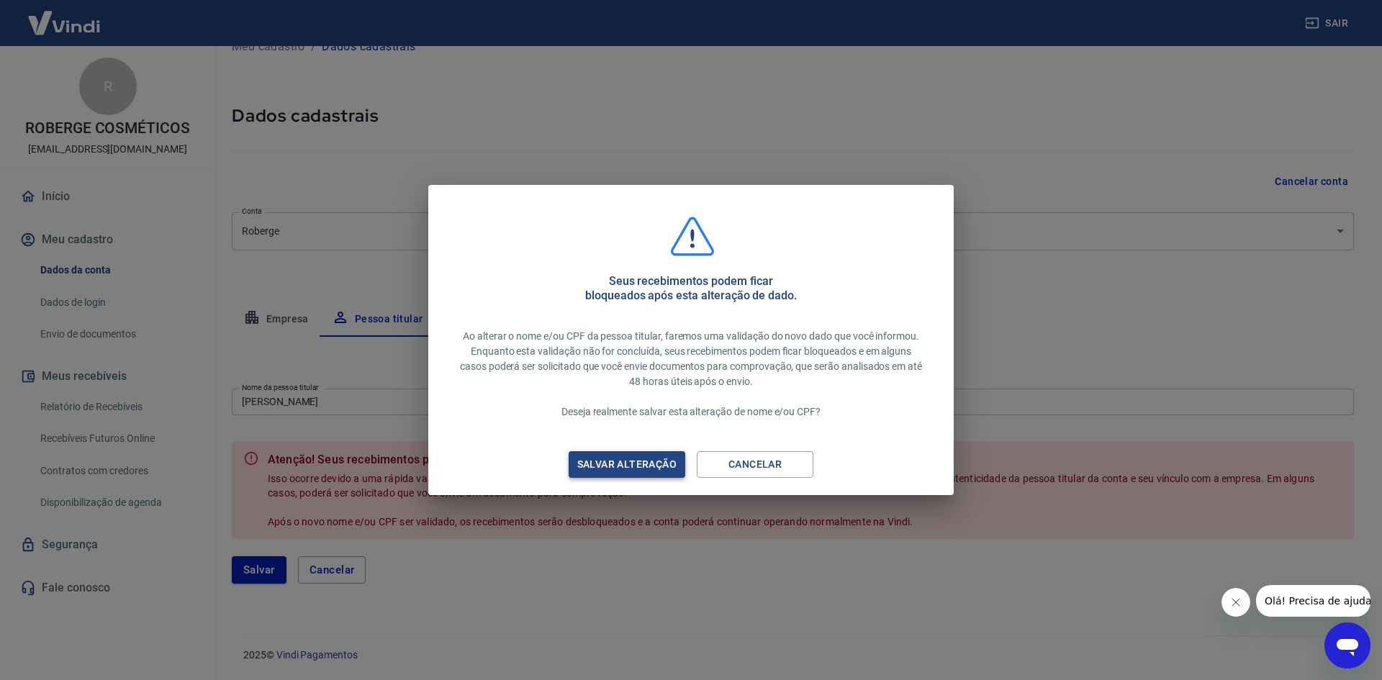
click at [616, 467] on div "Salvar alteração" at bounding box center [627, 465] width 134 height 18
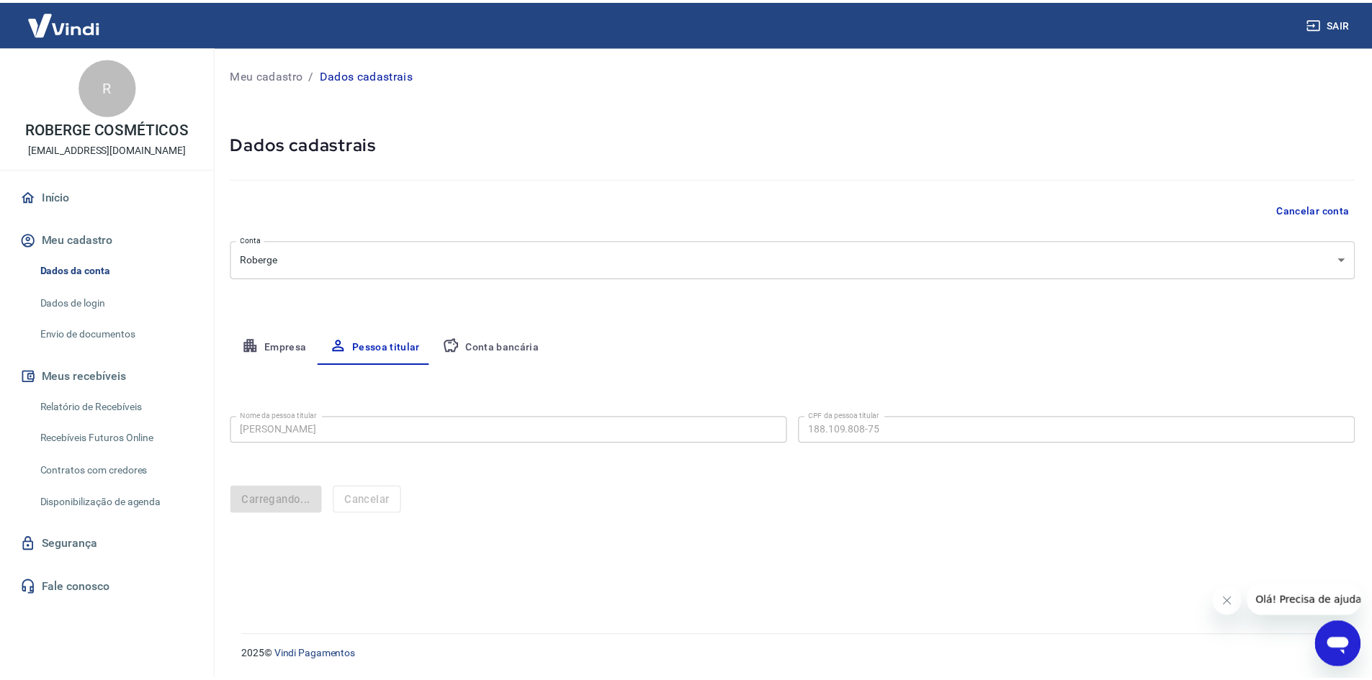
scroll to position [0, 0]
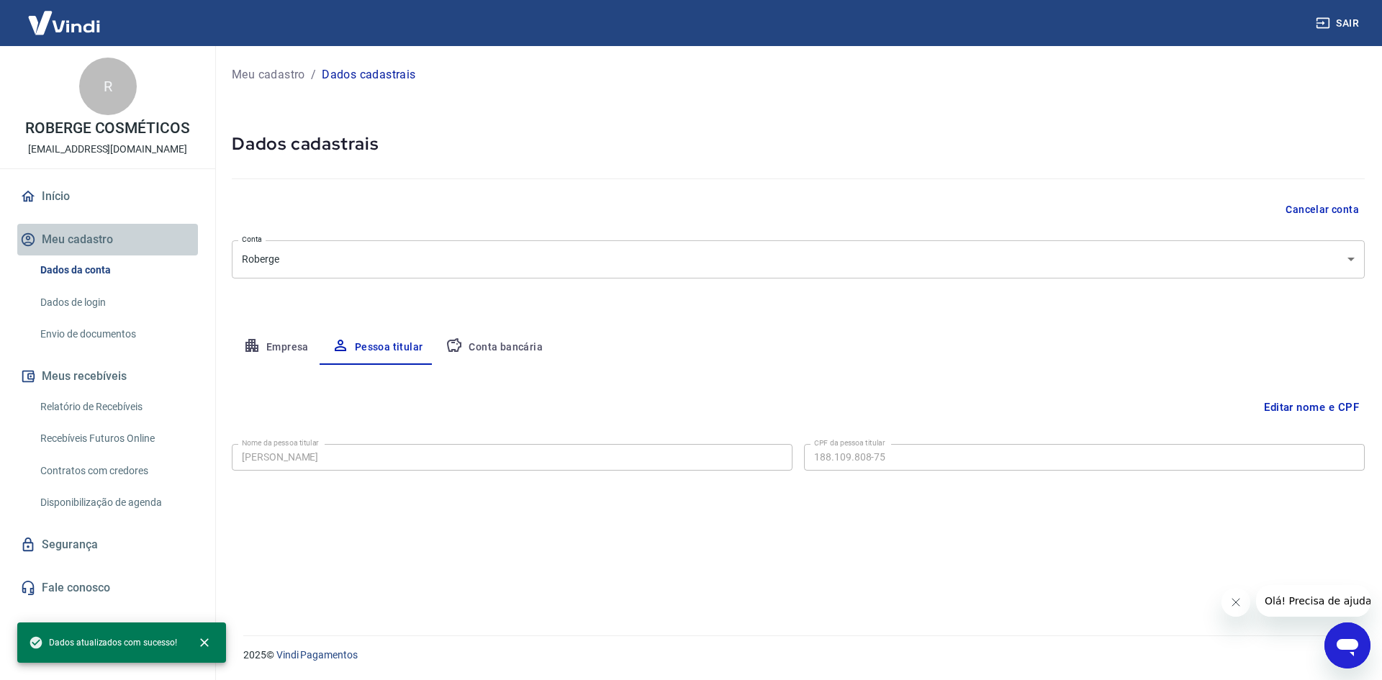
click at [94, 250] on button "Meu cadastro" at bounding box center [107, 240] width 181 height 32
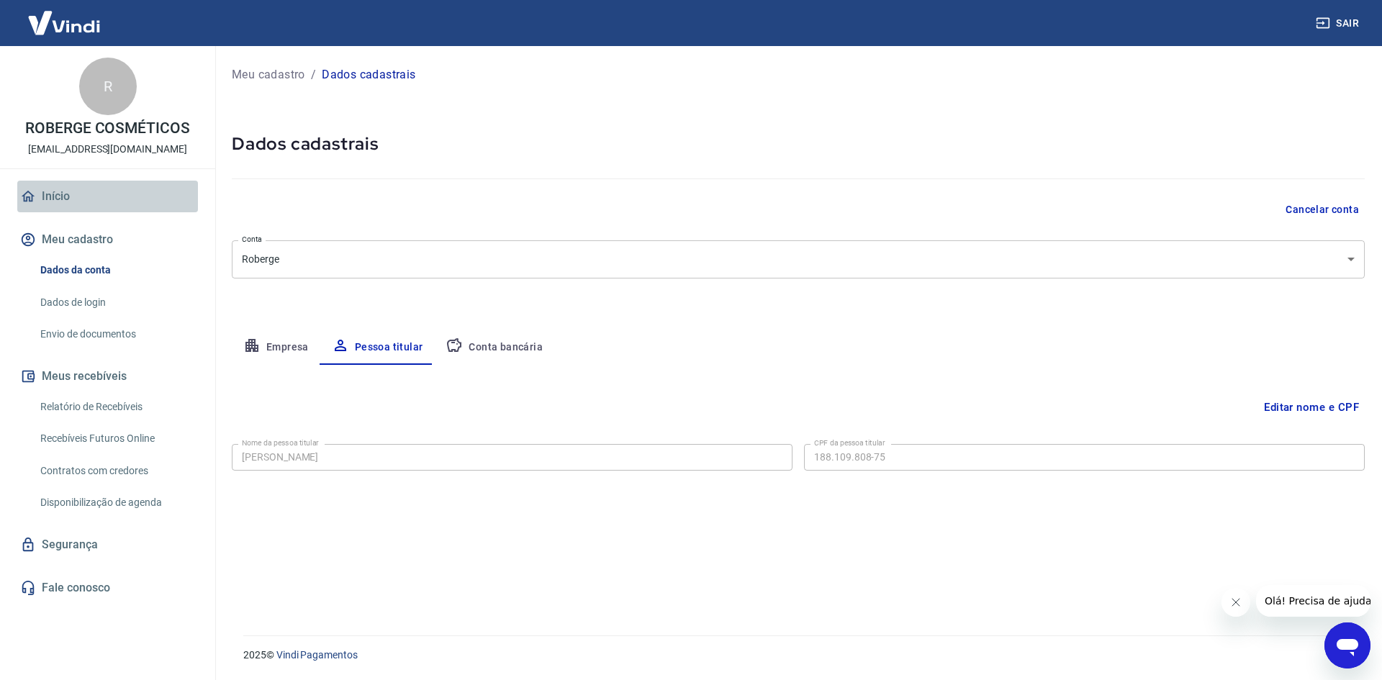
click at [62, 194] on link "Início" at bounding box center [107, 197] width 181 height 32
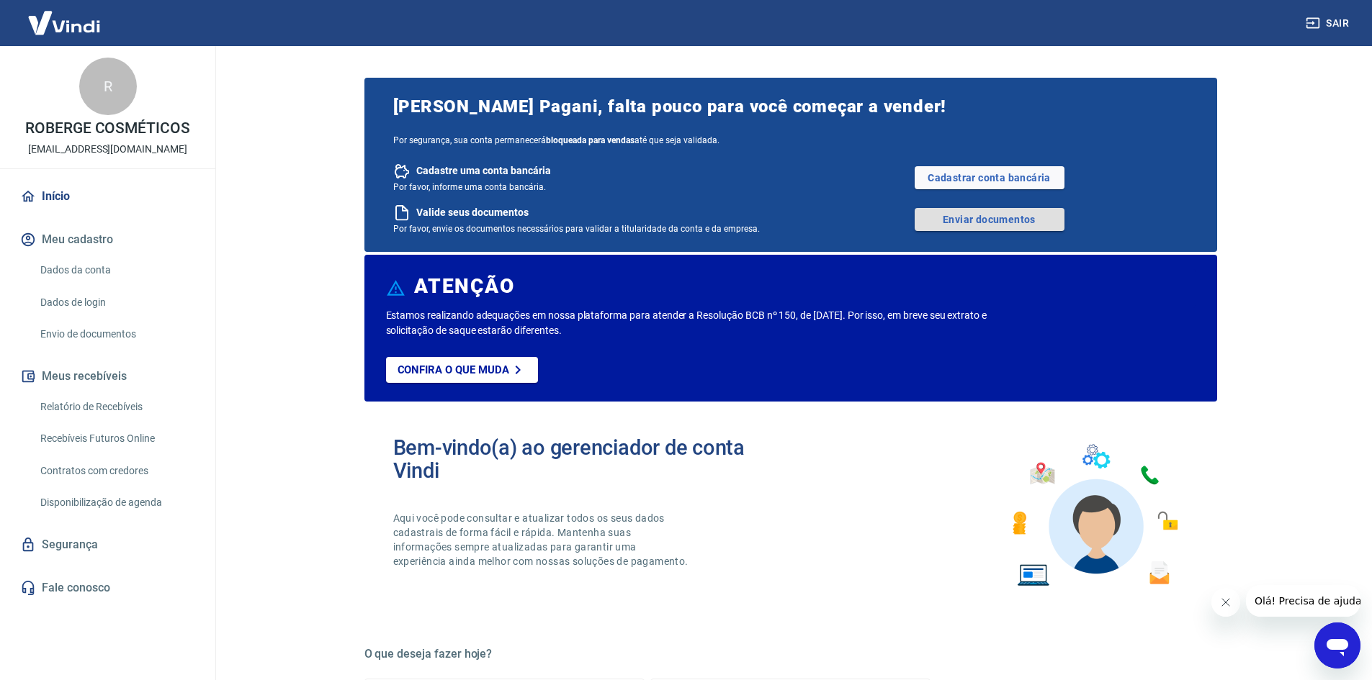
click at [978, 216] on link "Enviar documentos" at bounding box center [989, 219] width 150 height 23
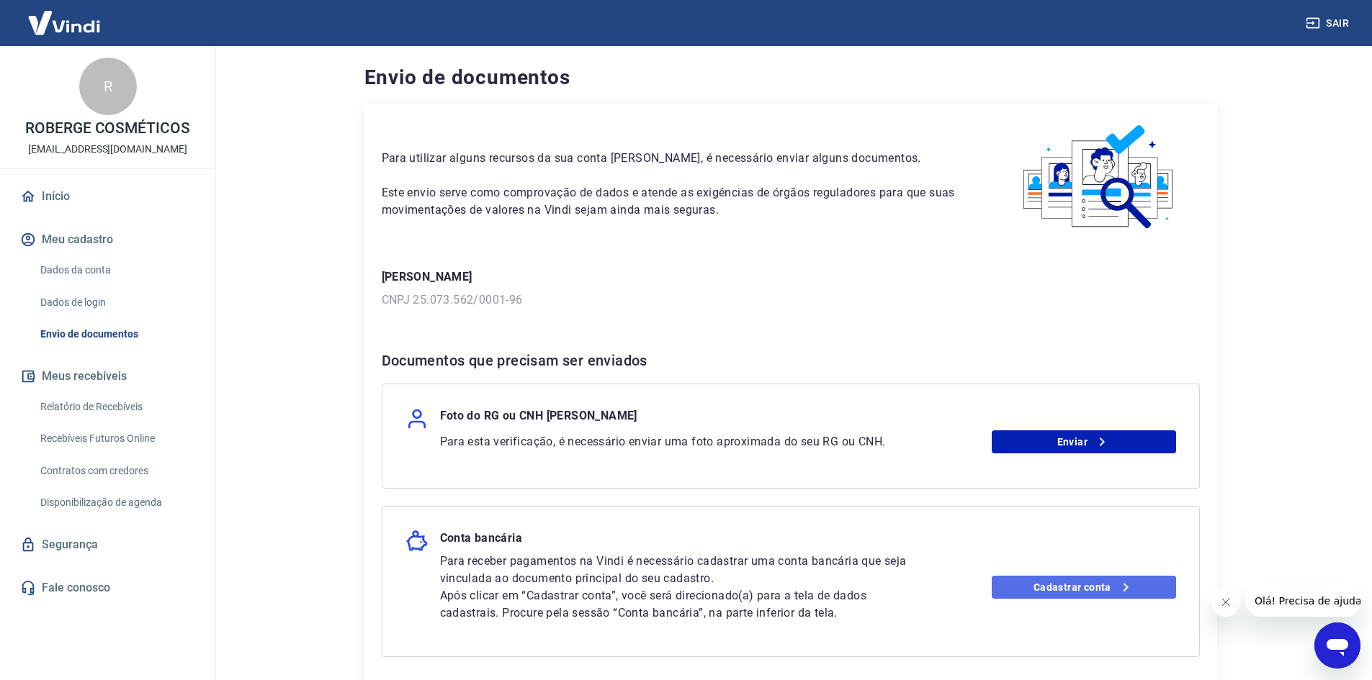
click at [1071, 582] on link "Cadastrar conta" at bounding box center [1083, 587] width 184 height 23
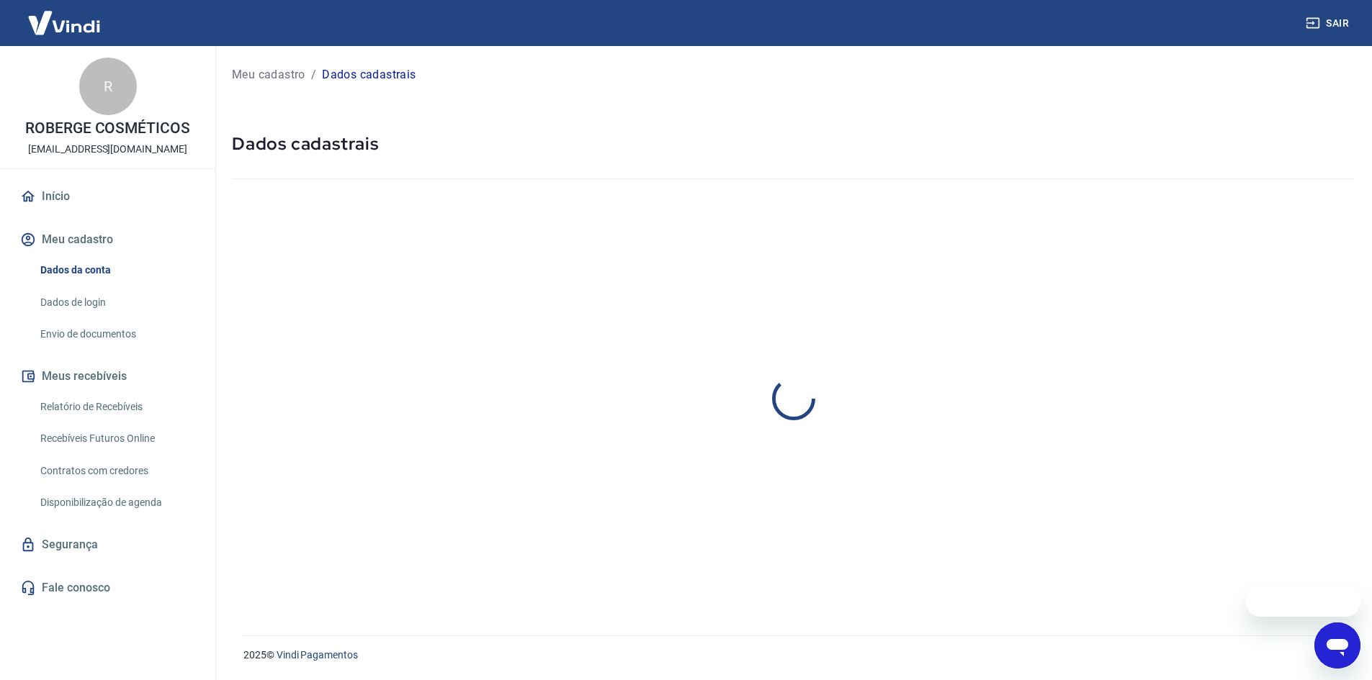
select select "SP"
select select "business"
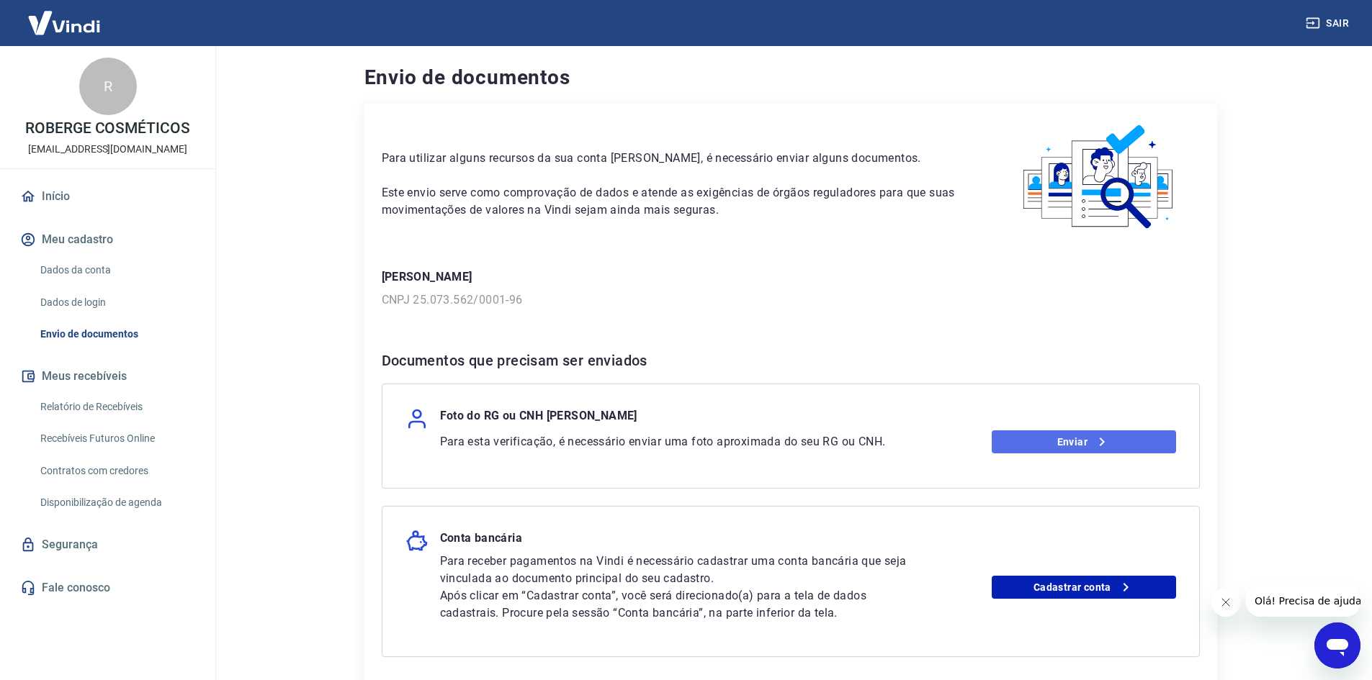
click at [1085, 447] on link "Enviar" at bounding box center [1083, 442] width 184 height 23
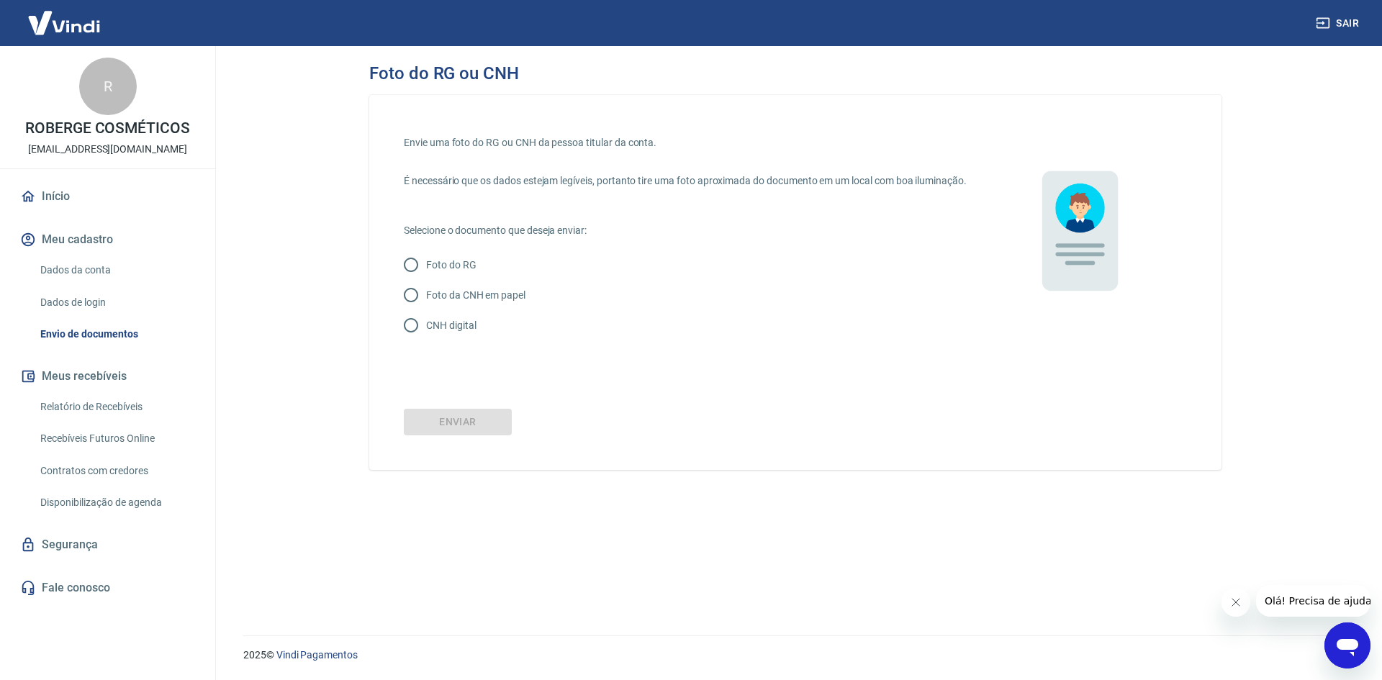
click at [438, 333] on p "CNH digital" at bounding box center [451, 325] width 50 height 15
click at [426, 341] on input "CNH digital" at bounding box center [411, 325] width 30 height 30
radio input "true"
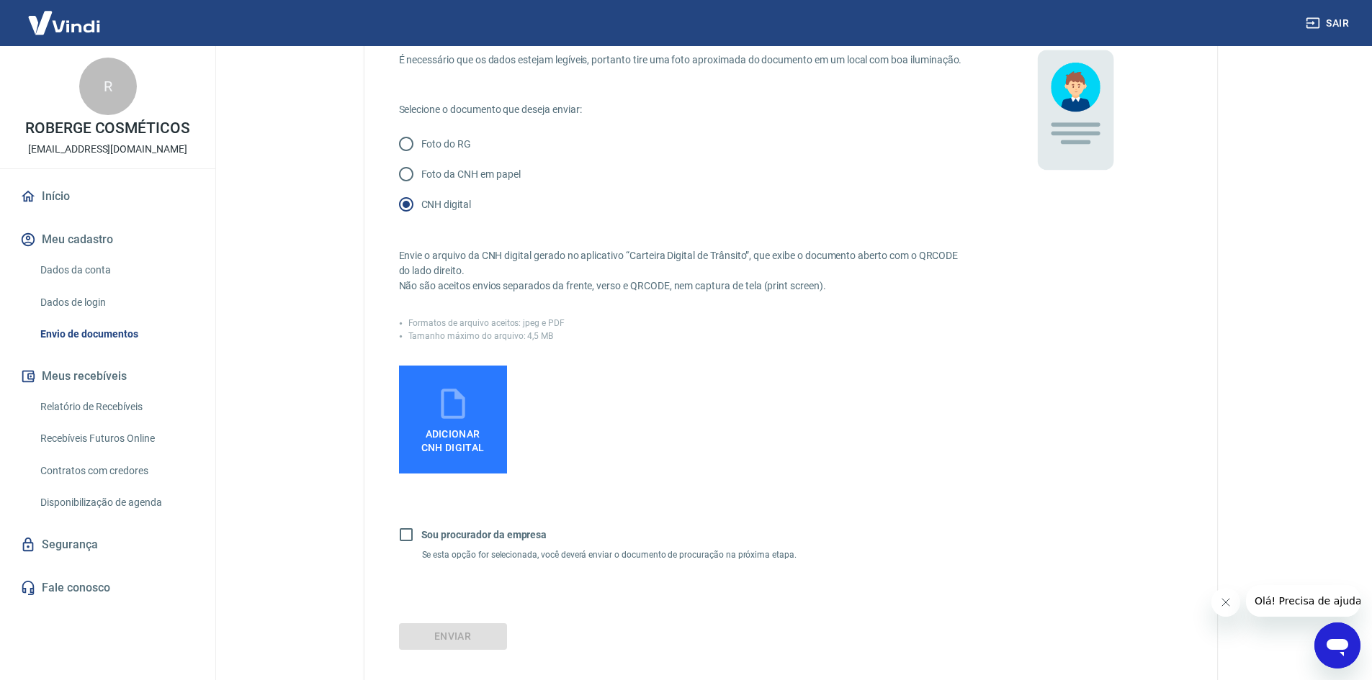
scroll to position [144, 0]
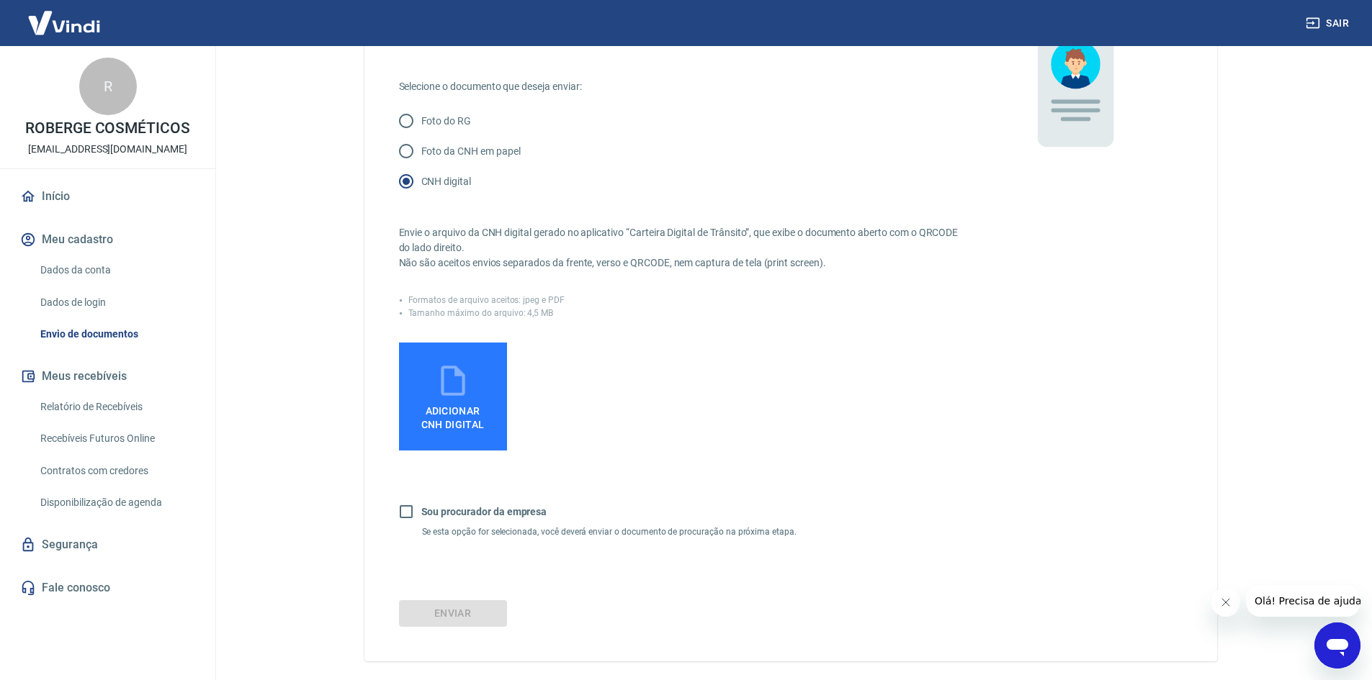
click at [459, 431] on span "Adicionar CNH Digital" at bounding box center [452, 418] width 63 height 26
click at [0, 0] on input "Adicionar CNH Digital" at bounding box center [0, 0] width 0 height 0
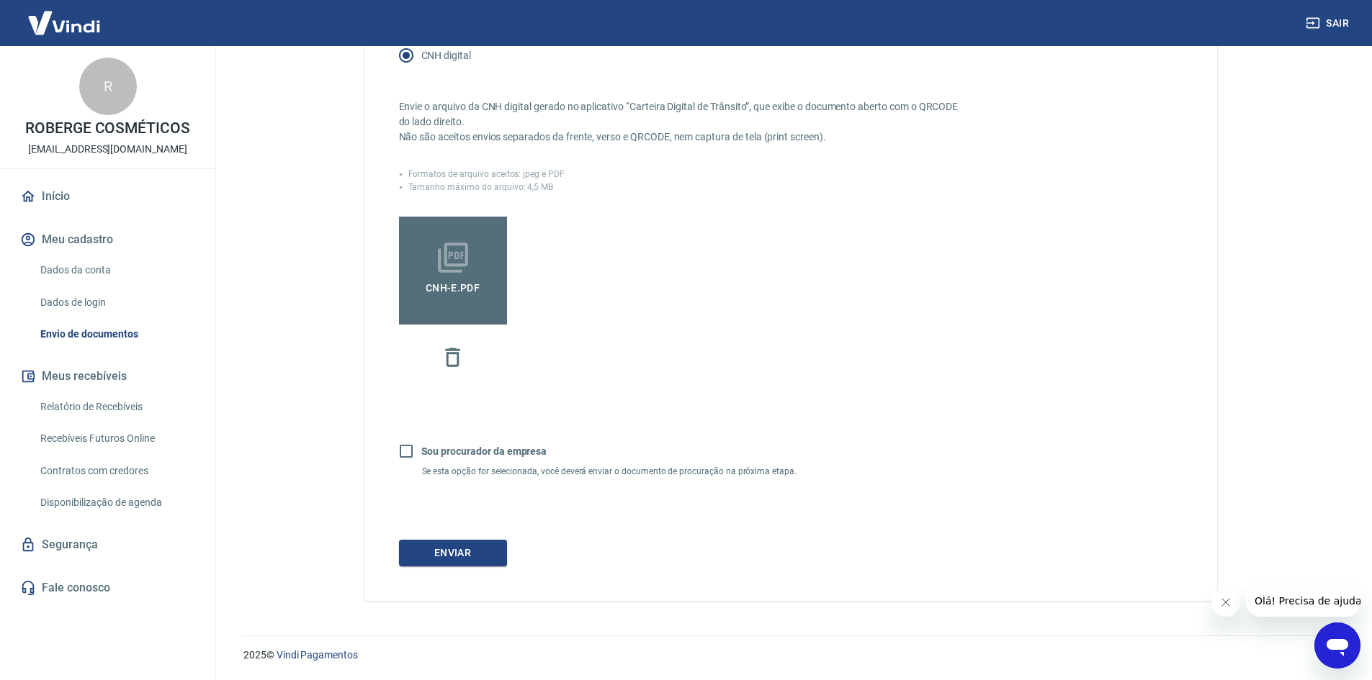
scroll to position [285, 0]
click at [478, 553] on button "Enviar" at bounding box center [453, 553] width 108 height 27
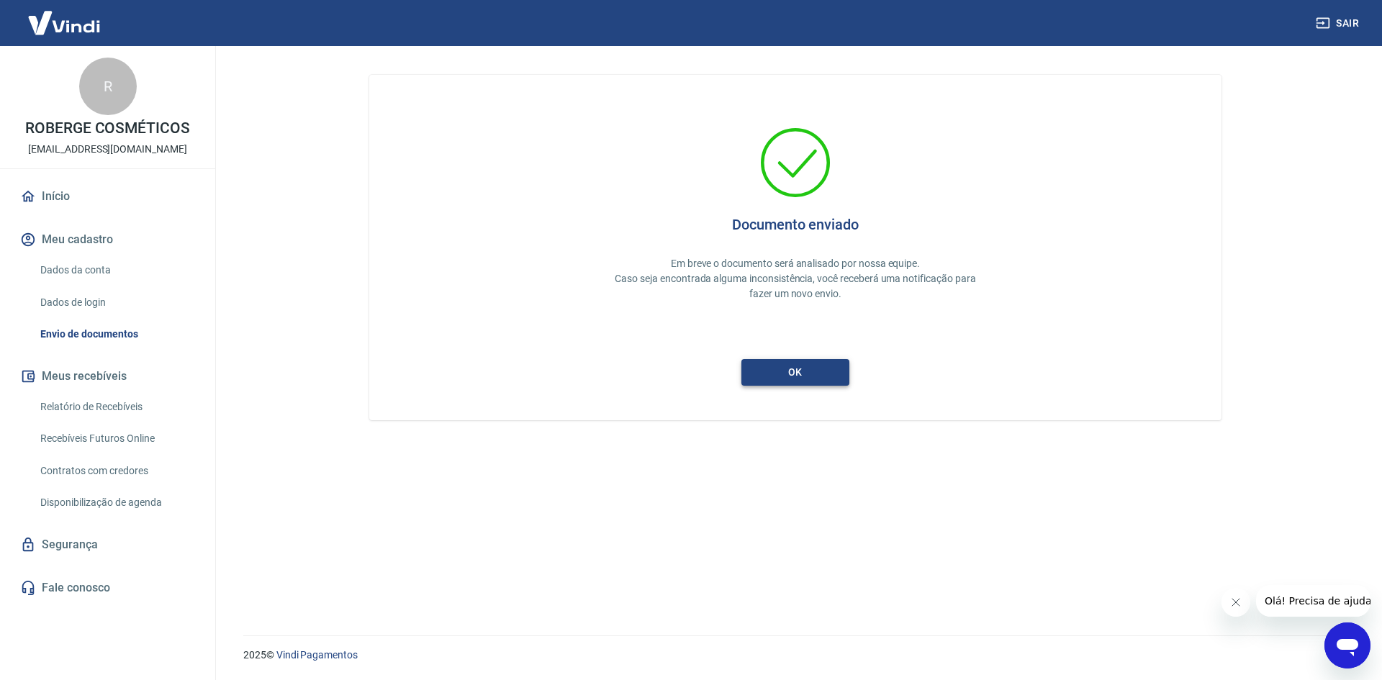
click at [811, 377] on button "ok" at bounding box center [796, 372] width 108 height 27
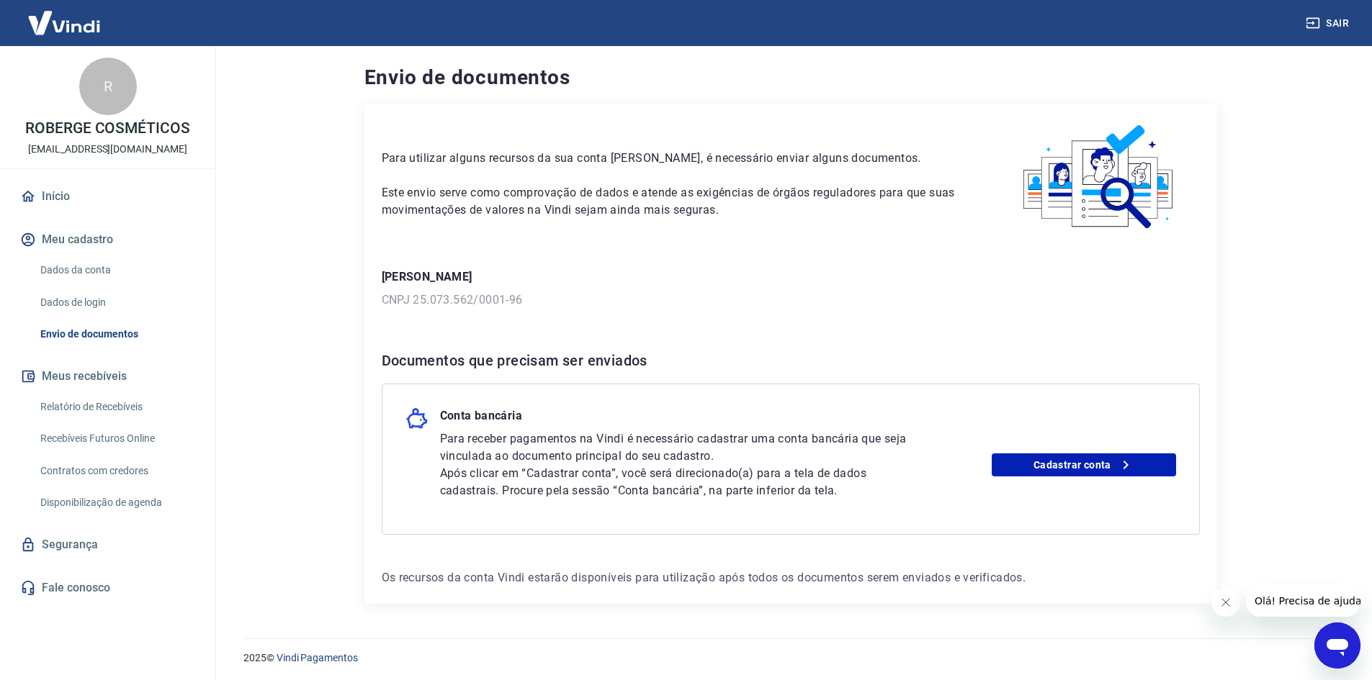
click at [942, 372] on h6 "Documentos que precisam ser enviados" at bounding box center [791, 360] width 818 height 23
click at [1071, 455] on link "Cadastrar conta" at bounding box center [1083, 465] width 184 height 23
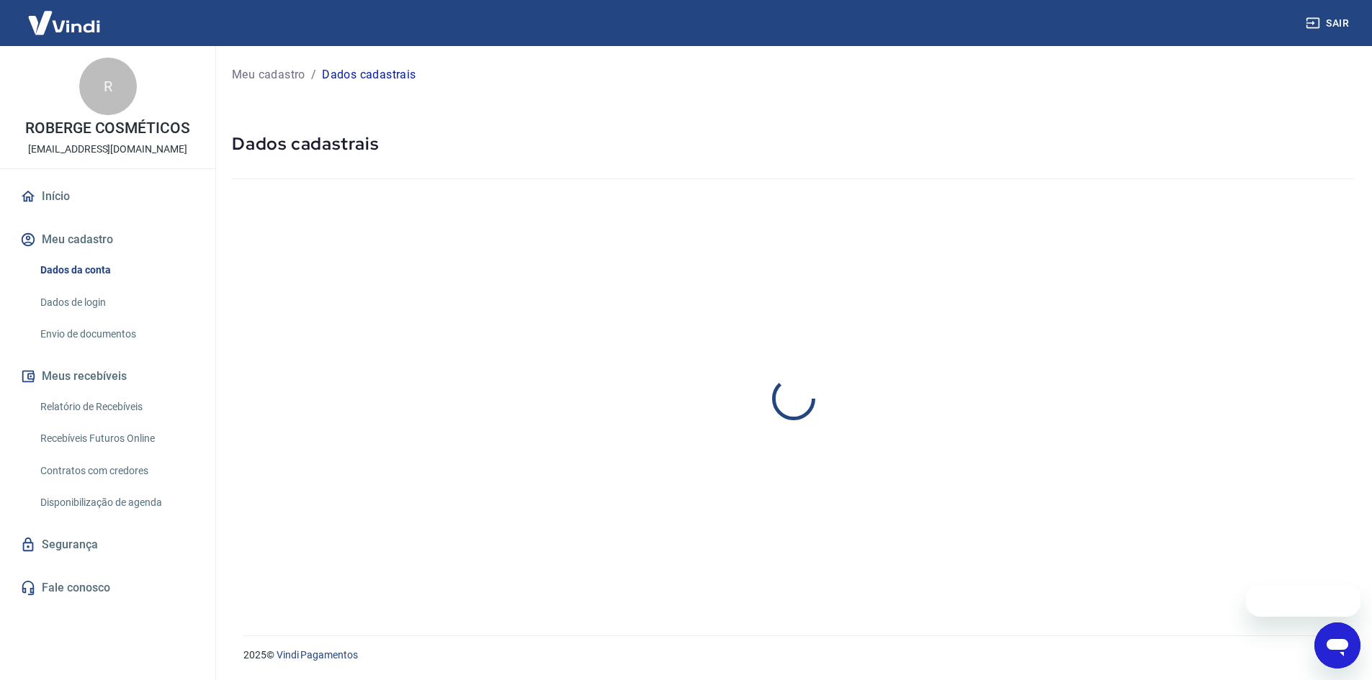
select select "SP"
select select "business"
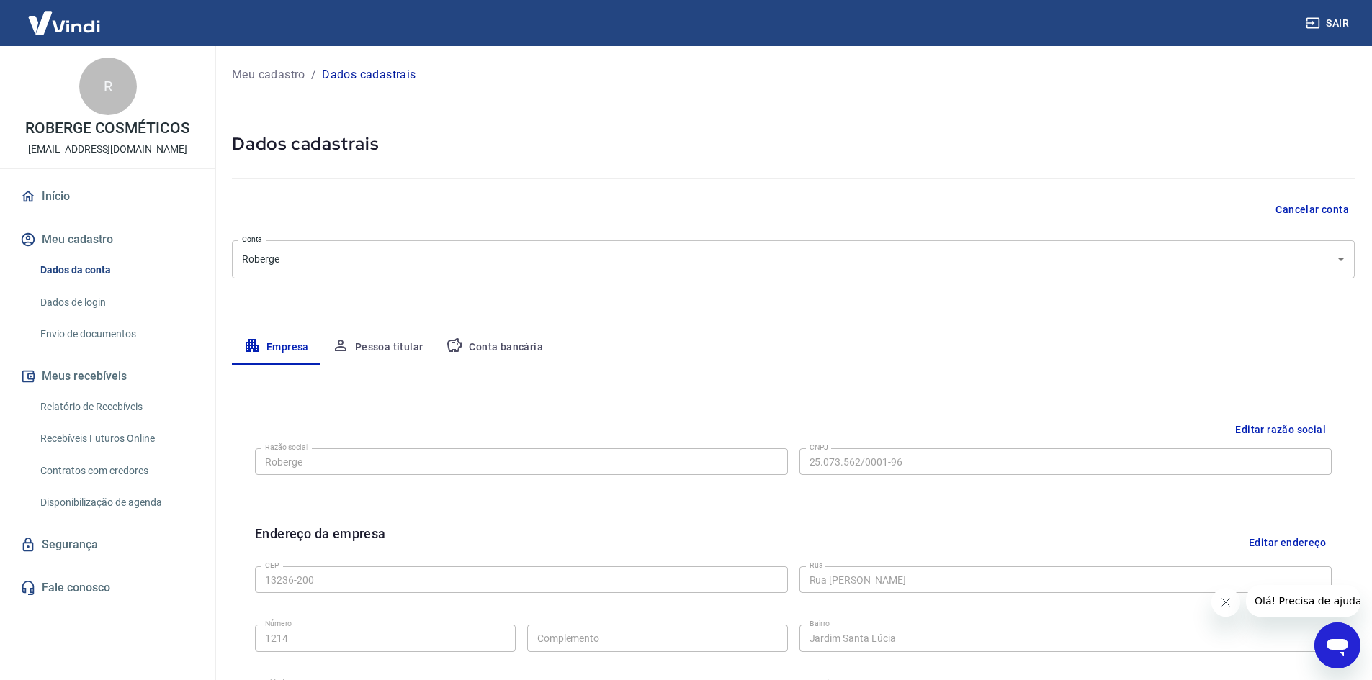
click at [495, 343] on button "Conta bancária" at bounding box center [494, 347] width 120 height 35
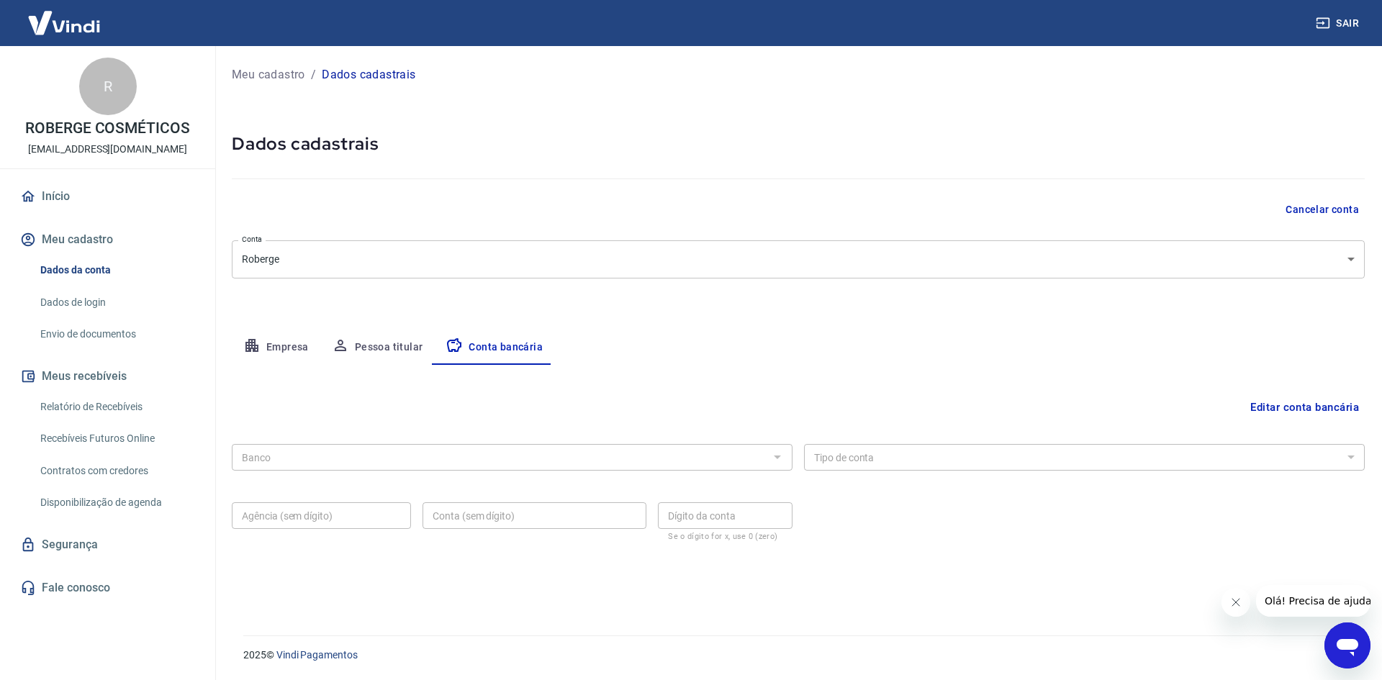
click at [71, 199] on link "Início" at bounding box center [107, 197] width 181 height 32
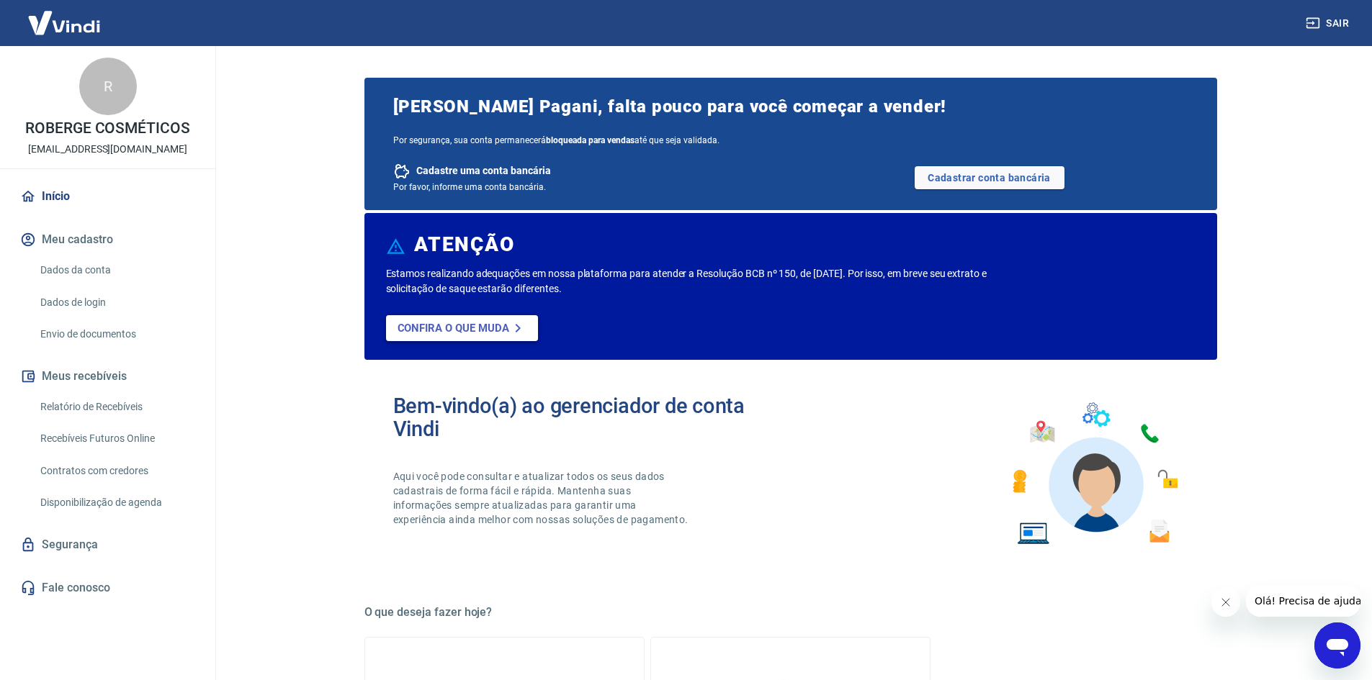
click at [513, 330] on icon at bounding box center [517, 328] width 17 height 17
click at [976, 168] on link "Cadastrar conta bancária" at bounding box center [989, 177] width 150 height 23
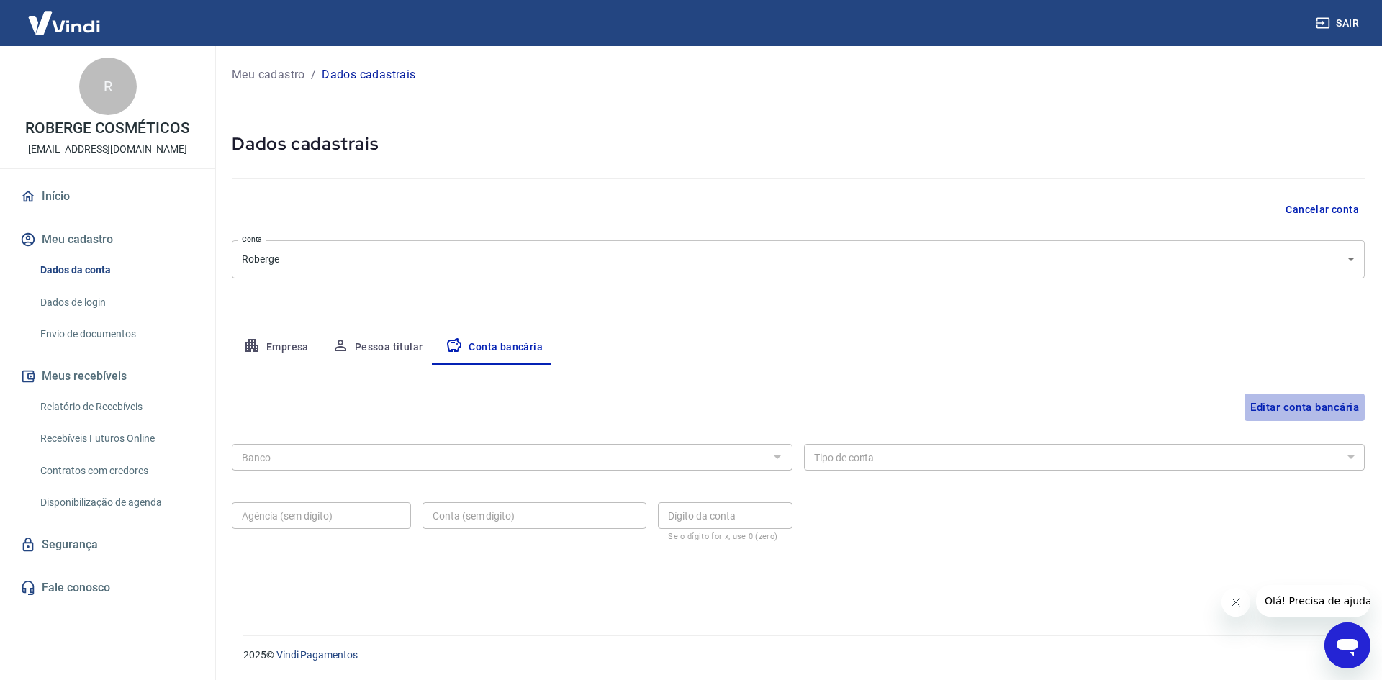
drag, startPoint x: 1338, startPoint y: 408, endPoint x: 1318, endPoint y: 415, distance: 22.3
click at [1338, 408] on button "Editar conta bancária" at bounding box center [1305, 407] width 120 height 27
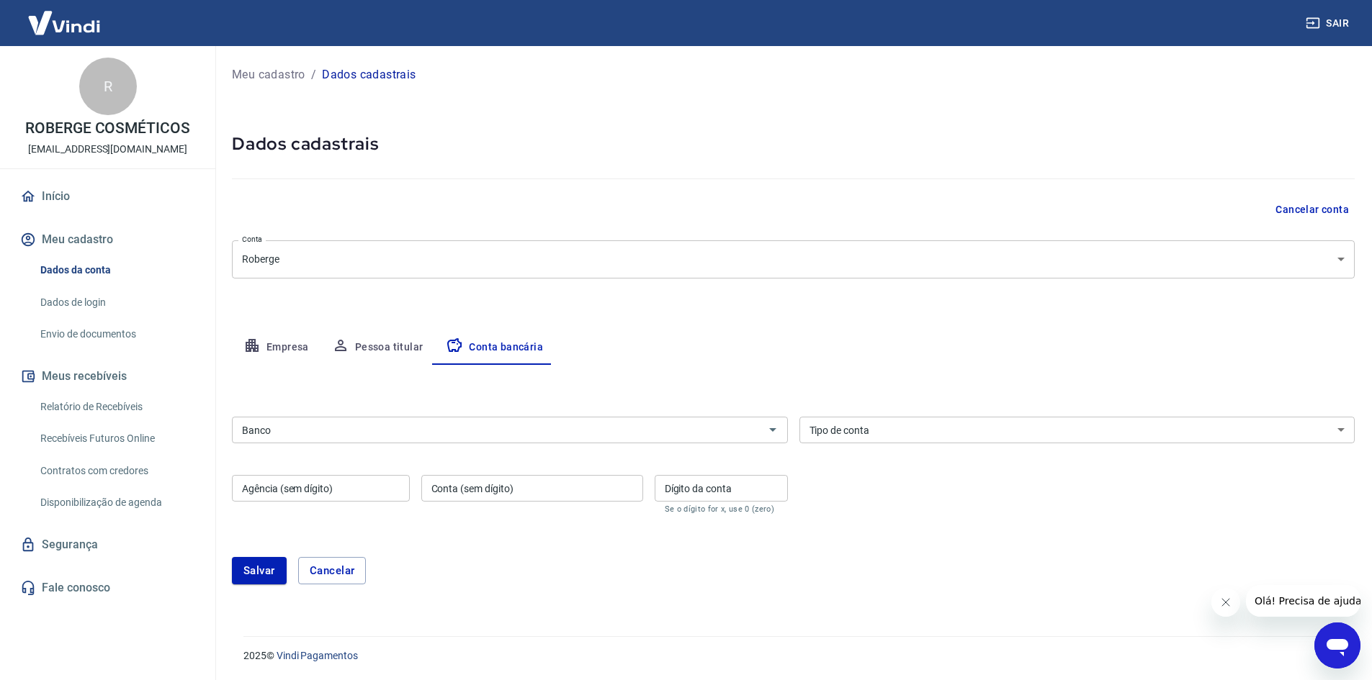
click at [415, 427] on input "Banco" at bounding box center [497, 430] width 523 height 18
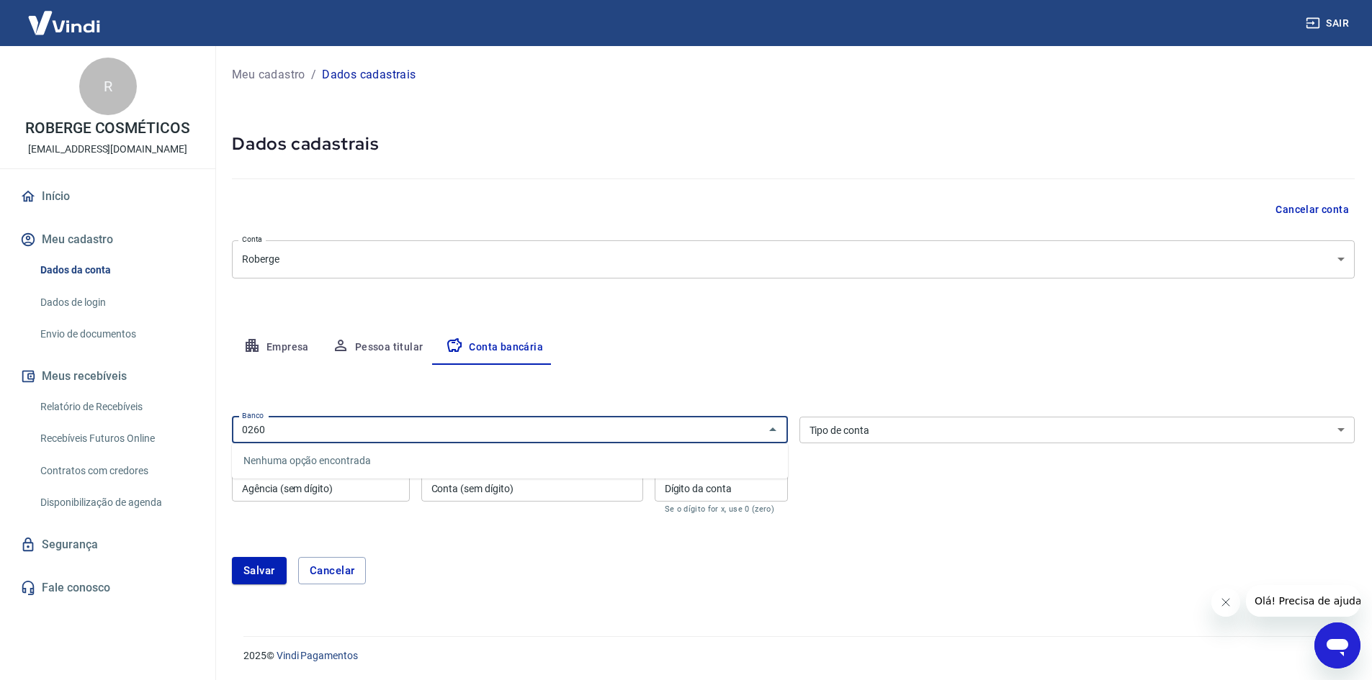
click at [417, 426] on input "0260" at bounding box center [497, 430] width 523 height 18
click at [318, 459] on li "260 - Nu Pagamentos S.A." at bounding box center [510, 461] width 556 height 24
type input "260 - Nu Pagamentos S.A."
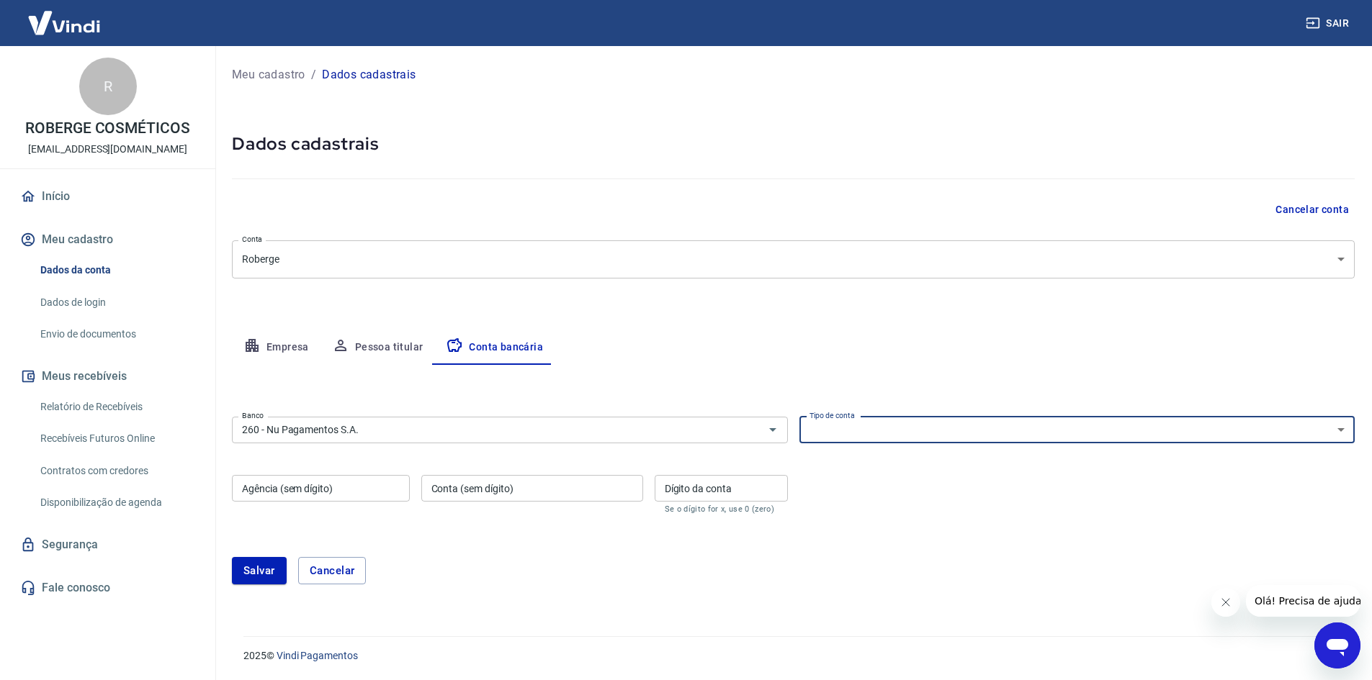
click at [840, 428] on select "Conta Corrente Conta Poupança" at bounding box center [1077, 430] width 556 height 27
select select "1"
click at [799, 417] on select "Conta Corrente Conta Poupança" at bounding box center [1077, 430] width 556 height 27
click at [271, 488] on input "Agência (sem dígito)" at bounding box center [321, 488] width 178 height 27
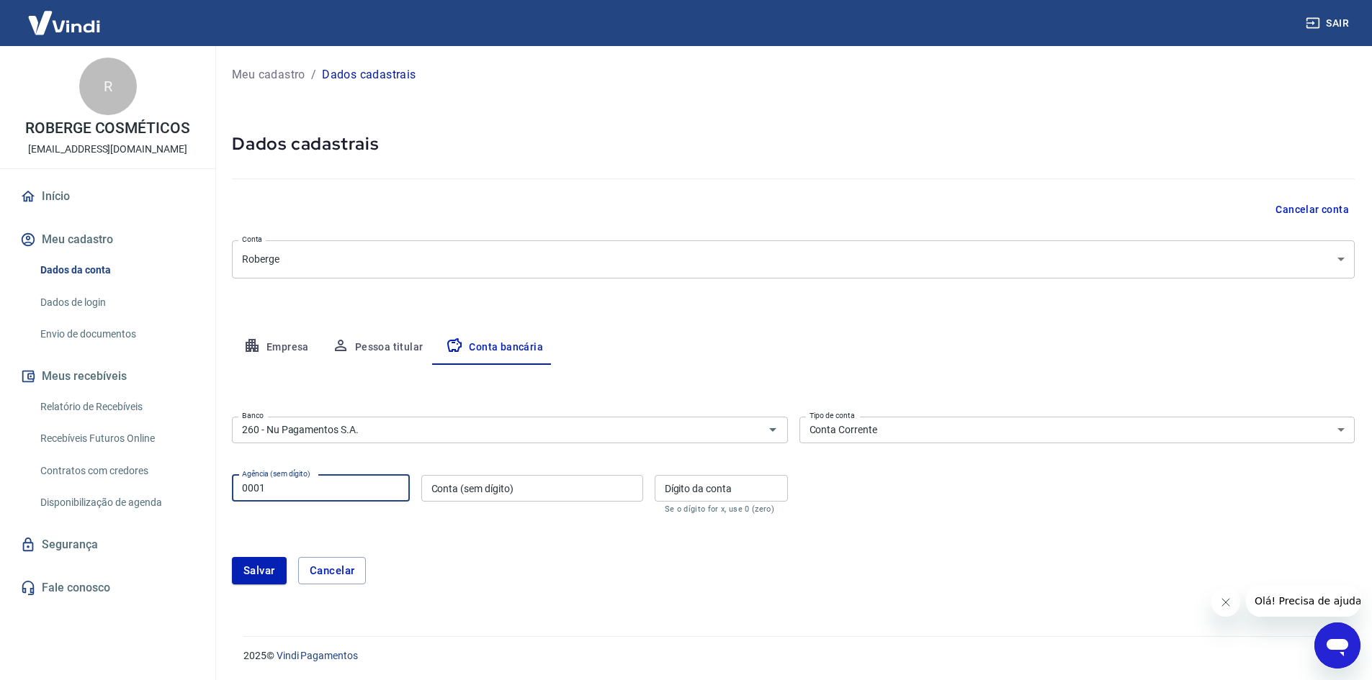
type input "0001"
type input "209151739"
type input "7"
click at [253, 567] on button "Salvar" at bounding box center [259, 570] width 55 height 27
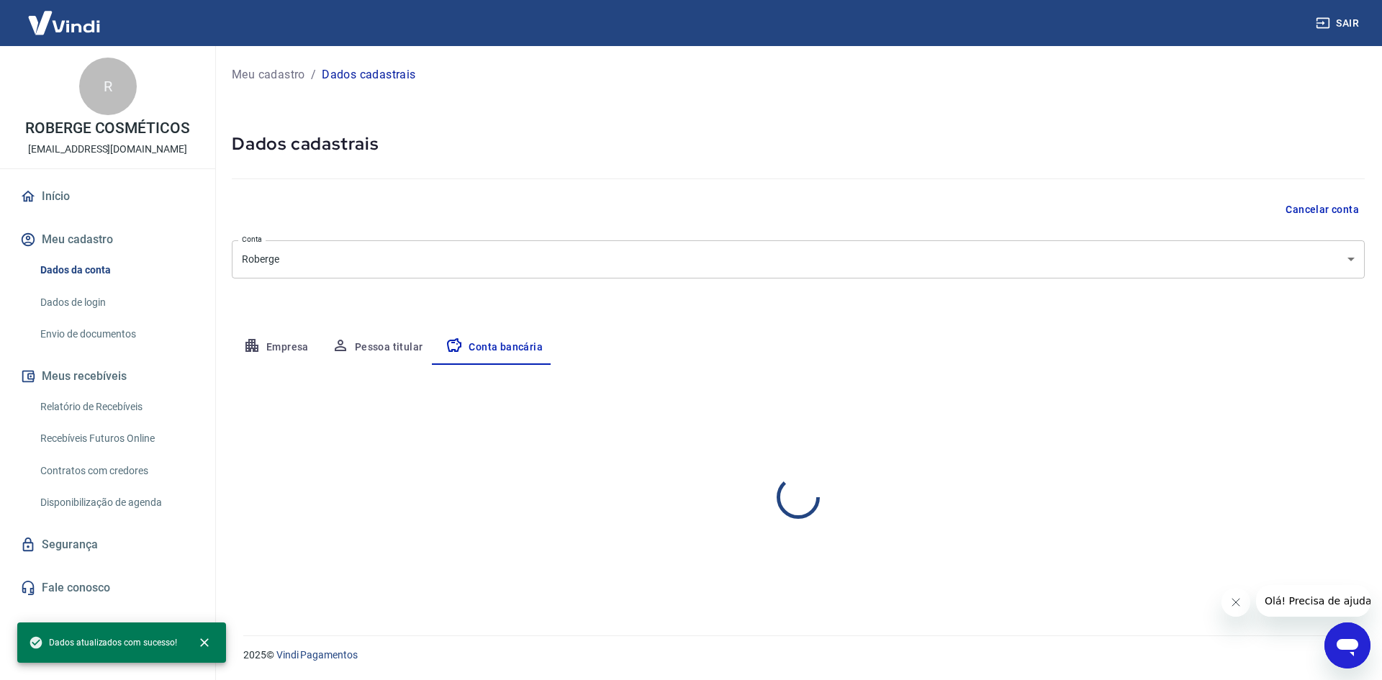
select select "1"
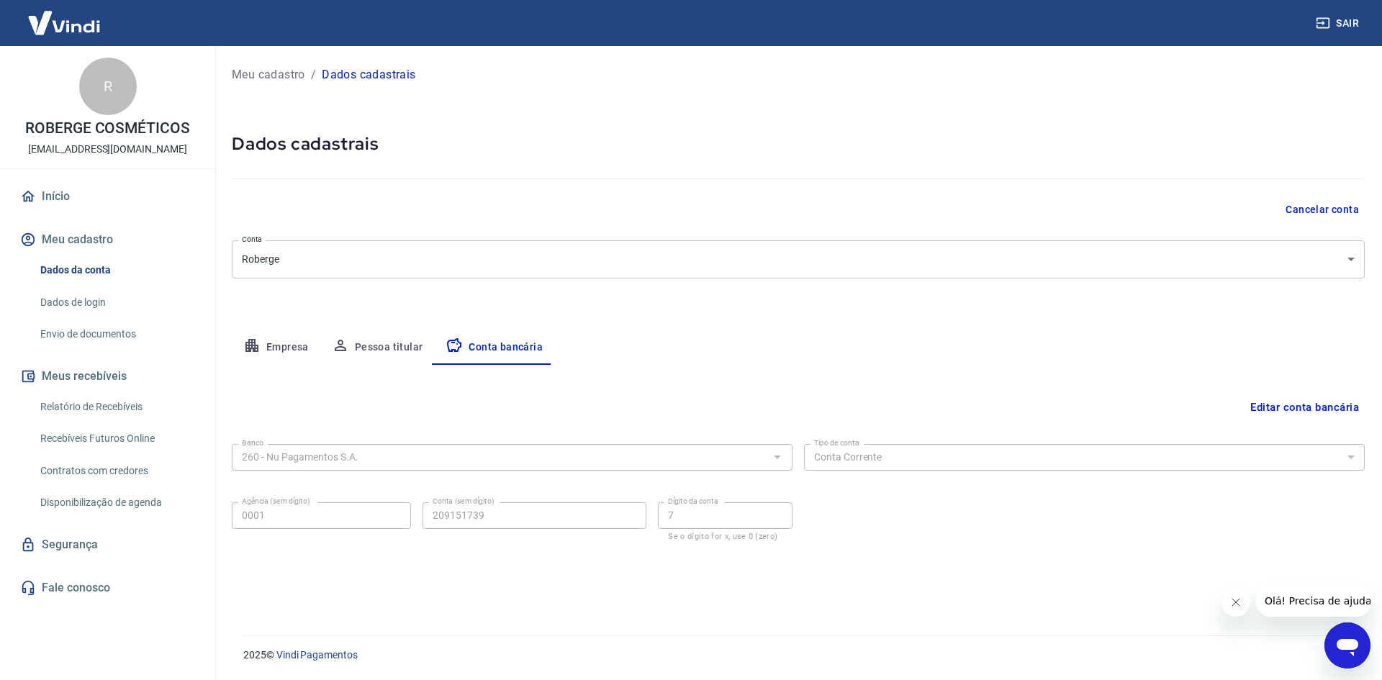
click at [76, 196] on link "Início" at bounding box center [107, 197] width 181 height 32
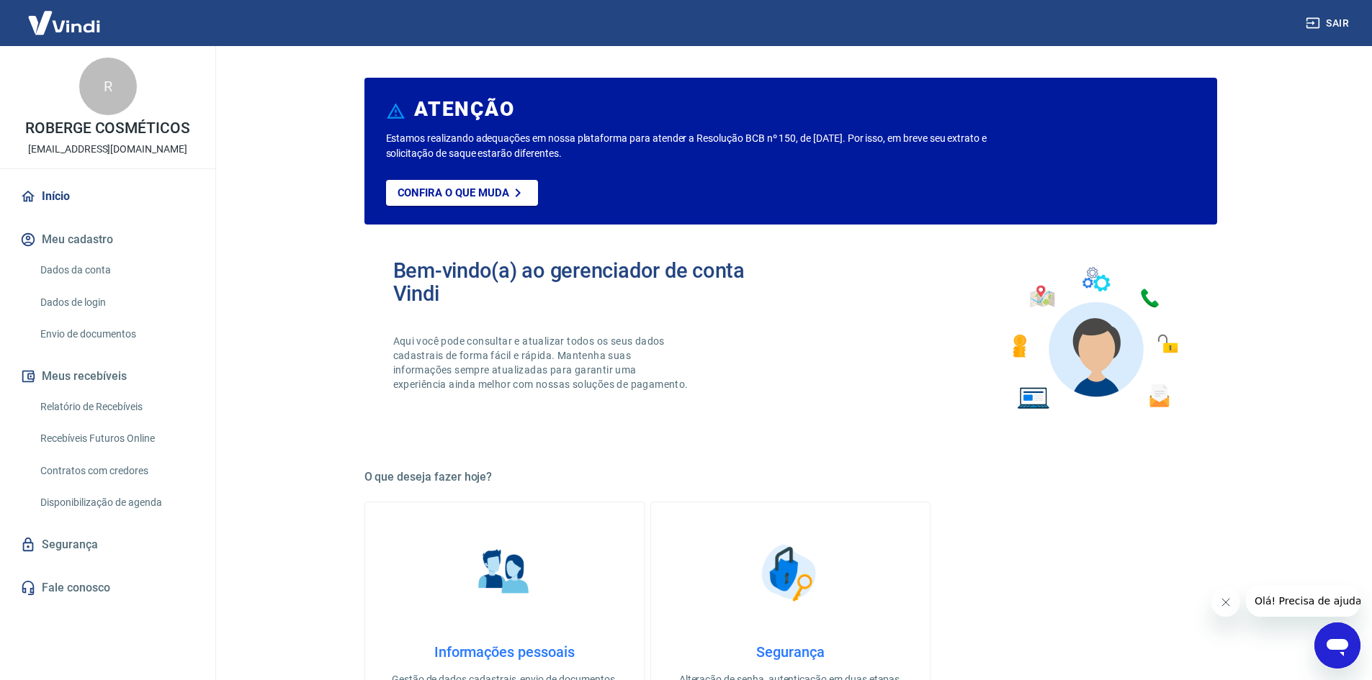
drag, startPoint x: 431, startPoint y: 141, endPoint x: 656, endPoint y: 151, distance: 224.9
click at [656, 151] on p "Estamos realizando adequações em nossa plataforma para atender a Resolução BCB …" at bounding box center [709, 146] width 647 height 30
click at [590, 179] on div "Estamos realizando adequações em nossa plataforma para atender a Resolução BCB …" at bounding box center [790, 178] width 809 height 94
click at [480, 200] on link "Confira o que muda" at bounding box center [462, 193] width 152 height 26
